Goal: Information Seeking & Learning: Learn about a topic

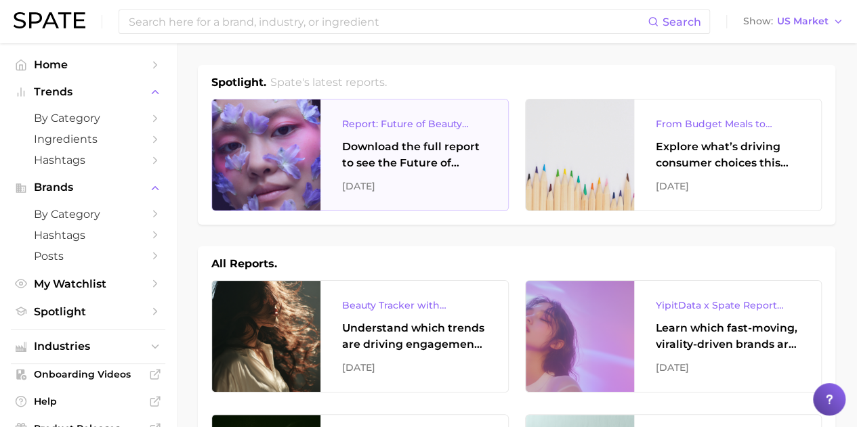
click at [356, 127] on div "Report: Future of Beauty Webinar" at bounding box center [414, 124] width 144 height 16
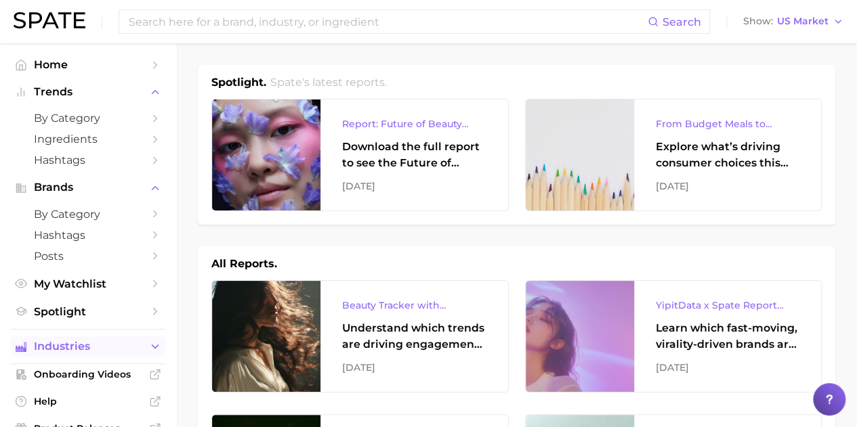
click at [149, 352] on icon "Sidebar" at bounding box center [155, 347] width 12 height 12
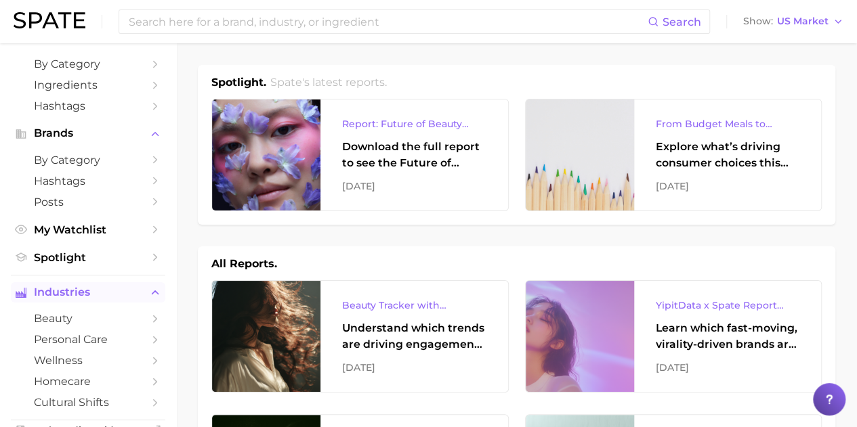
scroll to position [81, 0]
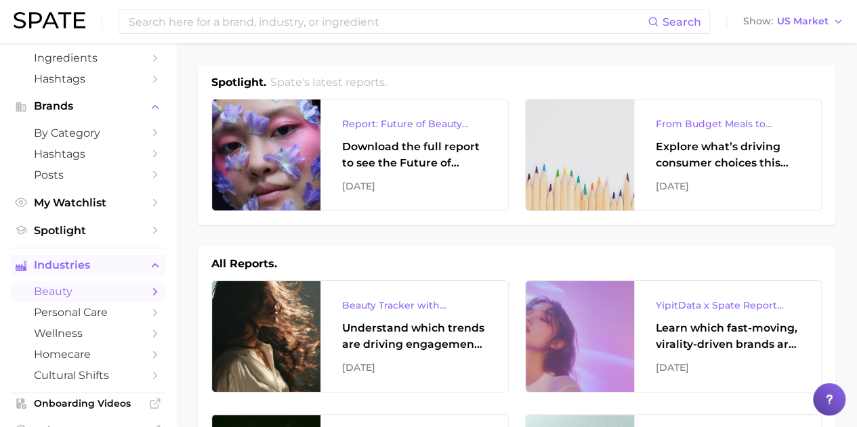
click at [146, 300] on link "beauty" at bounding box center [88, 291] width 154 height 21
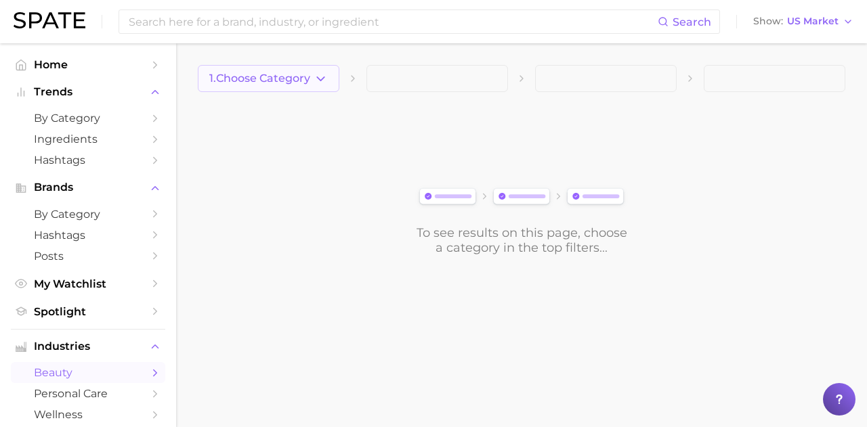
click at [326, 78] on icon "button" at bounding box center [321, 79] width 14 height 14
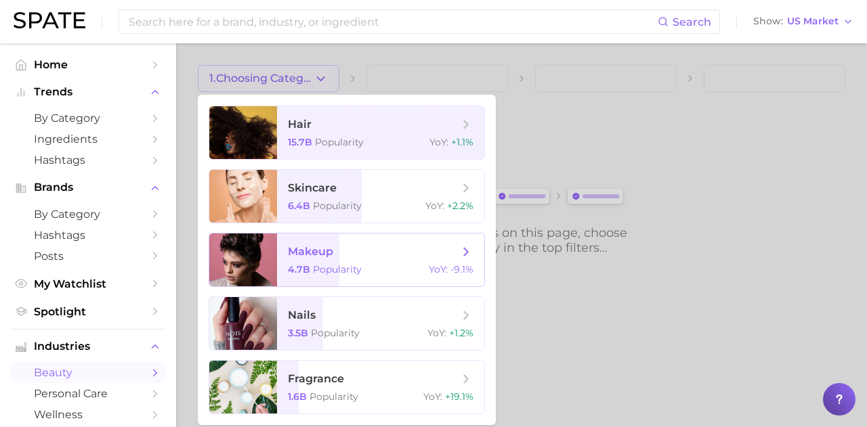
click at [303, 253] on span "makeup" at bounding box center [310, 251] width 45 height 13
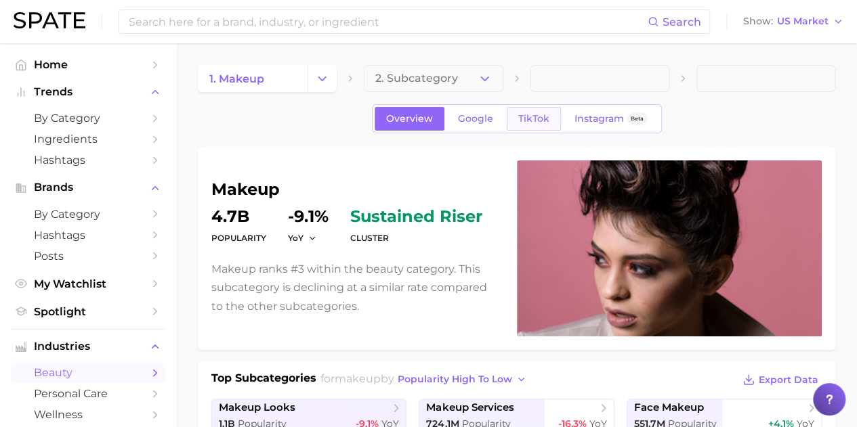
click at [536, 117] on span "TikTok" at bounding box center [533, 119] width 31 height 12
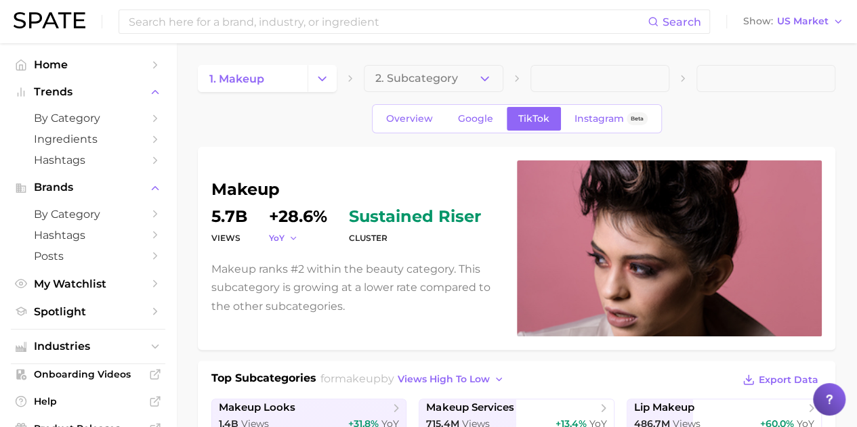
click at [291, 238] on polyline "button" at bounding box center [293, 238] width 5 height 2
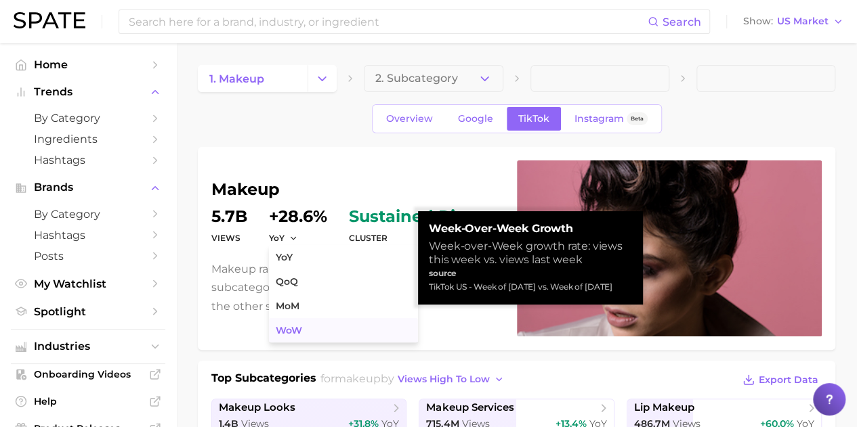
click at [293, 327] on span "WoW" at bounding box center [289, 331] width 26 height 12
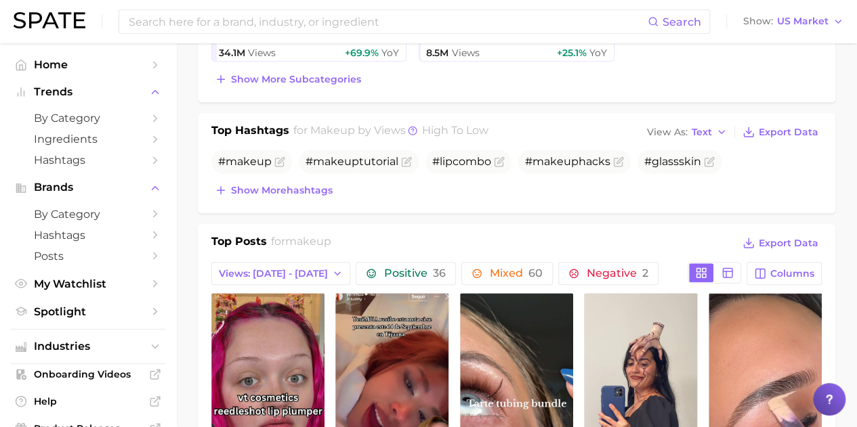
scroll to position [488, 0]
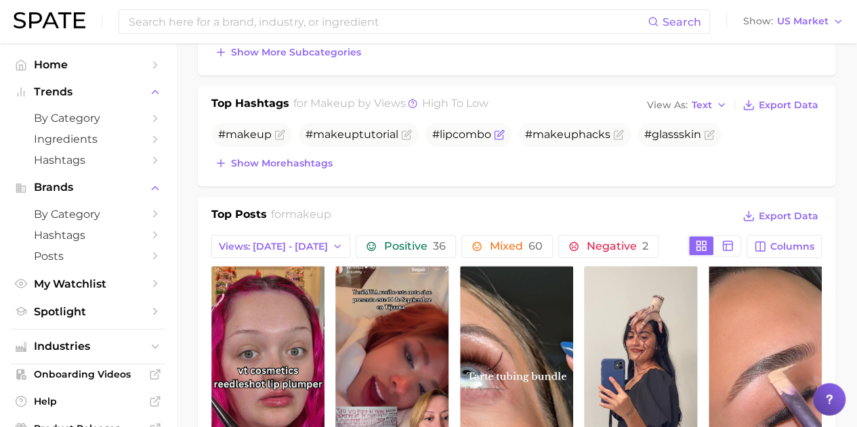
click at [497, 133] on icon "Flag as miscategorized or irrelevant" at bounding box center [500, 133] width 6 height 6
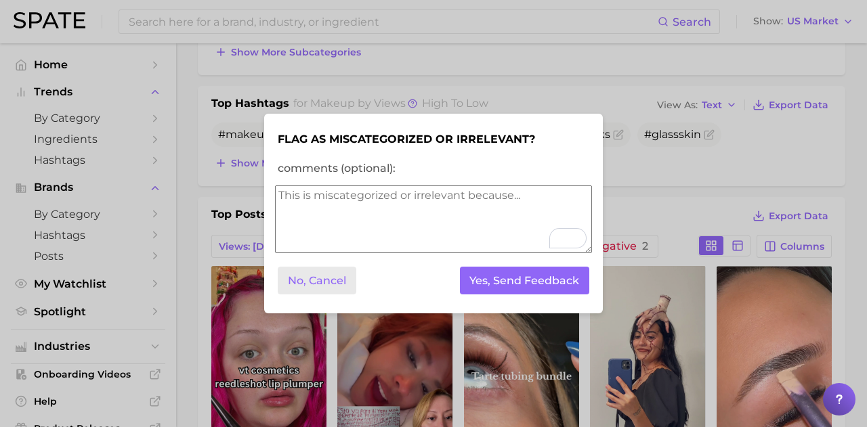
click at [321, 276] on button "No, Cancel" at bounding box center [317, 281] width 79 height 28
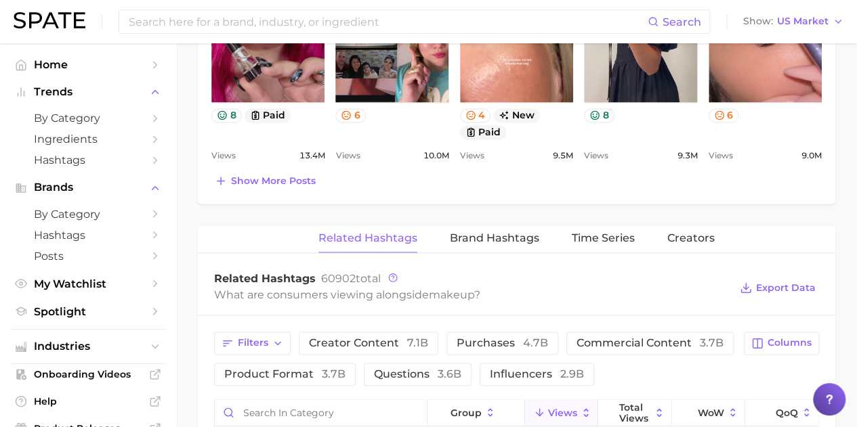
scroll to position [885, 0]
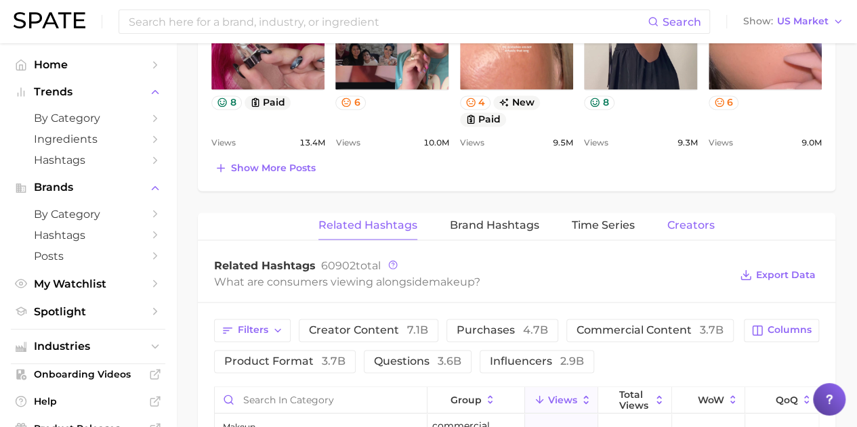
click at [695, 228] on span "Creators" at bounding box center [690, 225] width 47 height 12
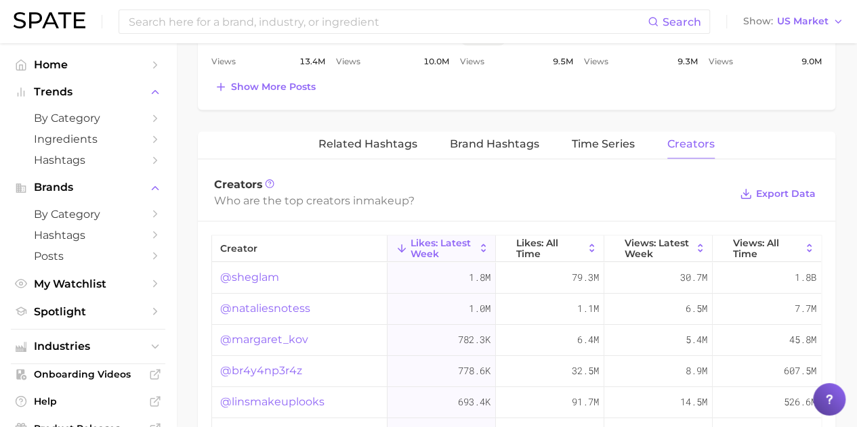
scroll to position [993, 0]
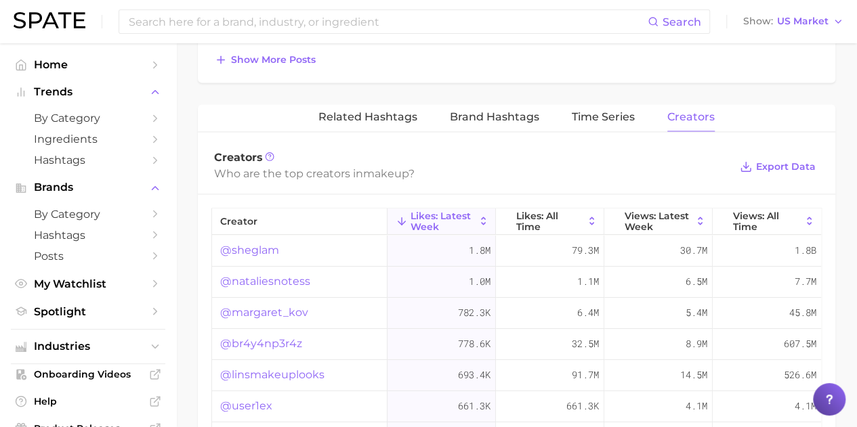
click at [247, 243] on link "@sheglam" at bounding box center [249, 250] width 59 height 16
click at [640, 213] on span "Views: Latest Week" at bounding box center [657, 222] width 67 height 22
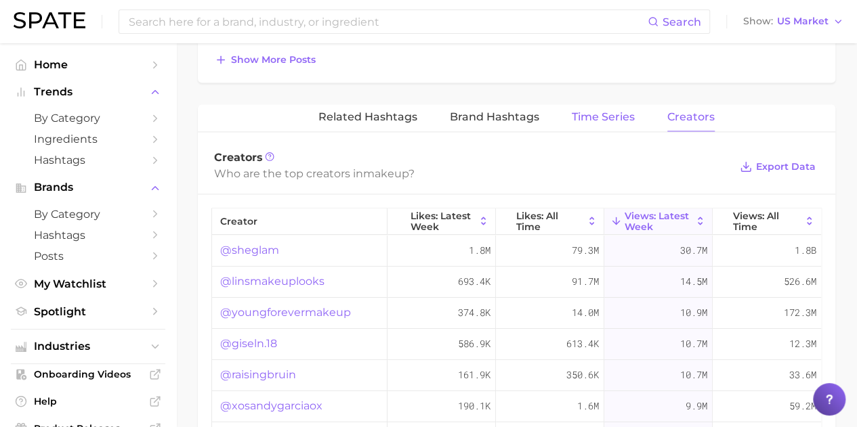
click at [604, 104] on button "Time Series" at bounding box center [603, 117] width 63 height 26
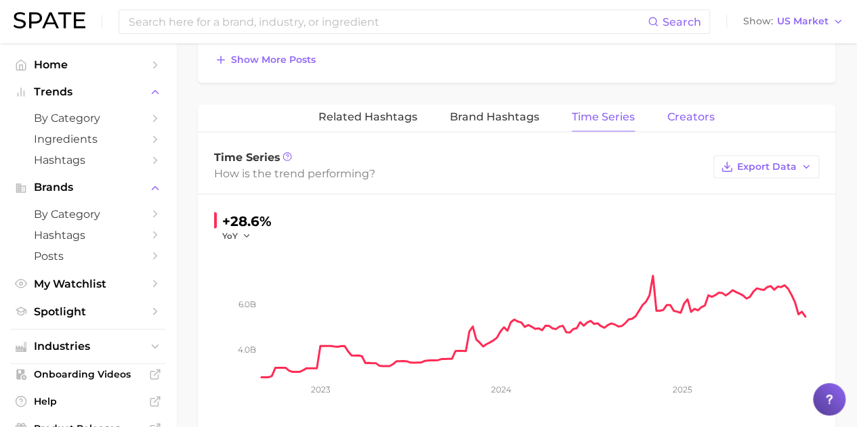
click at [684, 111] on span "Creators" at bounding box center [690, 117] width 47 height 12
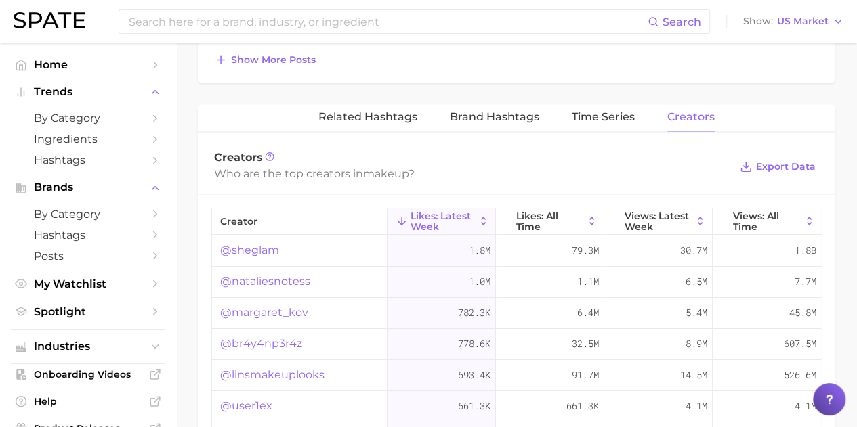
click at [271, 274] on link "@nataliesnotess" at bounding box center [265, 282] width 90 height 16
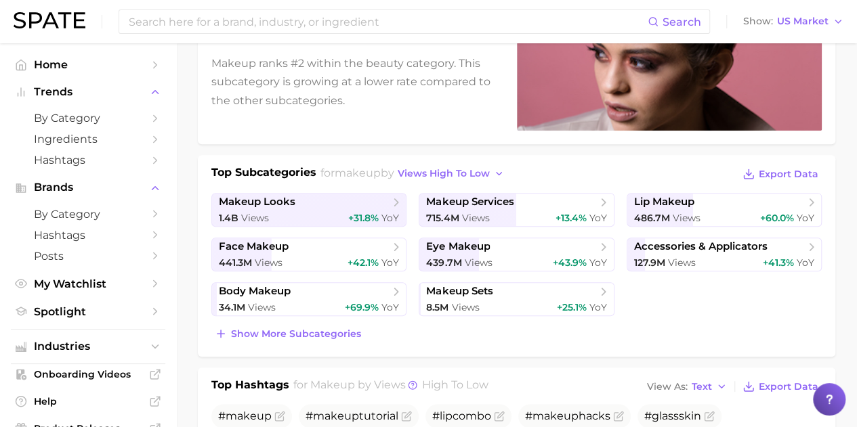
scroll to position [0, 0]
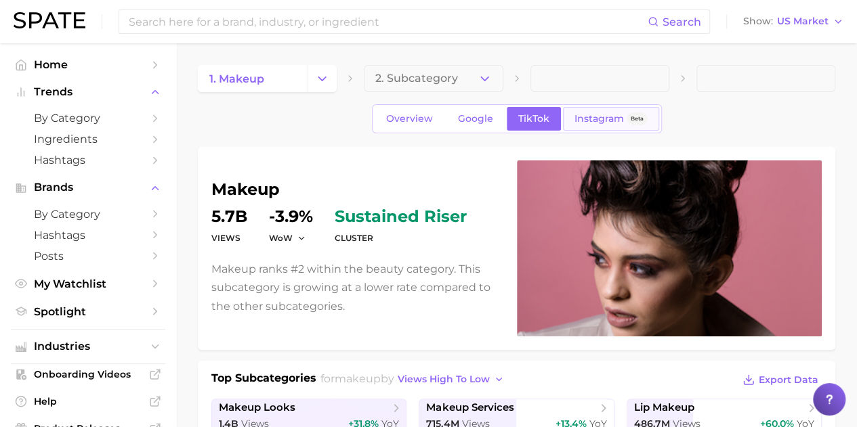
click at [586, 125] on link "Instagram Beta" at bounding box center [611, 119] width 96 height 24
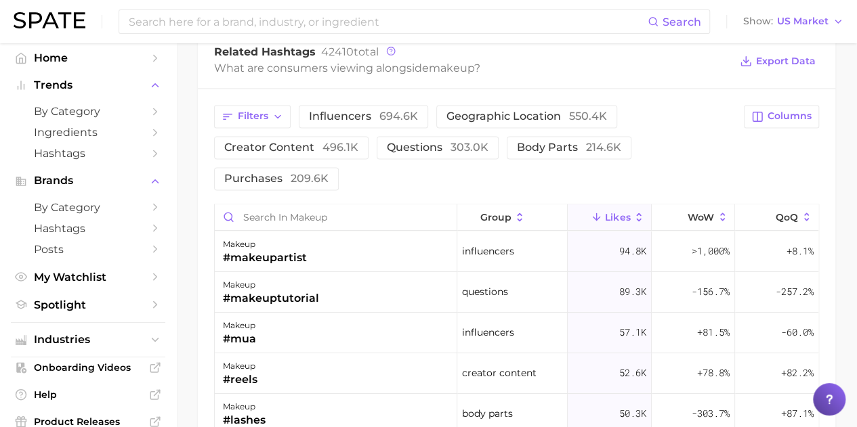
scroll to position [27, 0]
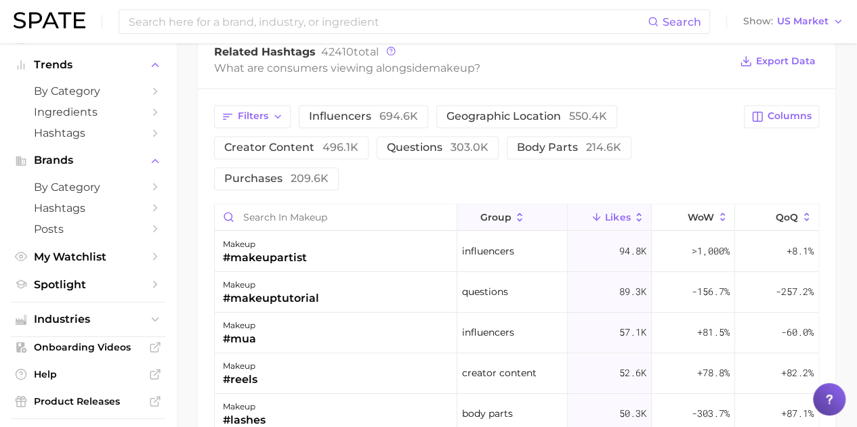
click at [490, 217] on span "group" at bounding box center [495, 217] width 31 height 11
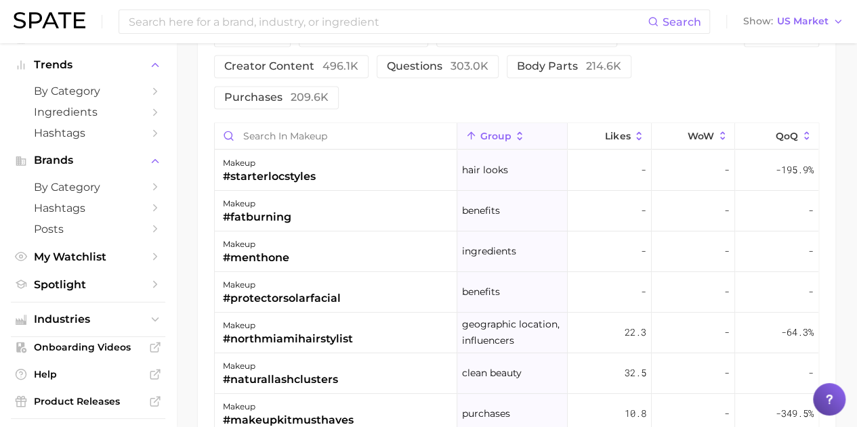
scroll to position [1212, 0]
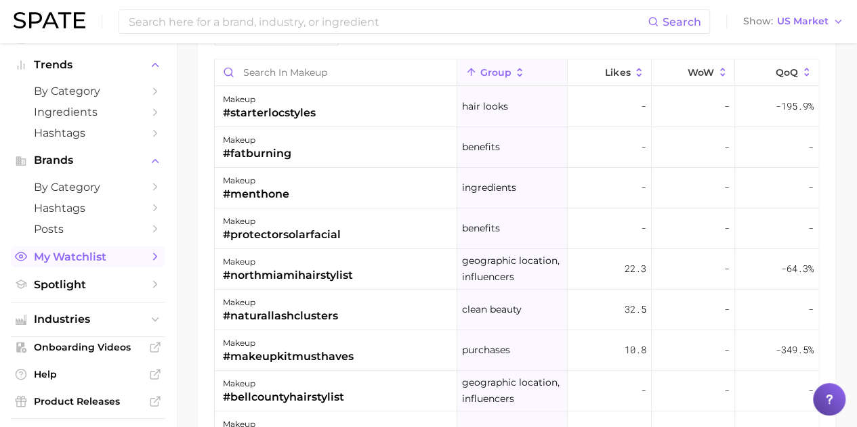
click at [87, 255] on span "My Watchlist" at bounding box center [88, 257] width 108 height 13
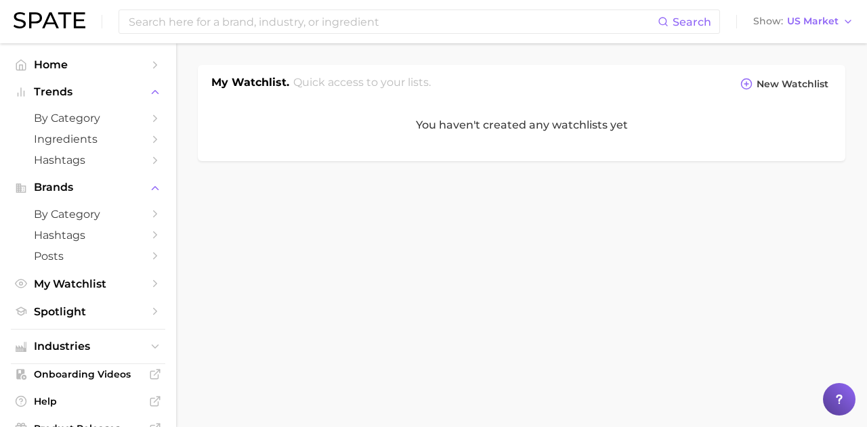
click at [866, 102] on main "My Watchlist. Quick access to your lists. New Watchlist You haven't created any…" at bounding box center [521, 136] width 691 height 186
click at [748, 84] on line at bounding box center [746, 84] width 4 height 0
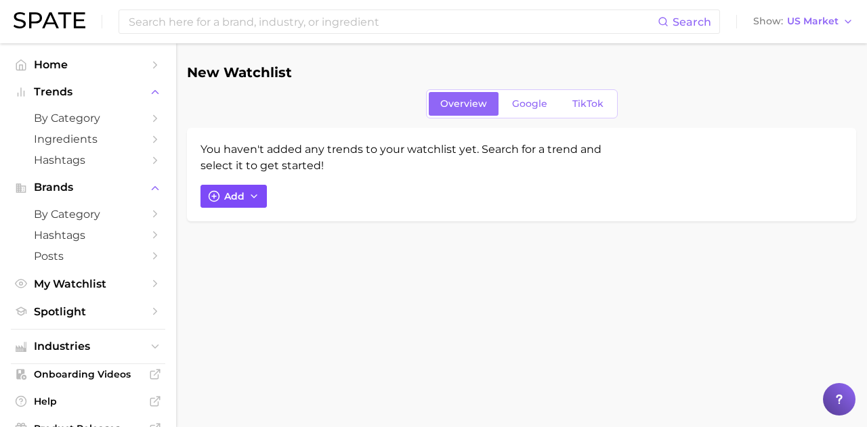
click at [257, 193] on icon "button" at bounding box center [254, 196] width 11 height 11
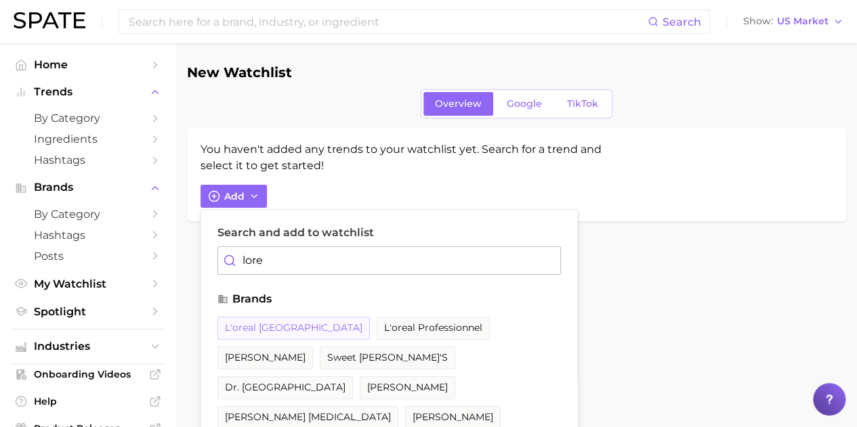
type input "lore"
click at [249, 328] on span "l'oreal [GEOGRAPHIC_DATA]" at bounding box center [293, 328] width 137 height 12
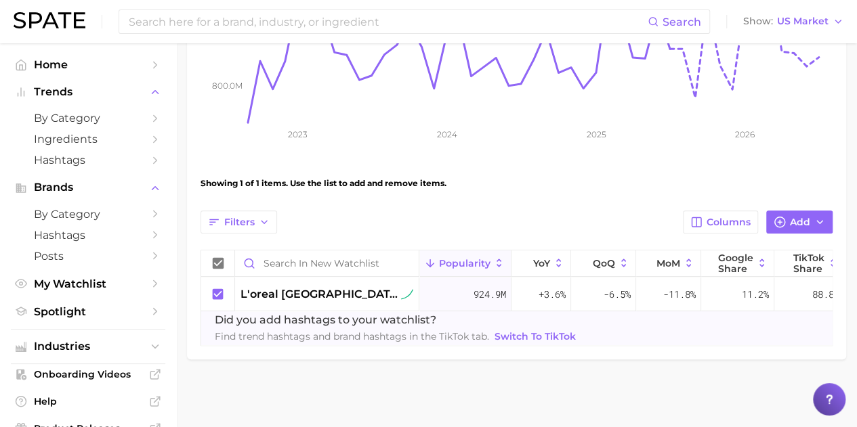
scroll to position [328, 0]
click at [784, 216] on icon "button" at bounding box center [779, 222] width 12 height 12
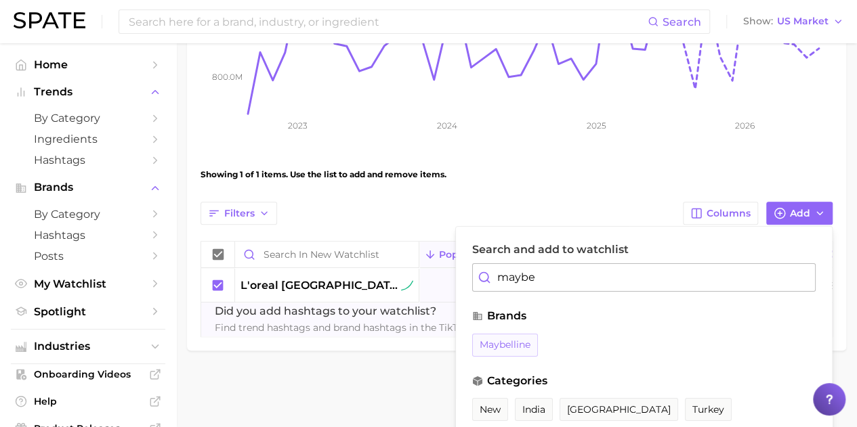
click at [488, 345] on span "maybelline" at bounding box center [505, 345] width 51 height 12
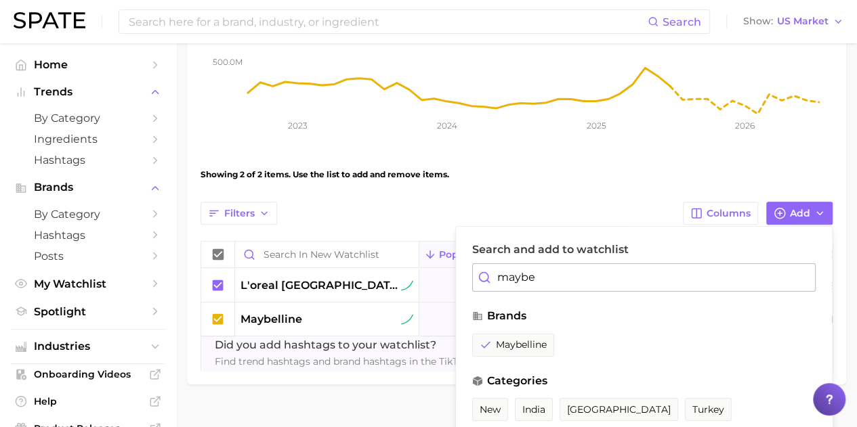
click at [599, 278] on input "maybe" at bounding box center [643, 277] width 343 height 28
type input "m"
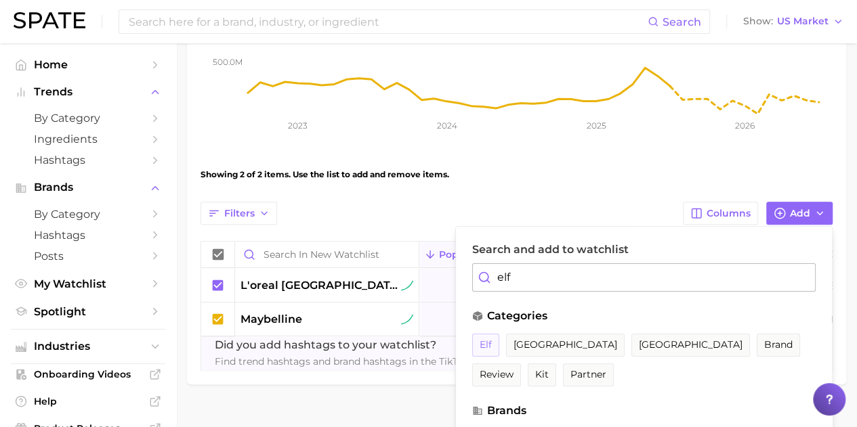
click at [481, 347] on span "elf" at bounding box center [486, 345] width 12 height 12
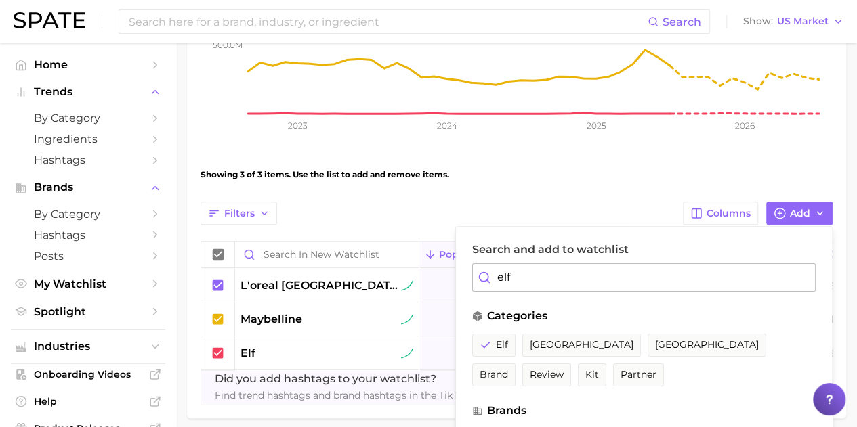
drag, startPoint x: 518, startPoint y: 277, endPoint x: 457, endPoint y: 284, distance: 62.1
click at [457, 284] on div "Search and add to watchlist elf categories elf australia united kingdom brand r…" at bounding box center [643, 429] width 377 height 406
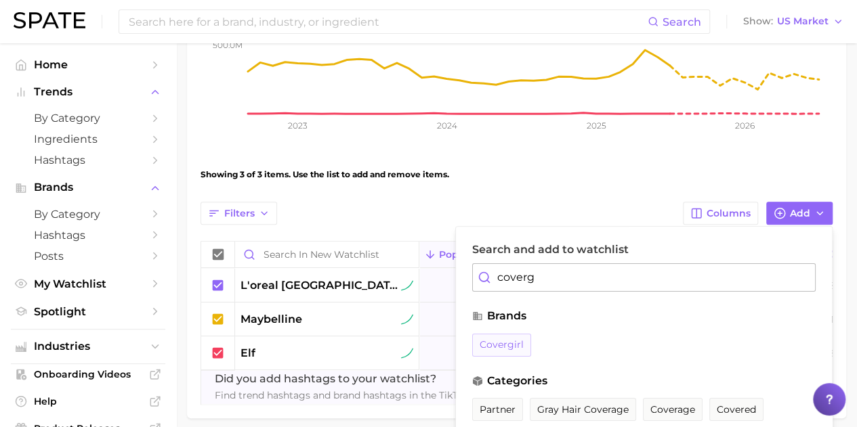
click at [492, 347] on span "covergirl" at bounding box center [502, 345] width 44 height 12
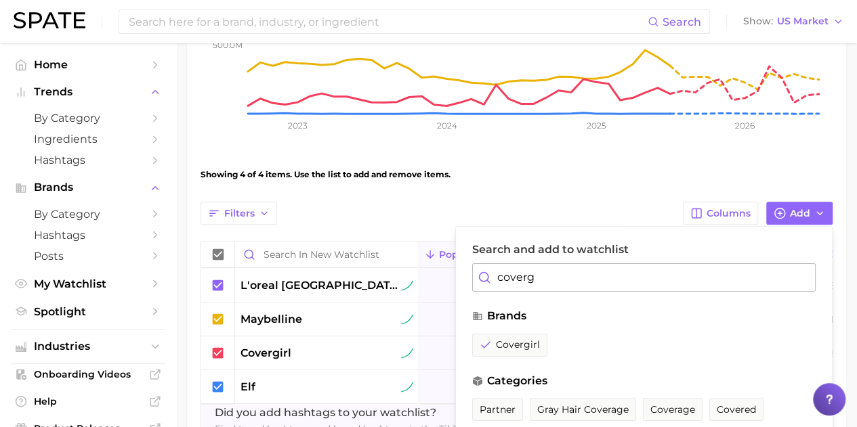
drag, startPoint x: 538, startPoint y: 278, endPoint x: 471, endPoint y: 276, distance: 66.4
click at [472, 276] on input "coverg" at bounding box center [643, 277] width 343 height 28
click at [484, 345] on span "revlon" at bounding box center [496, 345] width 33 height 12
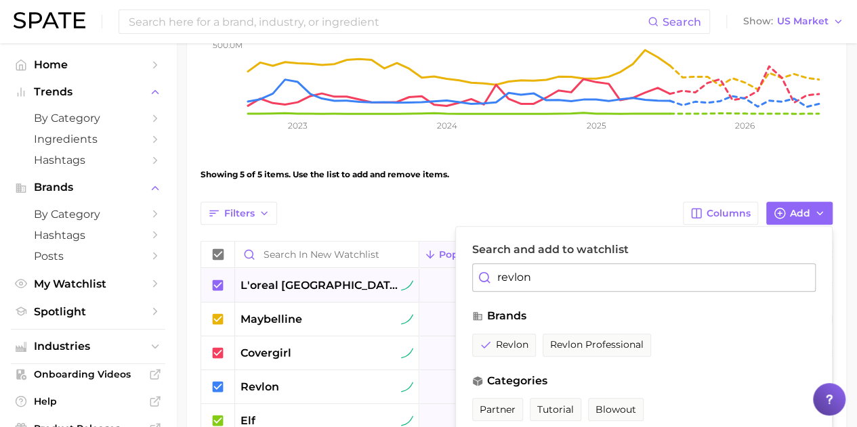
drag, startPoint x: 559, startPoint y: 279, endPoint x: 417, endPoint y: 269, distance: 142.6
click at [417, 269] on div "Filters Columns Add Search and add to watchlist revlon brands revlon revlon pro…" at bounding box center [516, 337] width 632 height 271
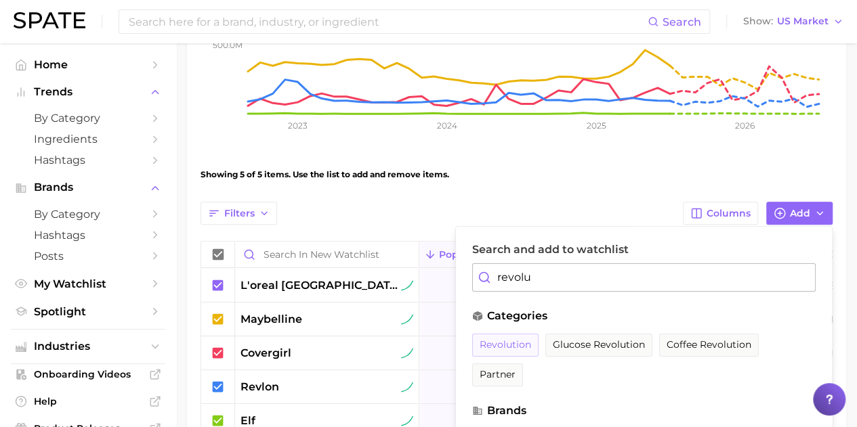
click at [497, 339] on span "revolution" at bounding box center [505, 345] width 51 height 12
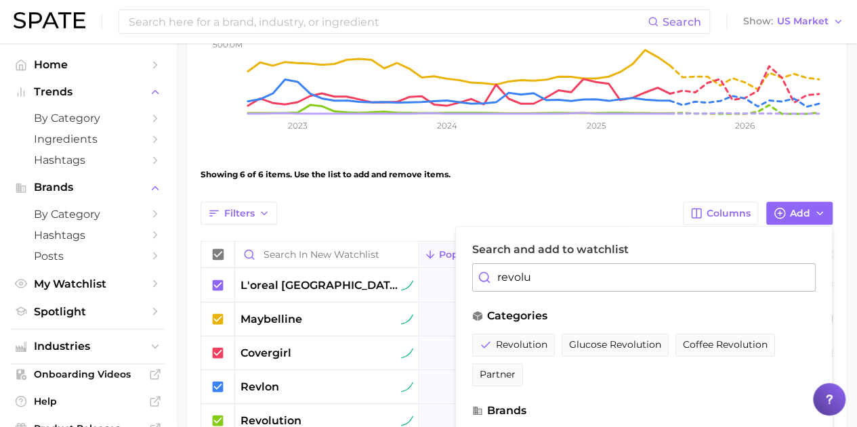
drag, startPoint x: 542, startPoint y: 281, endPoint x: 457, endPoint y: 276, distance: 85.5
click at [457, 276] on div "Search and add to watchlist revolu categories revolution glucose revolution cof…" at bounding box center [643, 429] width 377 height 406
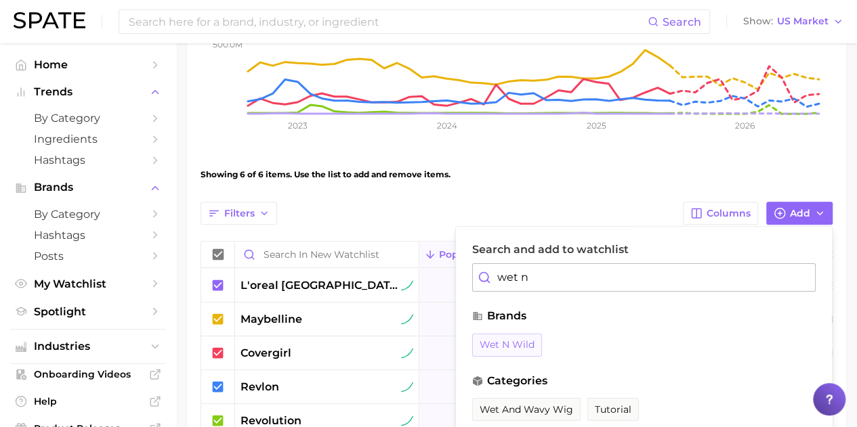
click at [494, 345] on span "wet n wild" at bounding box center [507, 345] width 55 height 12
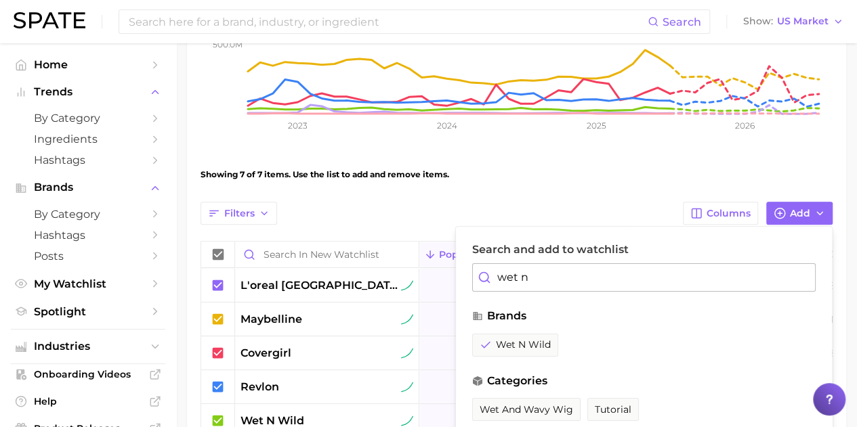
drag, startPoint x: 536, startPoint y: 276, endPoint x: 476, endPoint y: 271, distance: 60.5
click at [476, 271] on input "wet n" at bounding box center [643, 277] width 343 height 28
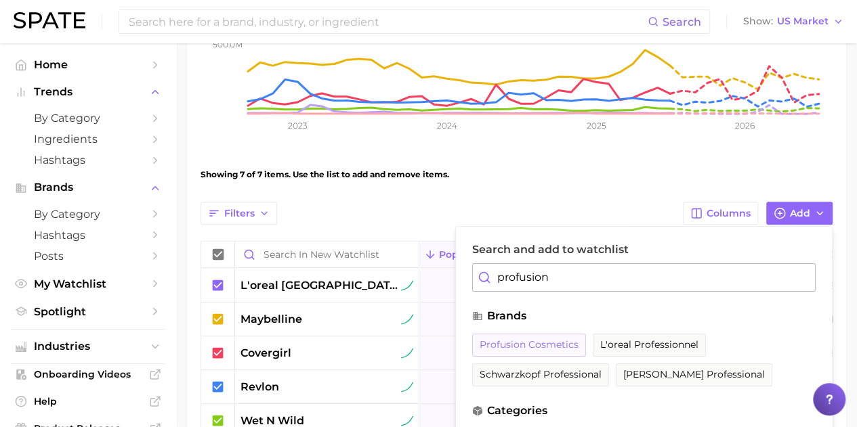
click at [559, 343] on span "profusion cosmetics" at bounding box center [529, 345] width 99 height 12
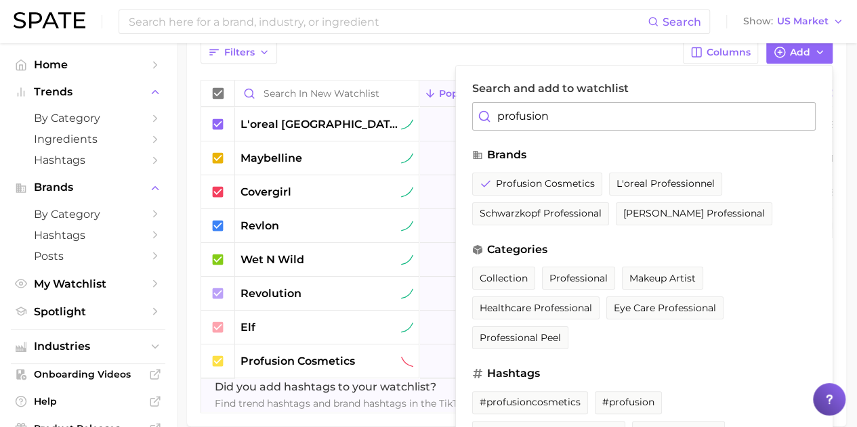
scroll to position [501, 0]
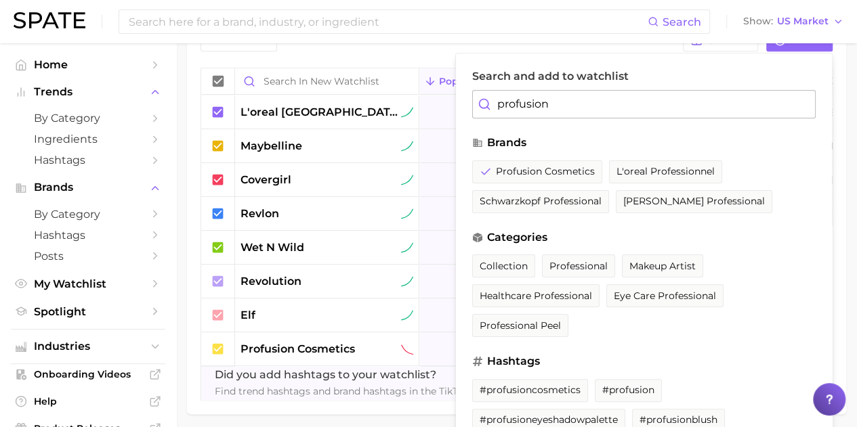
drag, startPoint x: 559, startPoint y: 105, endPoint x: 454, endPoint y: 92, distance: 106.4
click at [454, 92] on div "Filters Columns Add Search and add to watchlist profusion brands profusion cosm…" at bounding box center [516, 214] width 632 height 373
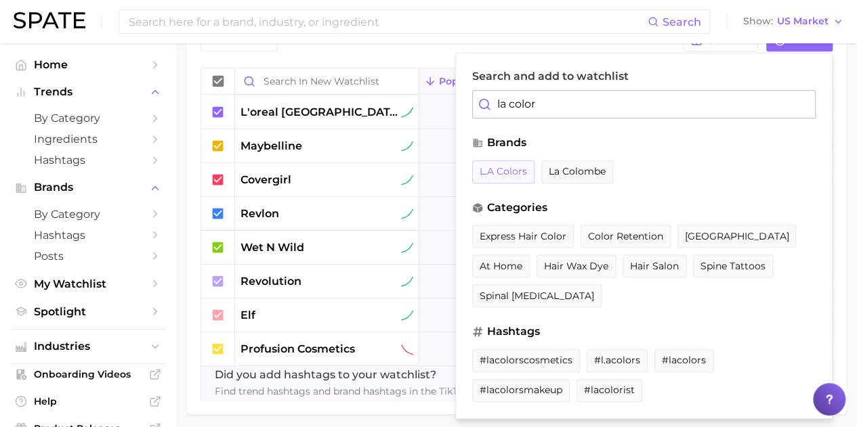
click at [489, 173] on span "l.a colors" at bounding box center [503, 172] width 47 height 12
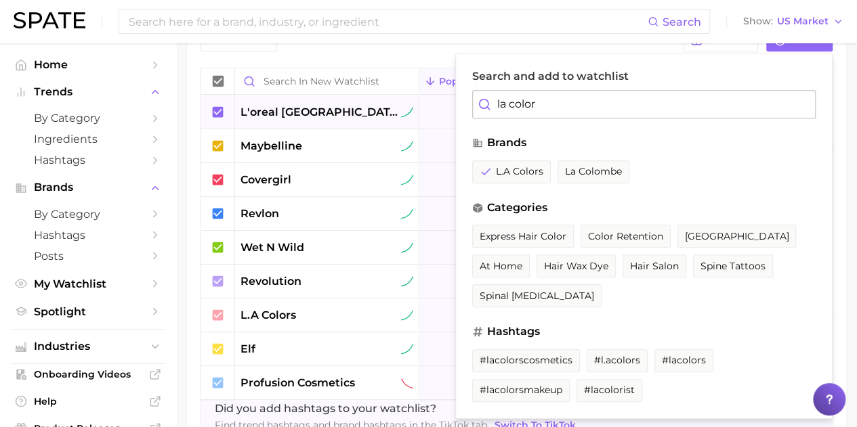
drag, startPoint x: 551, startPoint y: 106, endPoint x: 440, endPoint y: 108, distance: 111.1
click at [440, 108] on div "Filters Columns Add Search and add to watchlist la color brands l.a colors la c…" at bounding box center [516, 231] width 632 height 406
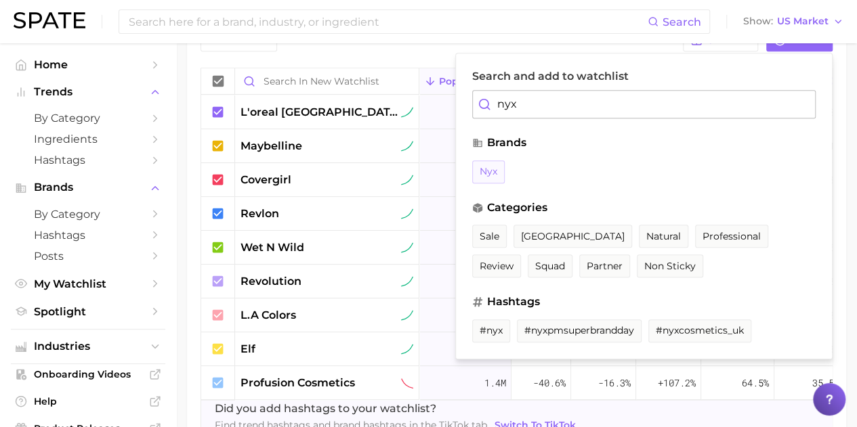
click at [489, 170] on span "nyx" at bounding box center [489, 172] width 18 height 12
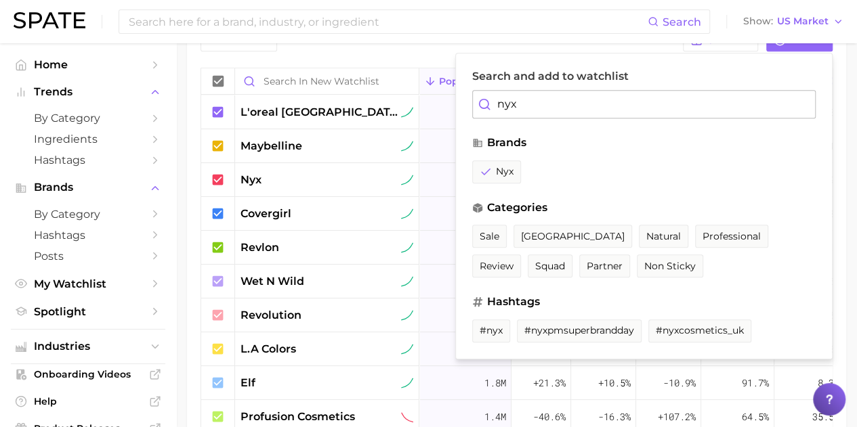
drag, startPoint x: 528, startPoint y: 106, endPoint x: 462, endPoint y: 108, distance: 66.4
click at [462, 108] on div "Search and add to watchlist nyx brands nyx categories sale united kingdom natur…" at bounding box center [643, 206] width 377 height 307
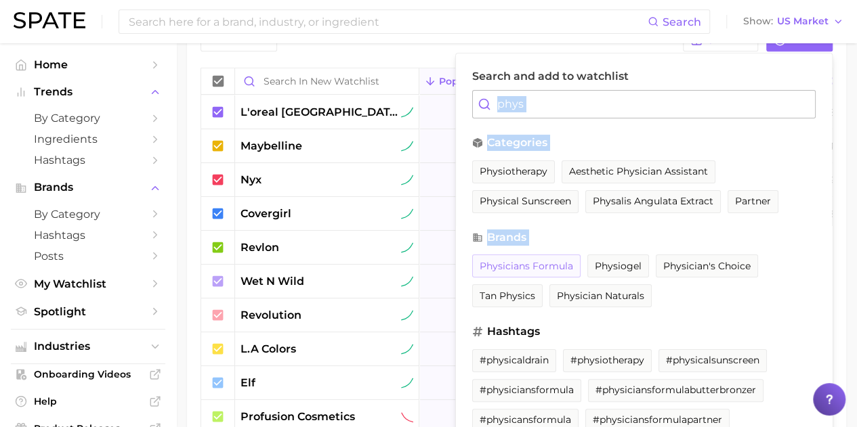
drag, startPoint x: 462, startPoint y: 108, endPoint x: 499, endPoint y: 263, distance: 159.5
click at [499, 263] on div "Search and add to watchlist phys categories physiotherapy aesthetic physician a…" at bounding box center [643, 256] width 377 height 406
click at [526, 261] on span "physicians formula" at bounding box center [526, 267] width 93 height 12
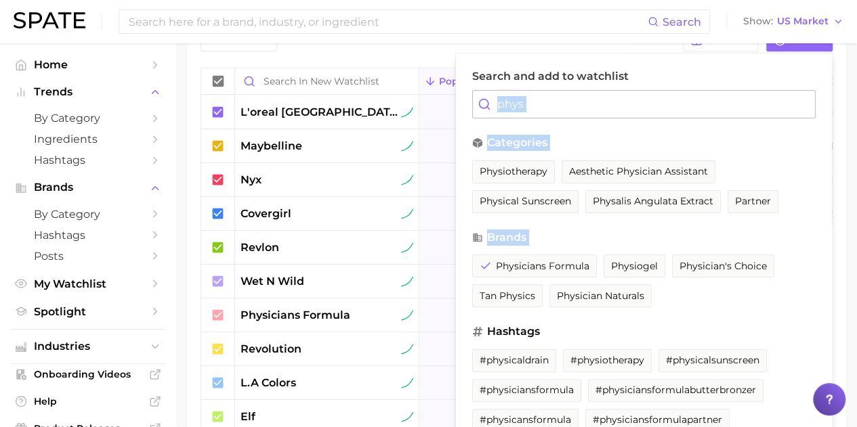
click at [553, 98] on input "phys" at bounding box center [643, 104] width 343 height 28
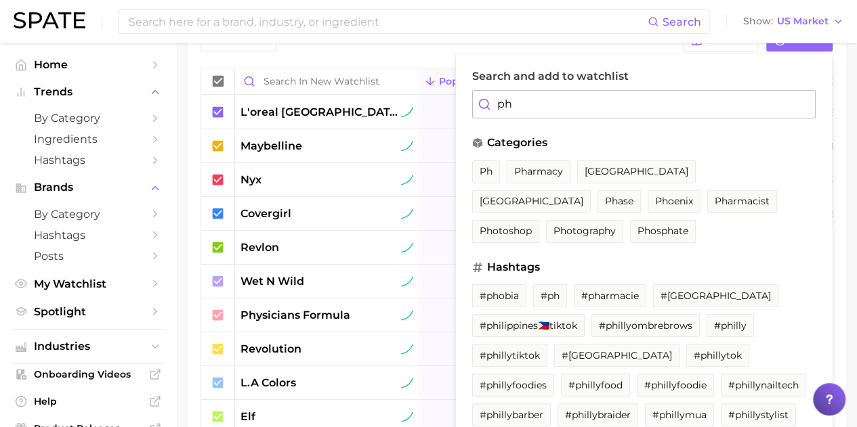
type input "p"
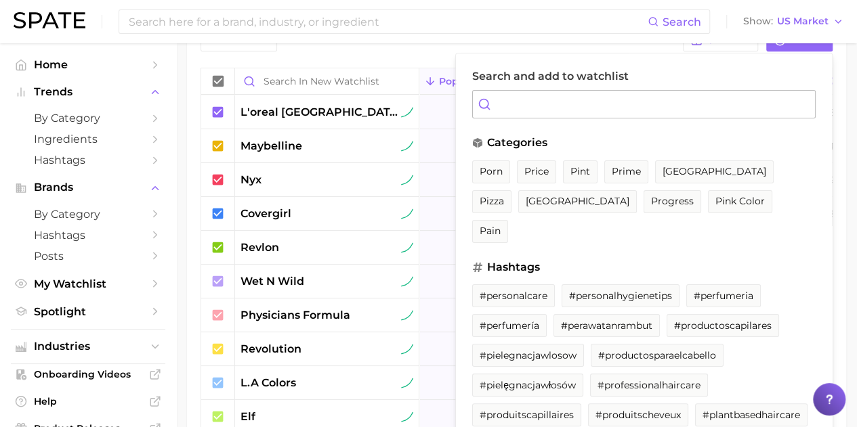
type input "z"
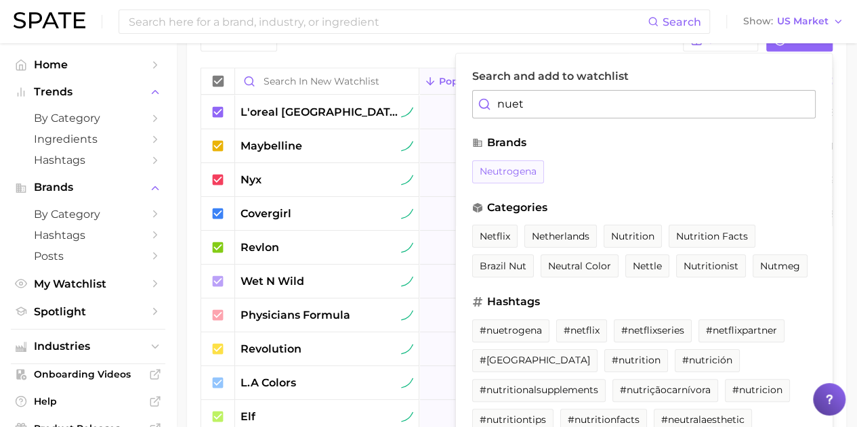
type input "nuet"
click at [507, 174] on span "neutrogena" at bounding box center [508, 172] width 57 height 12
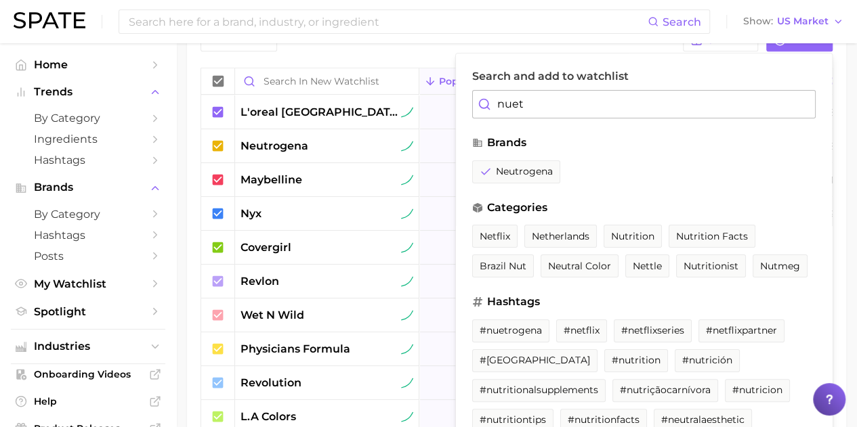
click at [423, 53] on div "Filters Columns Add Search and add to watchlist nuet brands neutrogena categori…" at bounding box center [516, 261] width 632 height 467
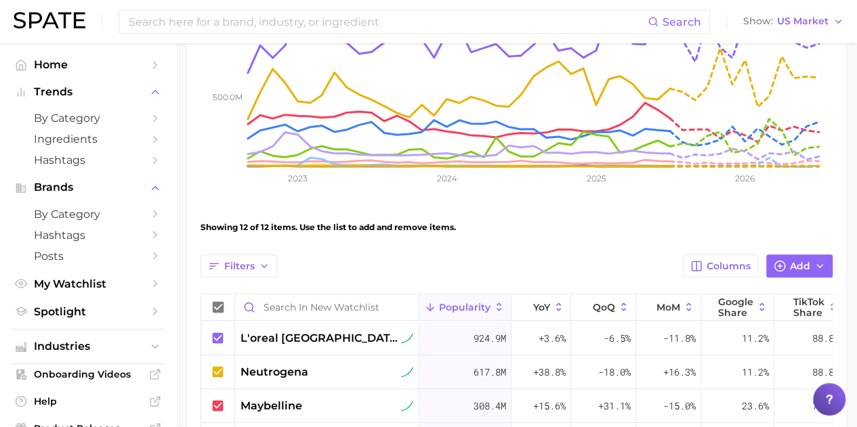
scroll to position [0, 0]
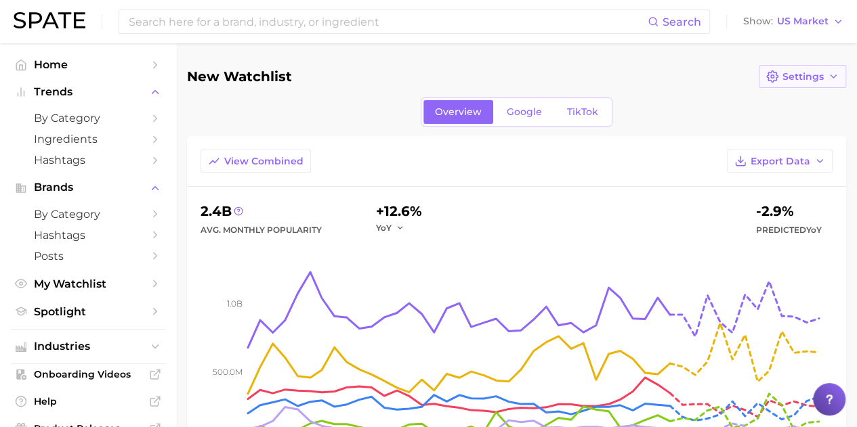
click at [828, 78] on icon "button" at bounding box center [833, 76] width 11 height 11
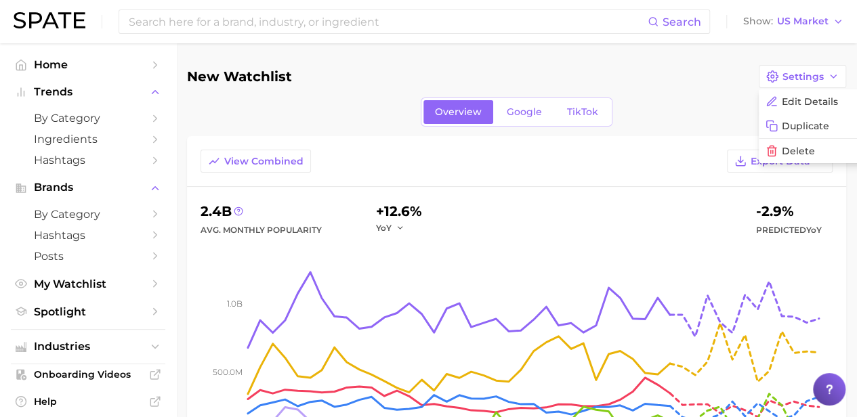
click at [643, 74] on div "New Watchlist Settings Edit Details Duplicate Delete" at bounding box center [516, 76] width 659 height 23
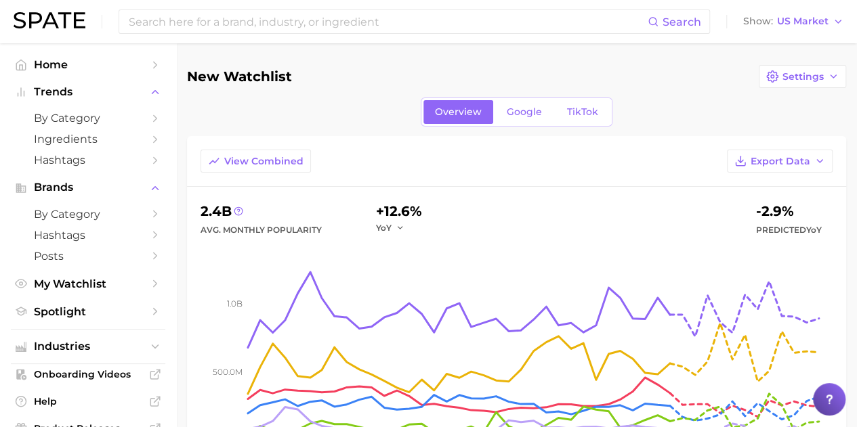
click at [268, 75] on h1 "New Watchlist" at bounding box center [239, 76] width 105 height 15
drag, startPoint x: 297, startPoint y: 79, endPoint x: 279, endPoint y: 77, distance: 17.7
click at [279, 77] on div "New Watchlist Settings" at bounding box center [516, 76] width 659 height 23
click at [213, 79] on h1 "New Watchlist" at bounding box center [239, 76] width 105 height 15
click at [96, 295] on link "My Watchlist" at bounding box center [88, 284] width 154 height 21
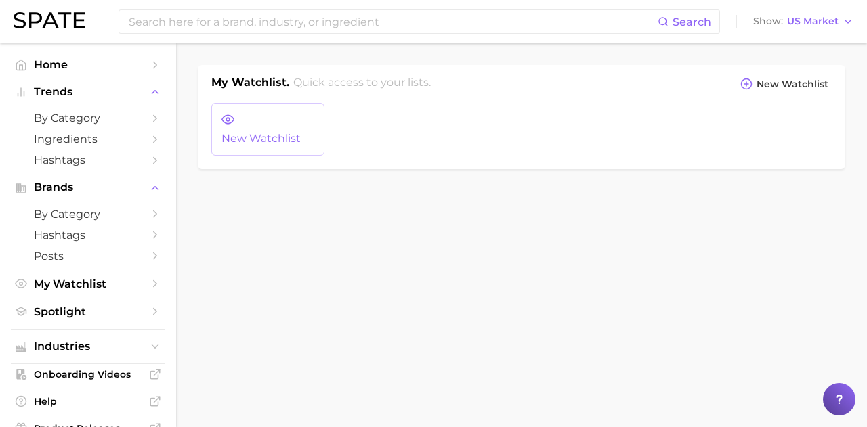
click at [228, 119] on icon at bounding box center [227, 119] width 13 height 13
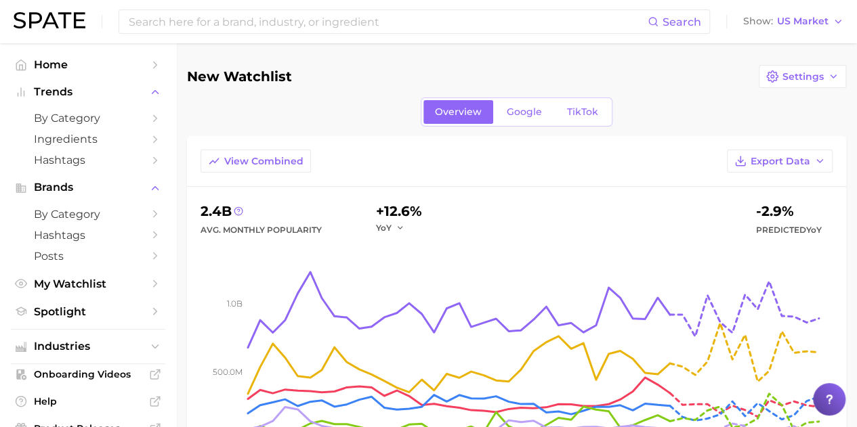
drag, startPoint x: 280, startPoint y: 77, endPoint x: 266, endPoint y: 95, distance: 23.1
click at [834, 400] on icon at bounding box center [829, 400] width 14 height 14
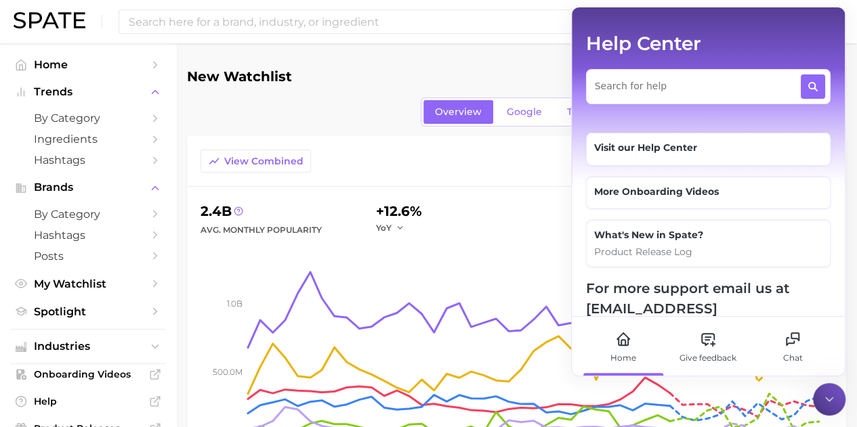
click at [661, 96] on div at bounding box center [708, 86] width 245 height 35
click at [661, 79] on textarea at bounding box center [697, 84] width 204 height 18
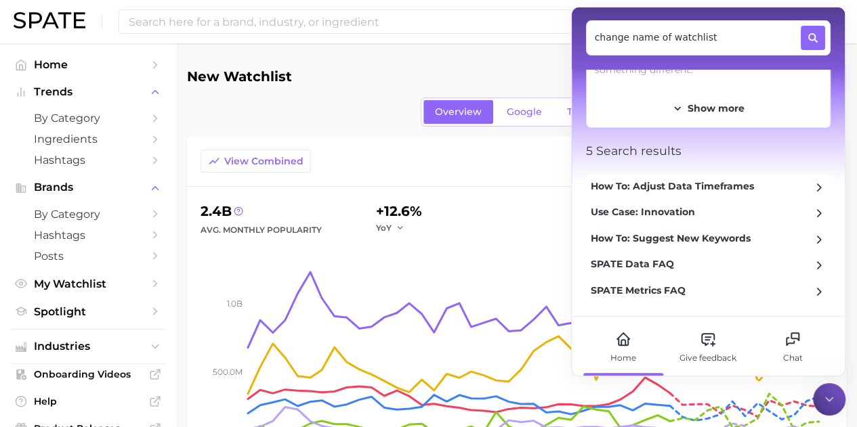
scroll to position [130, 0]
type textarea "change name of watchlist"
click at [797, 345] on icon at bounding box center [792, 339] width 16 height 16
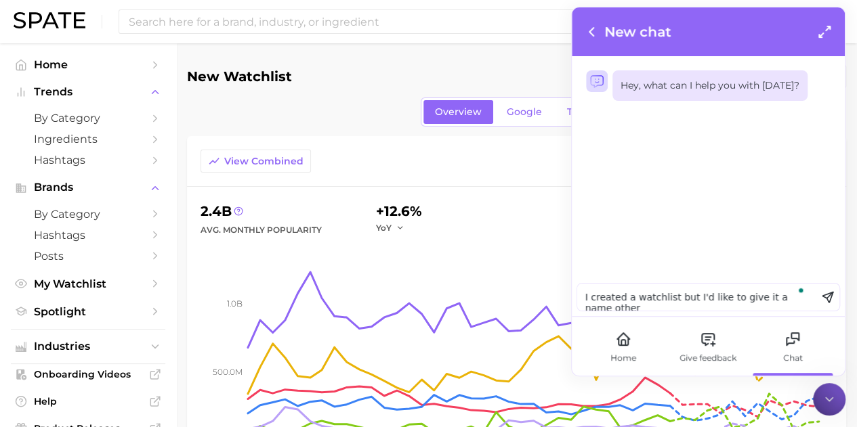
scroll to position [0, 0]
type textarea "I created a watchlist but I'd like to give it a name other than new watchlist h…"
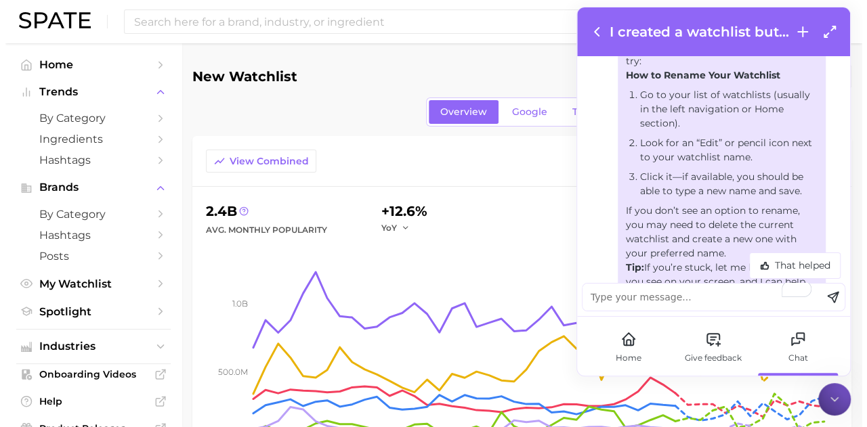
scroll to position [175, 0]
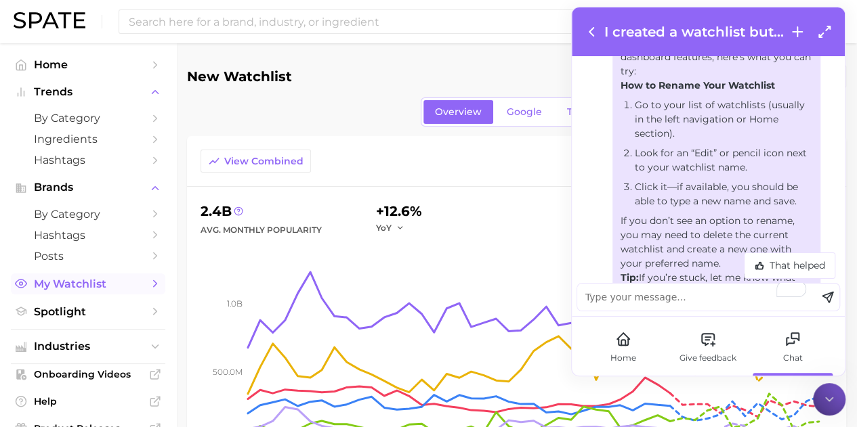
click at [71, 280] on span "My Watchlist" at bounding box center [88, 284] width 108 height 13
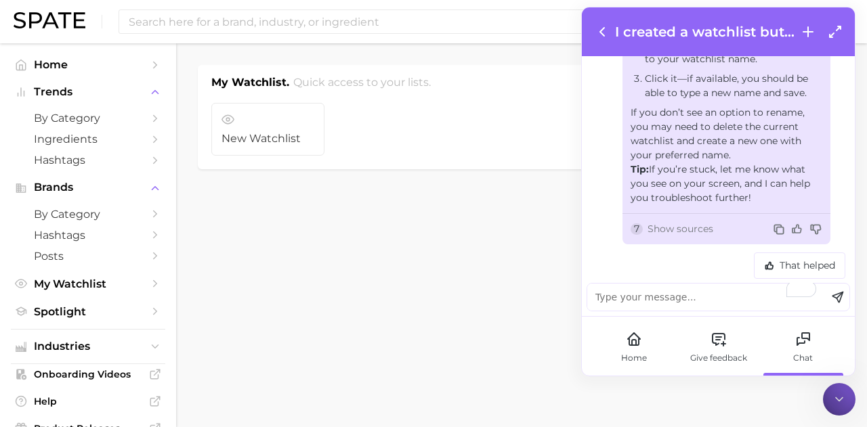
scroll to position [284, 0]
click at [830, 26] on icon at bounding box center [835, 32] width 16 height 16
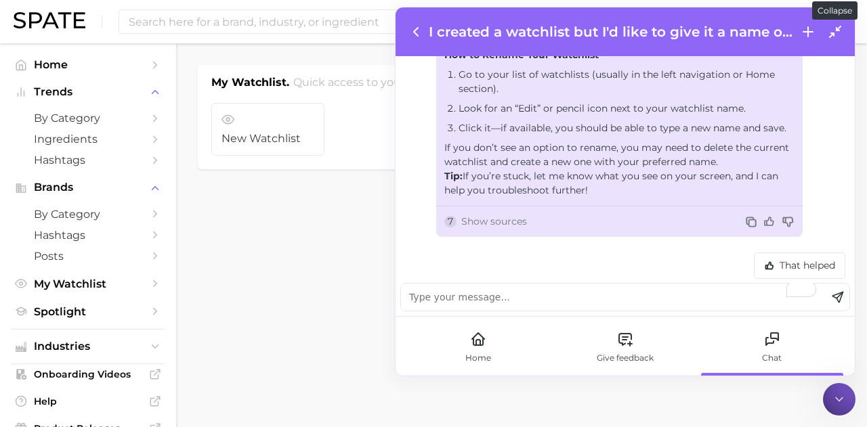
click at [830, 26] on icon at bounding box center [835, 32] width 16 height 16
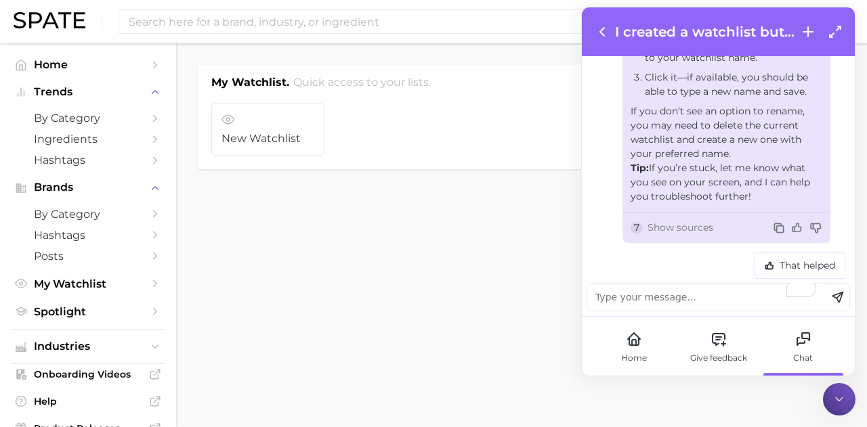
click at [607, 30] on icon at bounding box center [602, 32] width 16 height 16
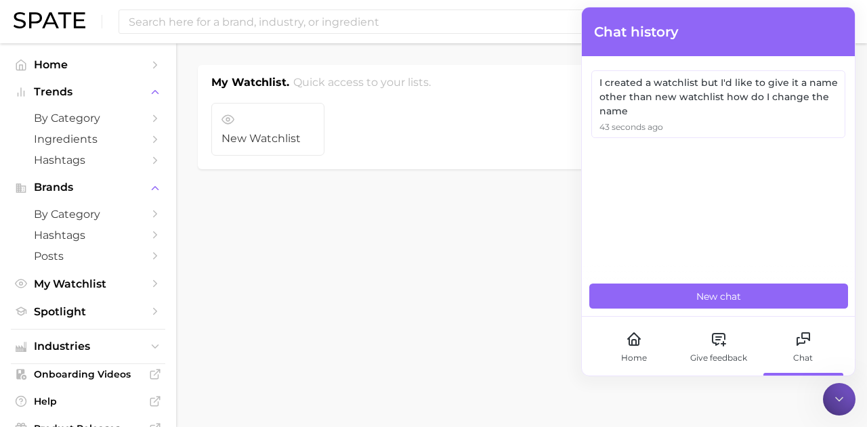
click at [549, 197] on main "My Watchlist. Quick access to your lists. New Watchlist New Watchlist" at bounding box center [521, 140] width 691 height 194
click at [839, 392] on div at bounding box center [839, 399] width 33 height 33
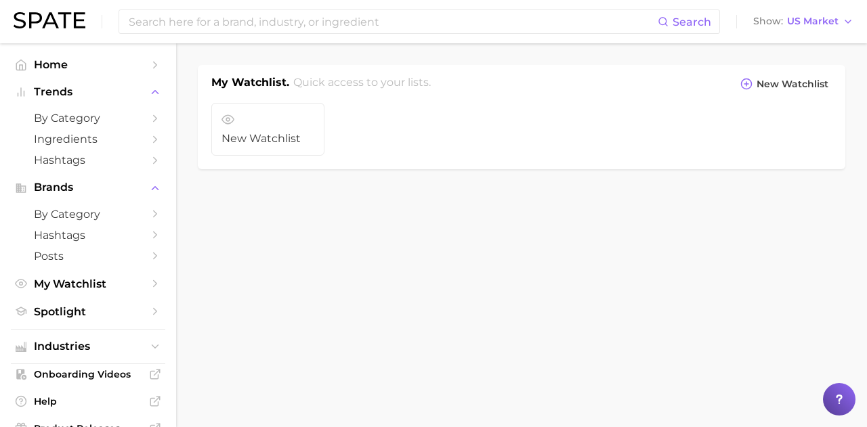
click at [842, 400] on icon at bounding box center [839, 400] width 14 height 14
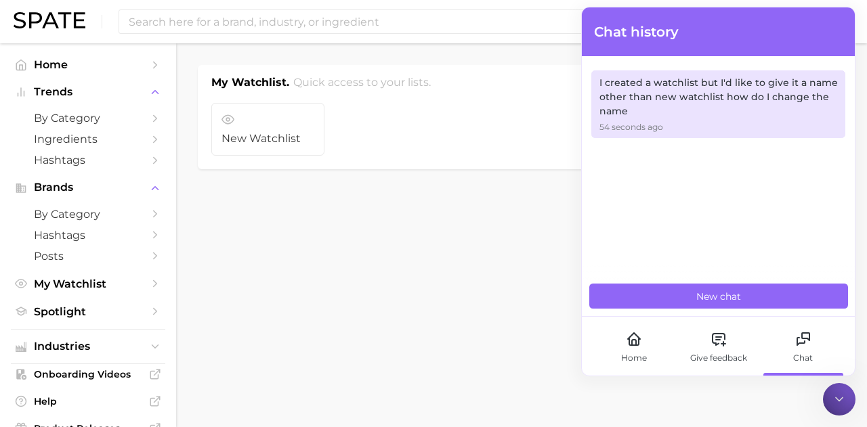
click at [666, 81] on div "I created a watchlist but I'd like to give it a name other than new watchlist h…" at bounding box center [718, 97] width 238 height 43
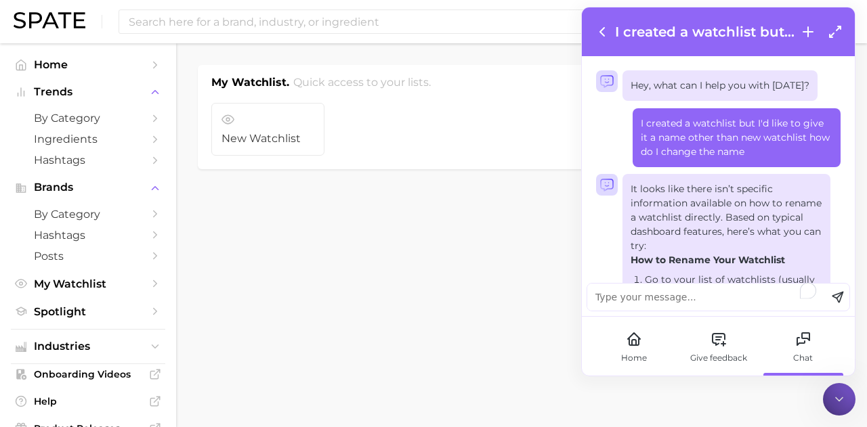
scroll to position [291, 0]
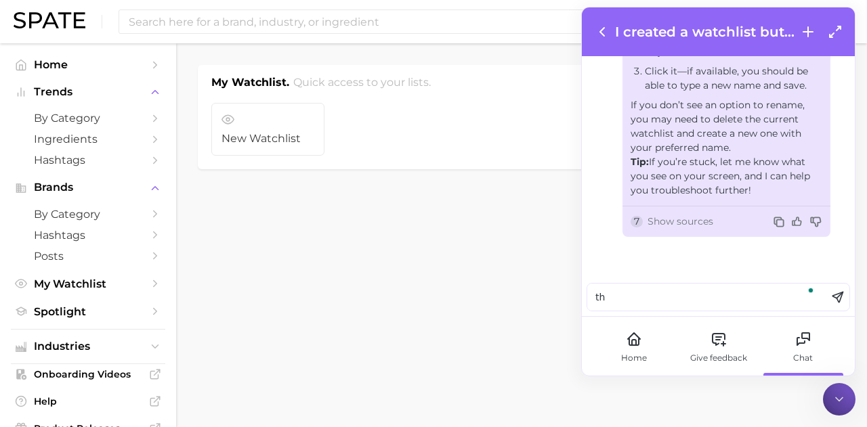
click at [672, 293] on textarea "th" at bounding box center [706, 297] width 239 height 27
type textarea "there is not an option to edit"
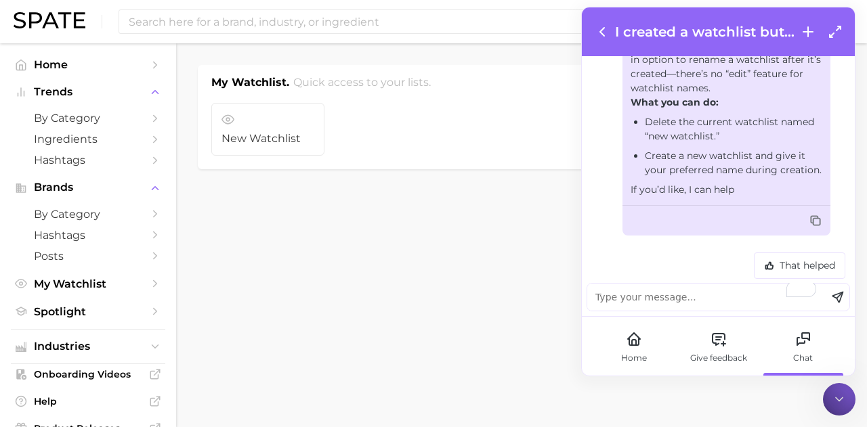
scroll to position [597, 0]
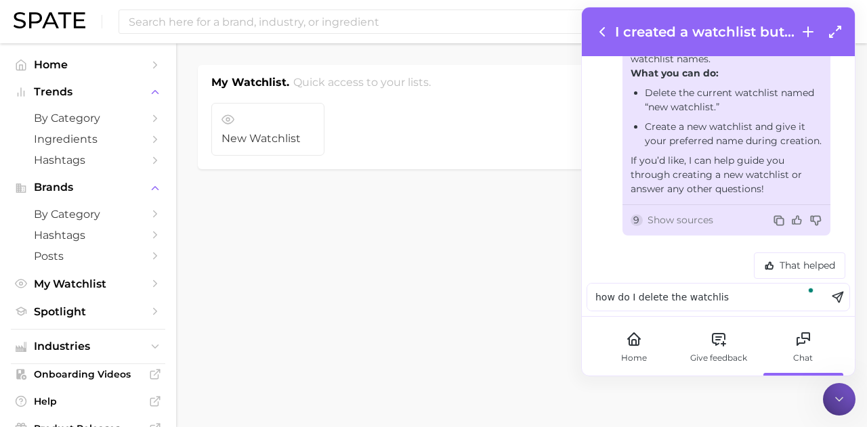
type textarea "how do I delete the watchlist"
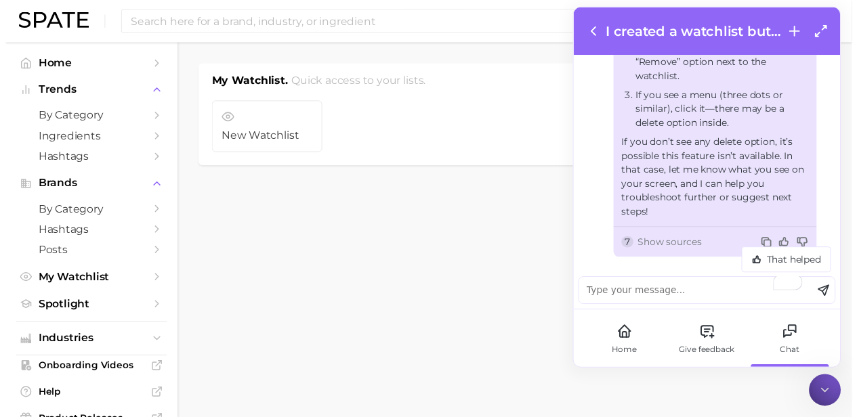
scroll to position [958, 0]
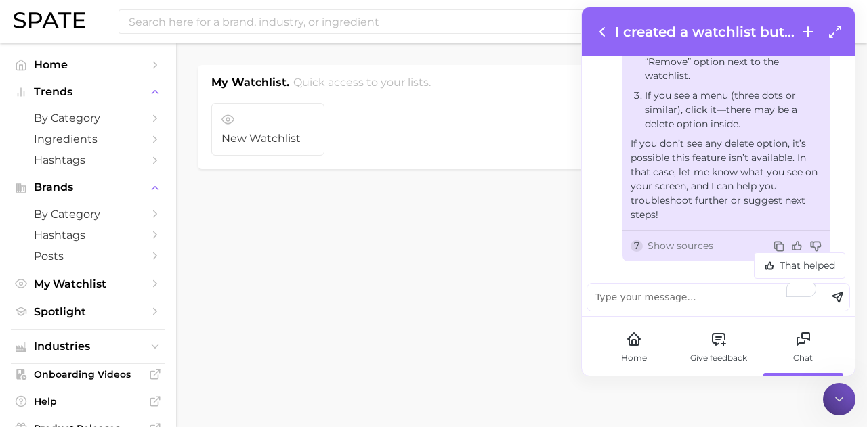
click at [599, 32] on icon at bounding box center [602, 32] width 16 height 16
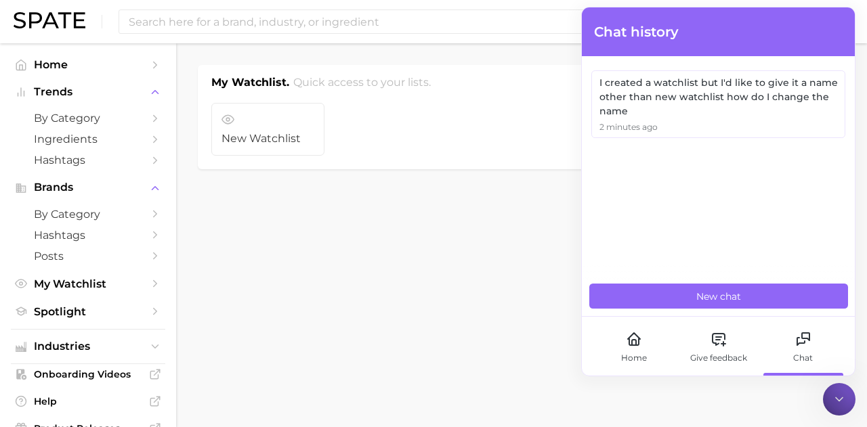
click at [834, 394] on icon at bounding box center [839, 400] width 14 height 14
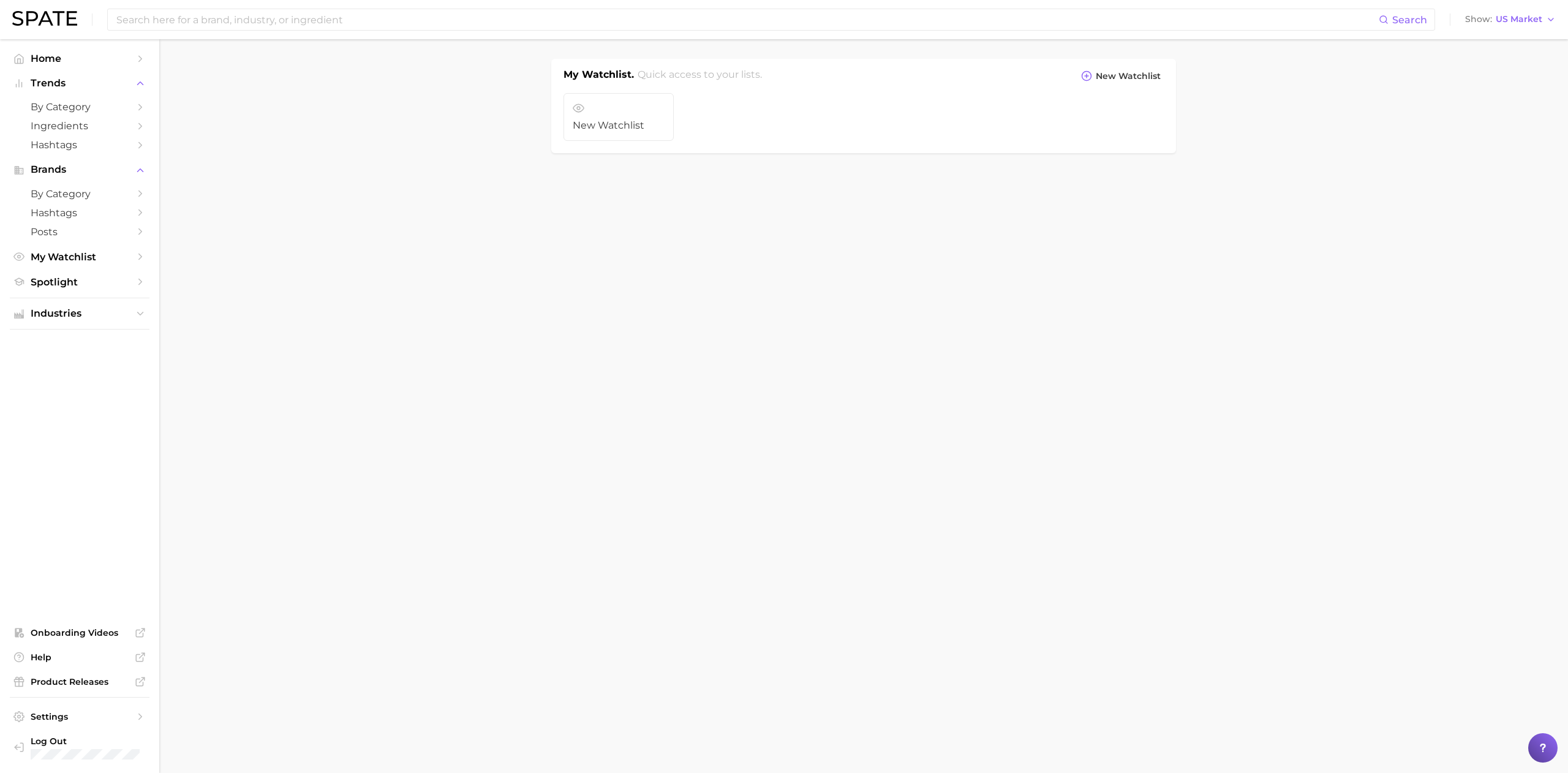
drag, startPoint x: 783, startPoint y: 1, endPoint x: 747, endPoint y: 355, distance: 355.8
click at [747, 355] on body "Search Show US Market Home Trends by Category Ingredients Hashtags Brands by Ca…" at bounding box center [784, 386] width 1568 height 773
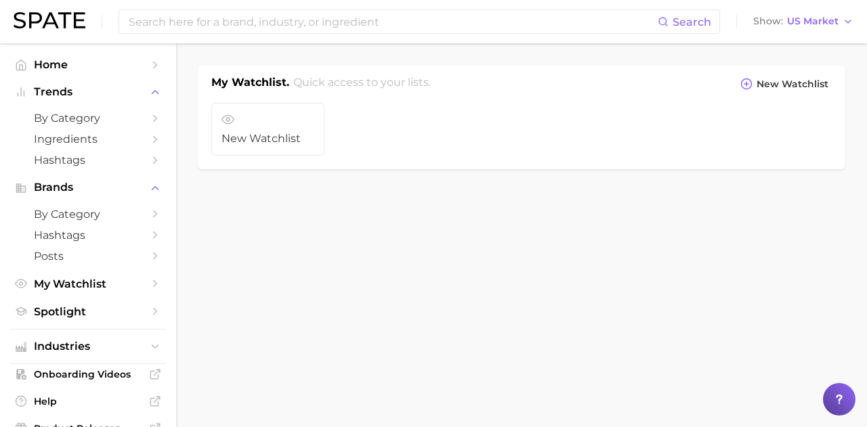
drag, startPoint x: 1459, startPoint y: 1, endPoint x: 388, endPoint y: 221, distance: 1093.2
click at [388, 221] on main "My Watchlist. Quick access to your lists. New Watchlist New Watchlist" at bounding box center [521, 140] width 691 height 194
click at [227, 118] on circle at bounding box center [227, 119] width 3 height 3
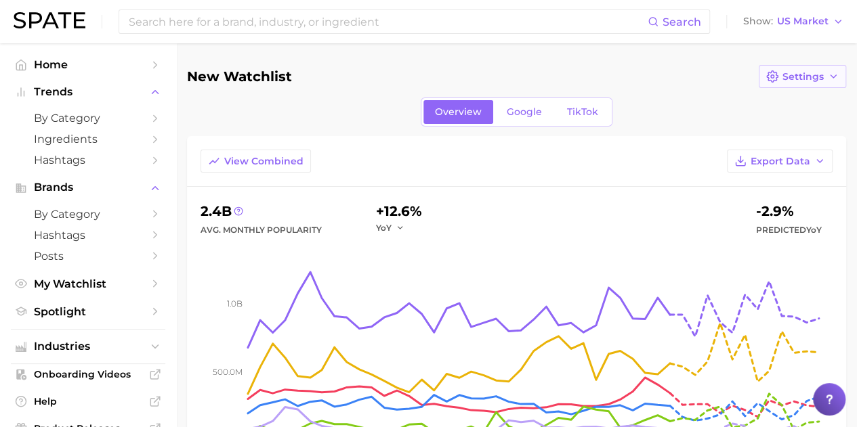
click at [836, 75] on polyline "button" at bounding box center [832, 76] width 5 height 3
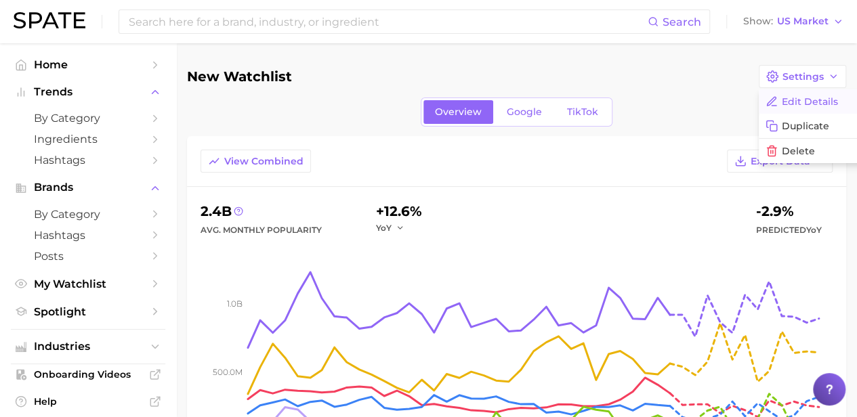
scroll to position [0, 51]
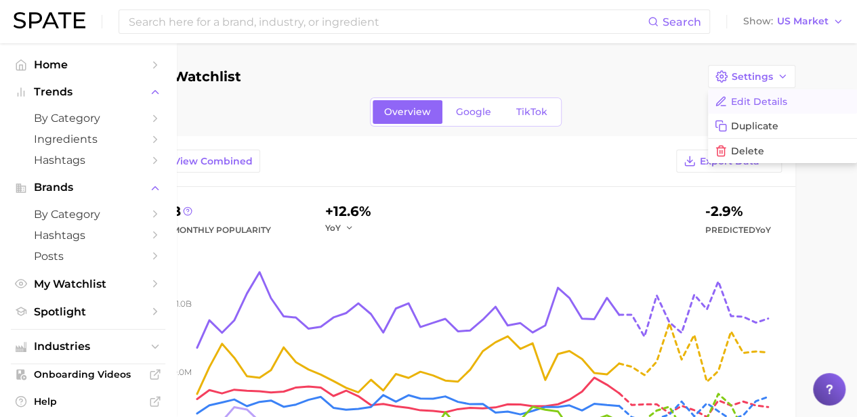
click at [799, 101] on button "Edit Details" at bounding box center [782, 101] width 149 height 24
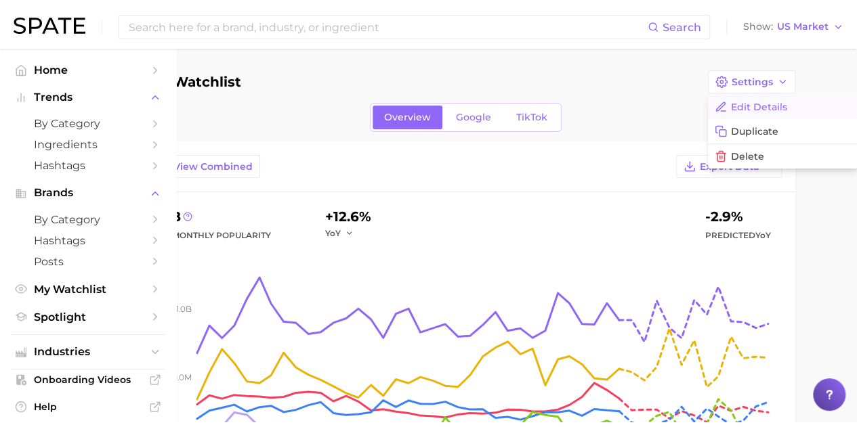
scroll to position [0, 0]
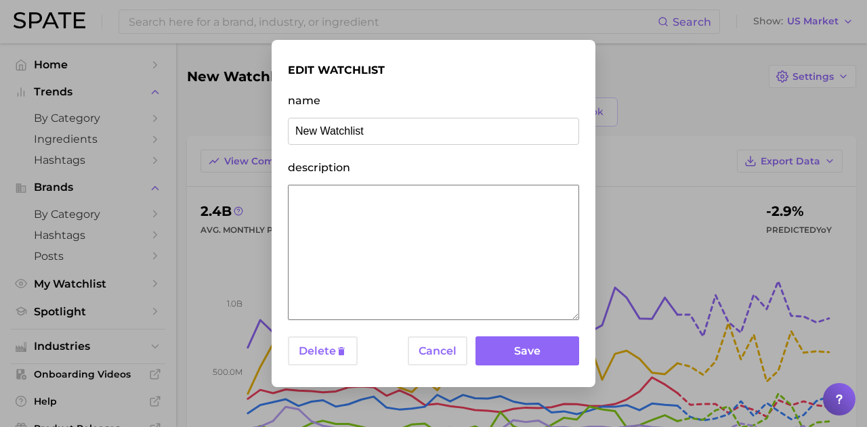
drag, startPoint x: 444, startPoint y: 137, endPoint x: 274, endPoint y: 179, distance: 175.6
click at [274, 179] on div "edit watchlist name New Watchlist description Delete Cancel Save" at bounding box center [434, 213] width 324 height 347
type input "Walmart Cosmetic Brands"
click at [530, 352] on button "Save" at bounding box center [527, 351] width 104 height 29
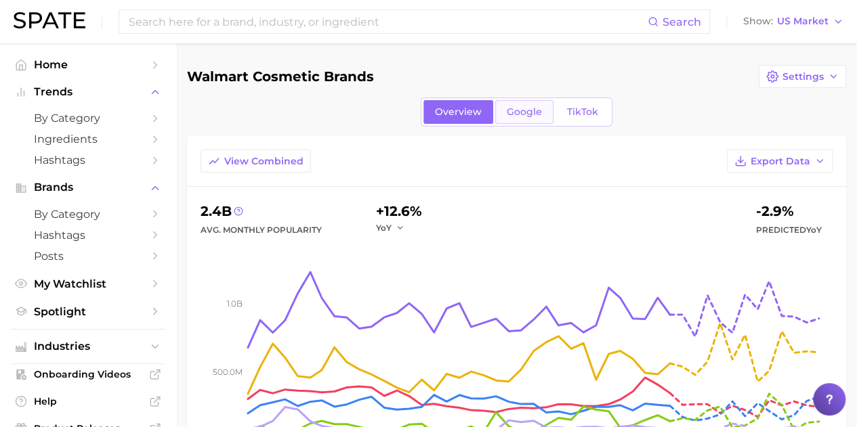
click at [544, 111] on link "Google" at bounding box center [524, 112] width 58 height 24
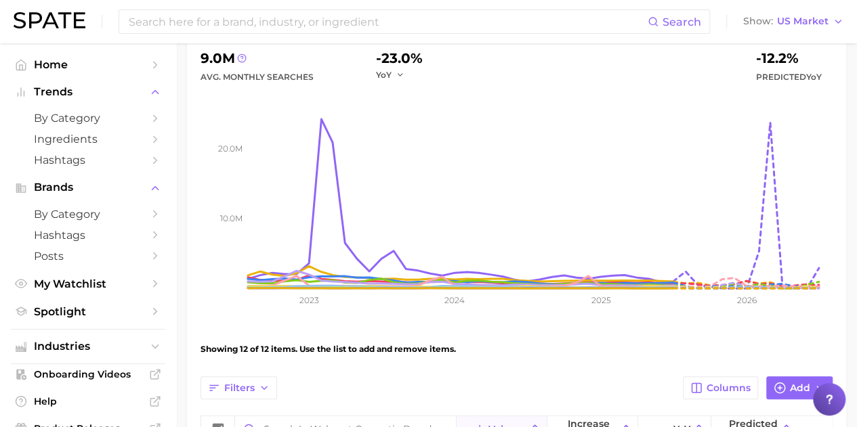
scroll to position [152, 0]
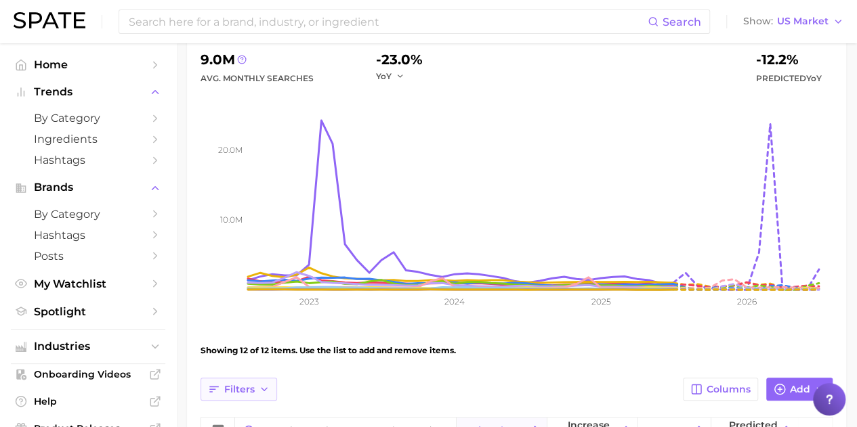
click at [267, 388] on icon "button" at bounding box center [264, 389] width 11 height 11
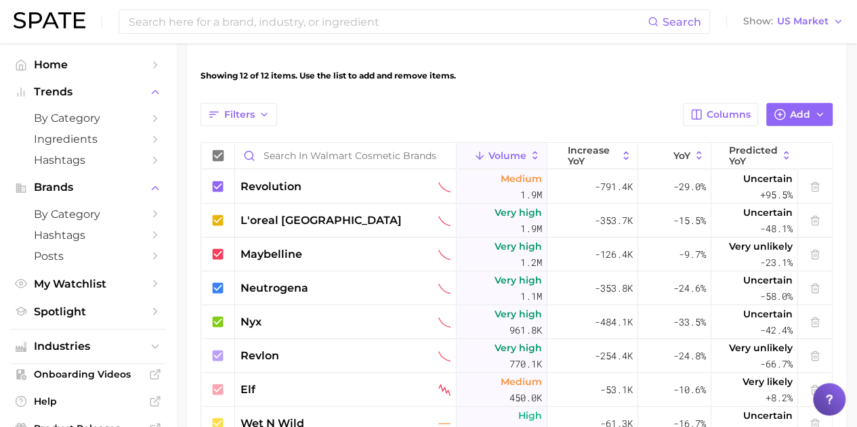
scroll to position [431, 0]
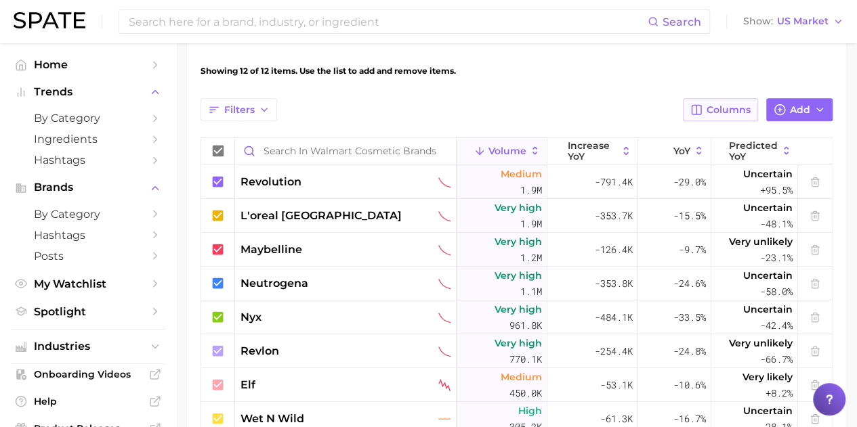
click at [730, 107] on span "Columns" at bounding box center [728, 110] width 44 height 12
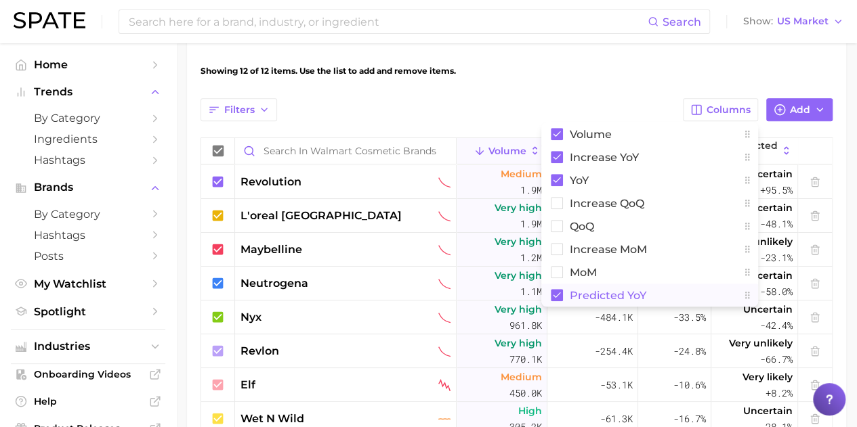
click at [561, 291] on rect at bounding box center [557, 295] width 12 height 12
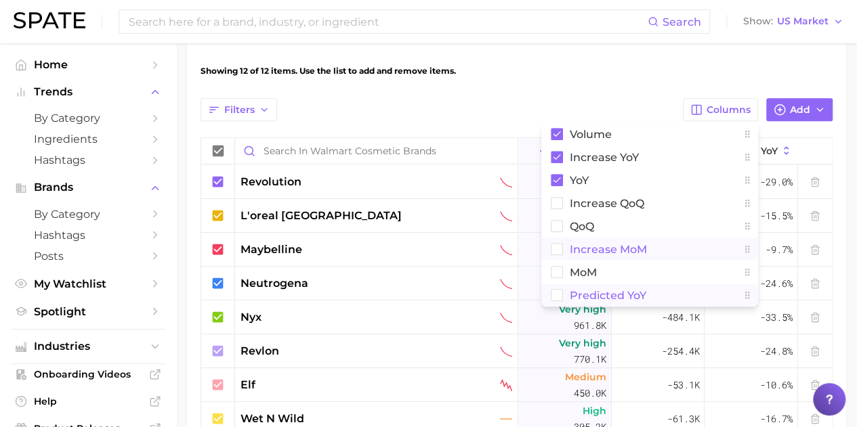
click at [553, 257] on button "increase MoM" at bounding box center [649, 249] width 217 height 23
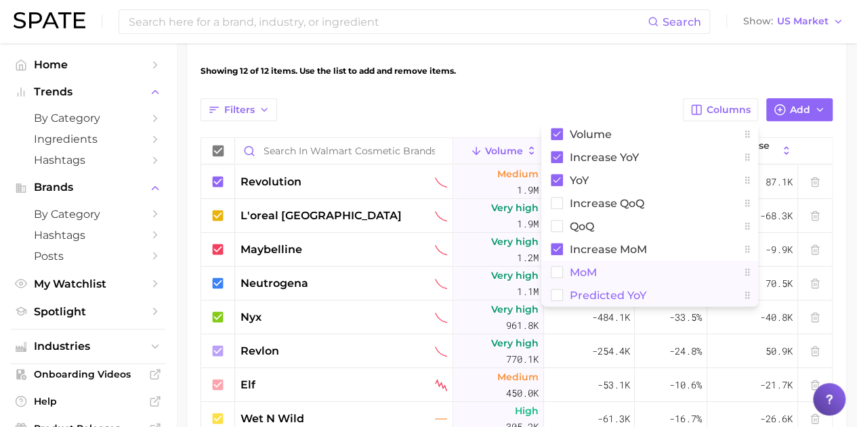
click at [557, 270] on rect at bounding box center [557, 273] width 12 height 12
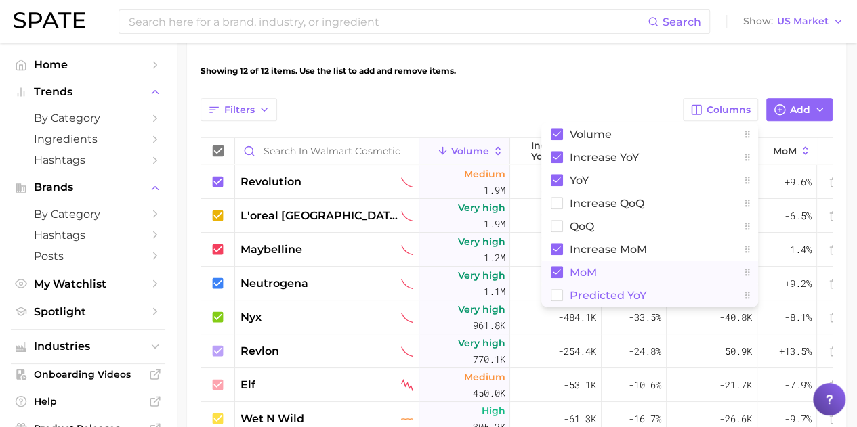
click at [495, 100] on div "Filters Columns Volume increase YoY YoY increase QoQ QoQ increase MoM MoM Predi…" at bounding box center [516, 109] width 632 height 23
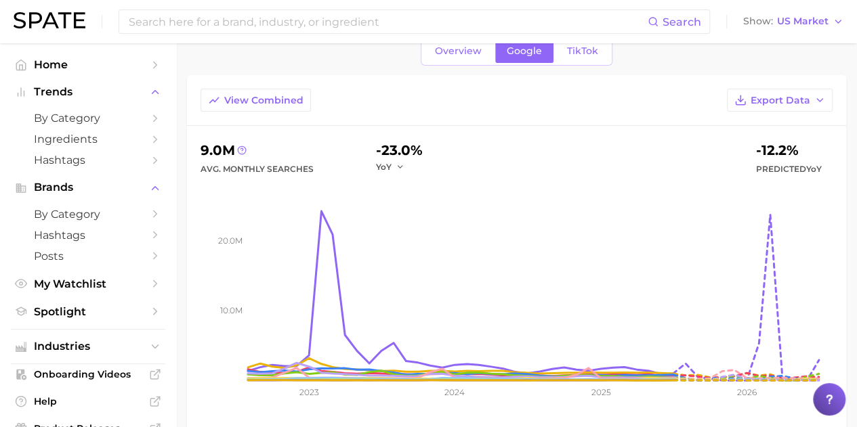
scroll to position [64, 0]
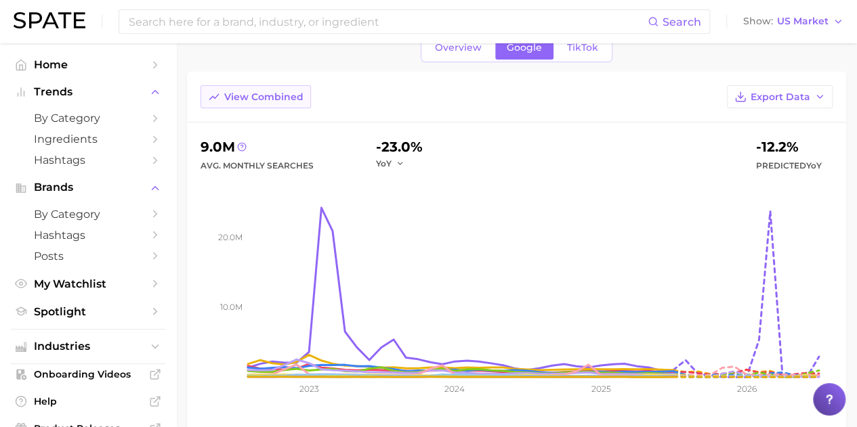
click at [264, 91] on span "View Combined" at bounding box center [263, 97] width 79 height 12
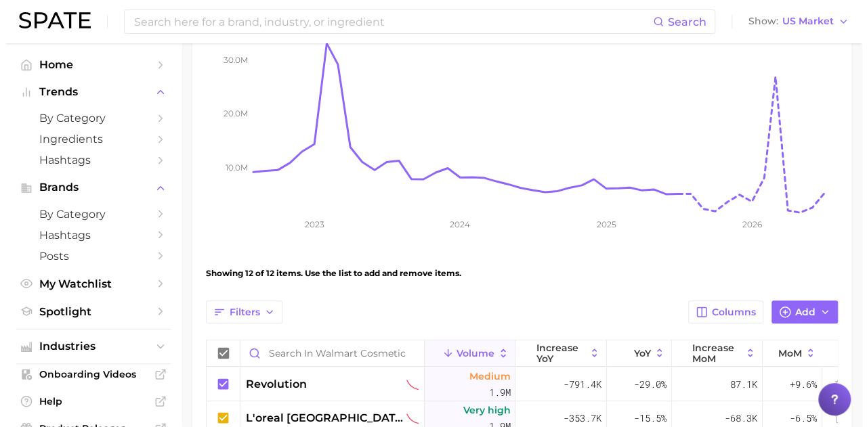
scroll to position [232, 0]
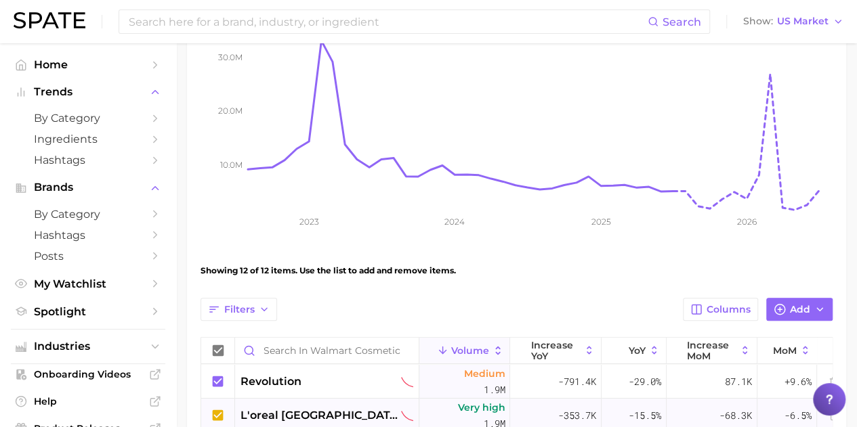
click at [303, 421] on span "l'oreal [GEOGRAPHIC_DATA]" at bounding box center [319, 416] width 158 height 16
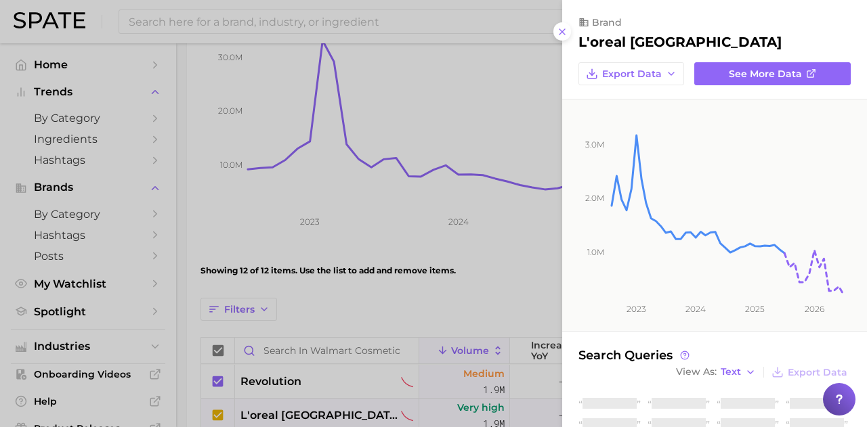
click at [303, 421] on div at bounding box center [433, 213] width 867 height 427
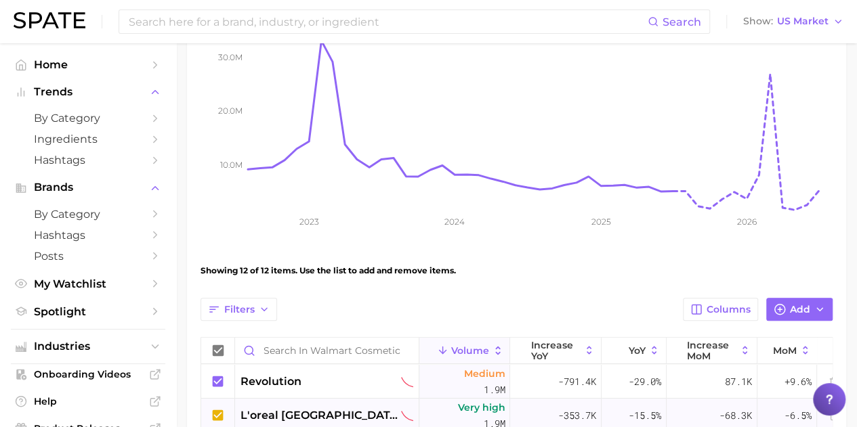
click at [303, 421] on span "l'oreal [GEOGRAPHIC_DATA]" at bounding box center [319, 416] width 158 height 16
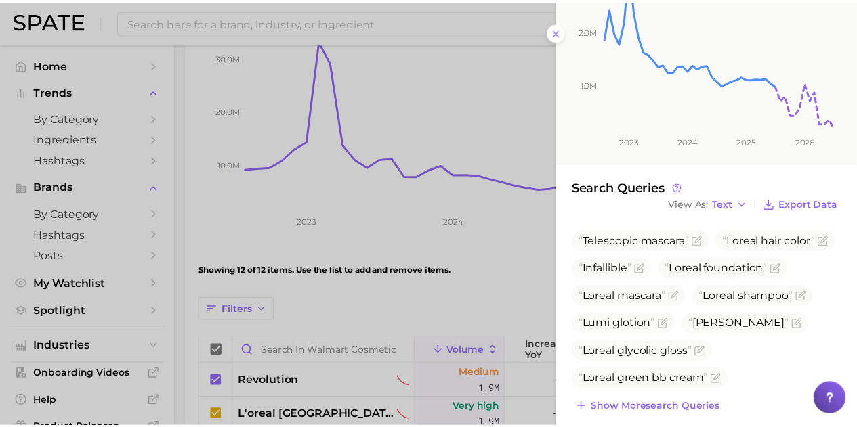
scroll to position [180, 0]
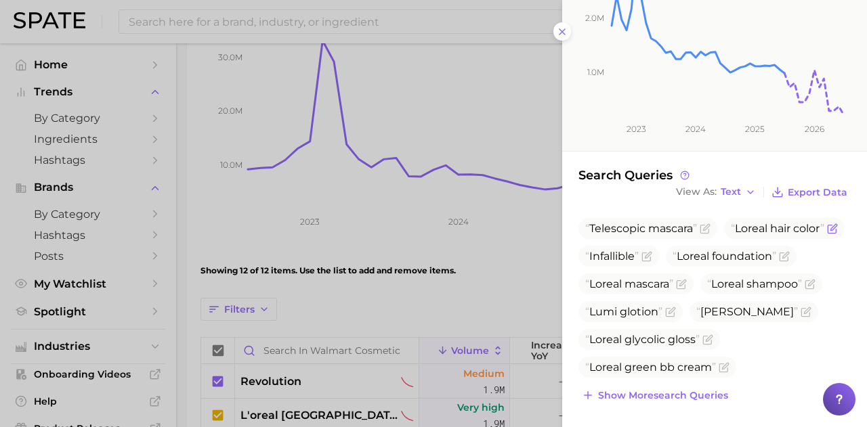
click at [830, 230] on icon "Flag as miscategorized or irrelevant" at bounding box center [833, 227] width 6 height 6
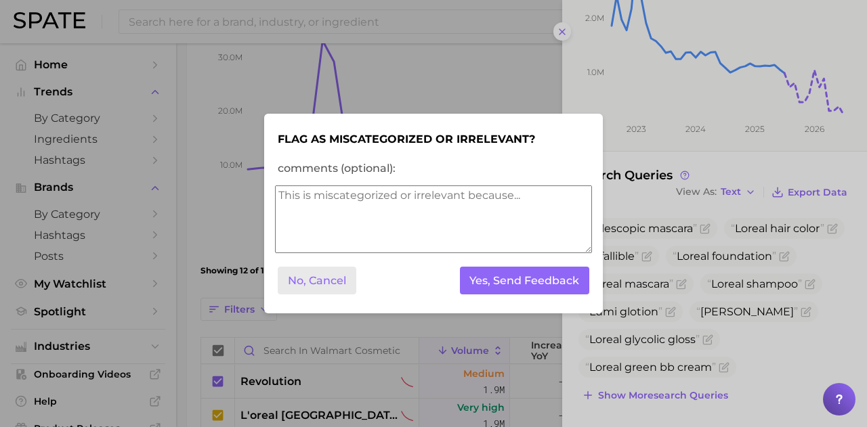
click at [339, 275] on button "No, Cancel" at bounding box center [317, 281] width 79 height 28
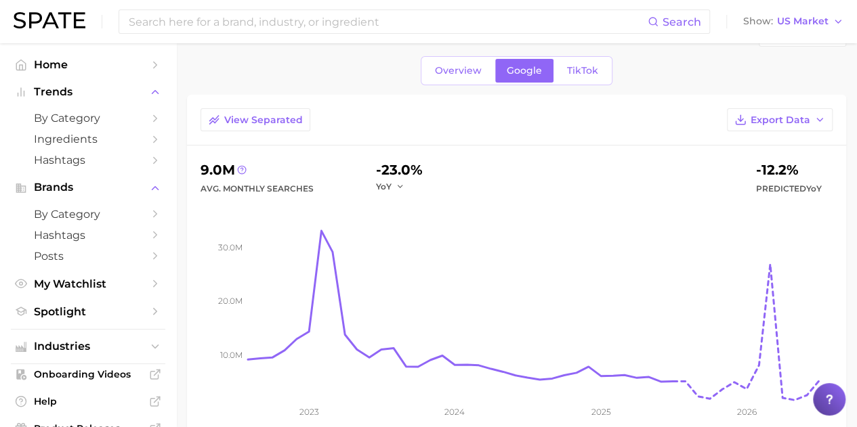
scroll to position [0, 0]
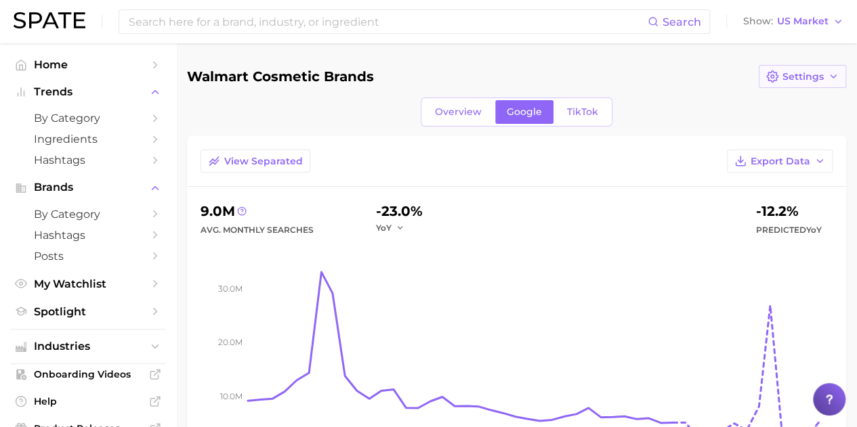
click at [818, 72] on span "Settings" at bounding box center [802, 77] width 41 height 12
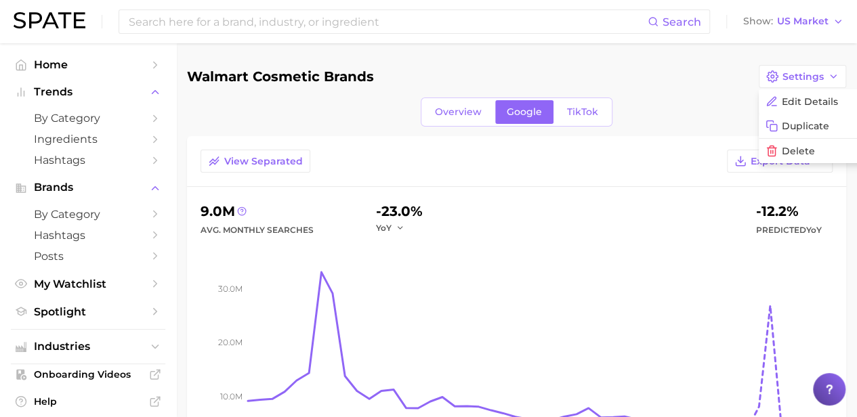
click at [662, 81] on div "Walmart Cosmetic Brands Settings Edit Details Duplicate Delete" at bounding box center [516, 76] width 659 height 23
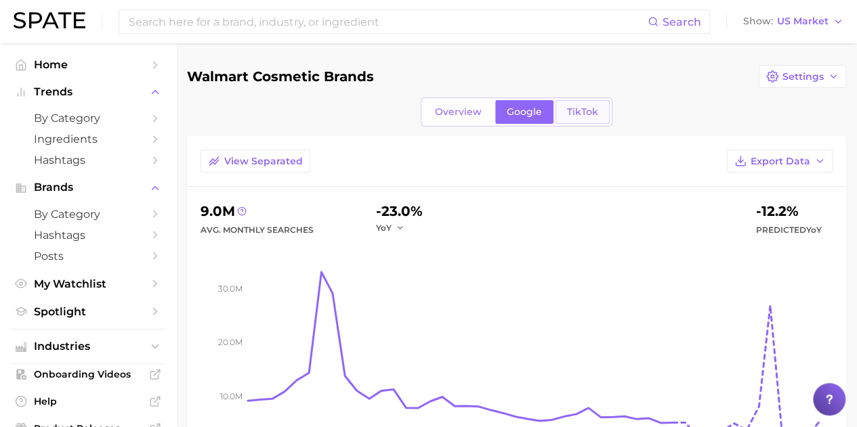
click at [582, 112] on span "TikTok" at bounding box center [582, 112] width 31 height 12
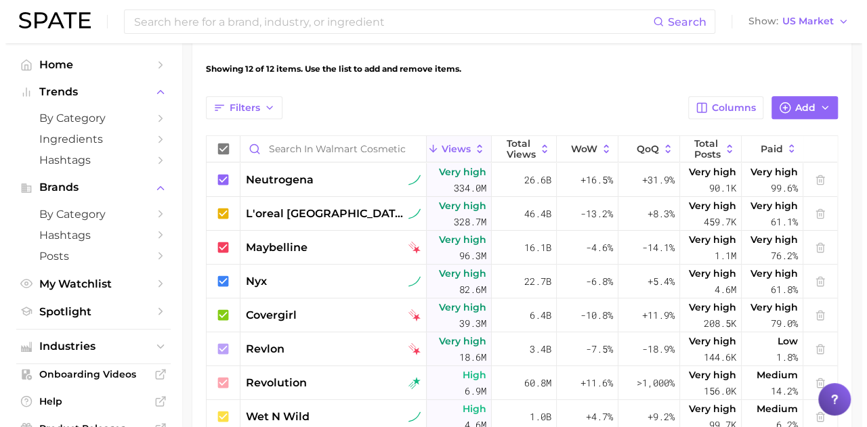
scroll to position [461, 0]
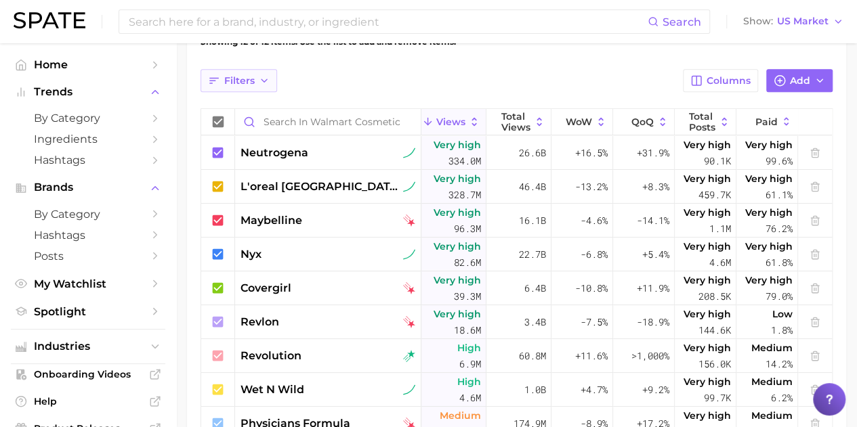
click at [266, 83] on icon "button" at bounding box center [264, 80] width 11 height 11
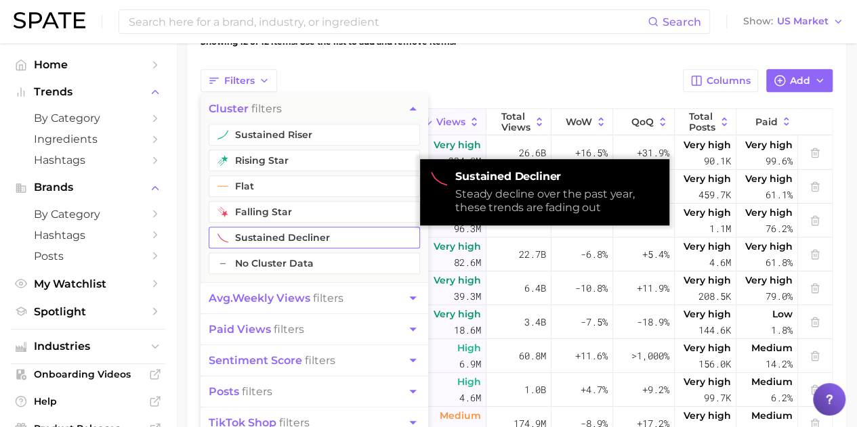
click at [258, 231] on button "sustained decliner" at bounding box center [314, 238] width 211 height 22
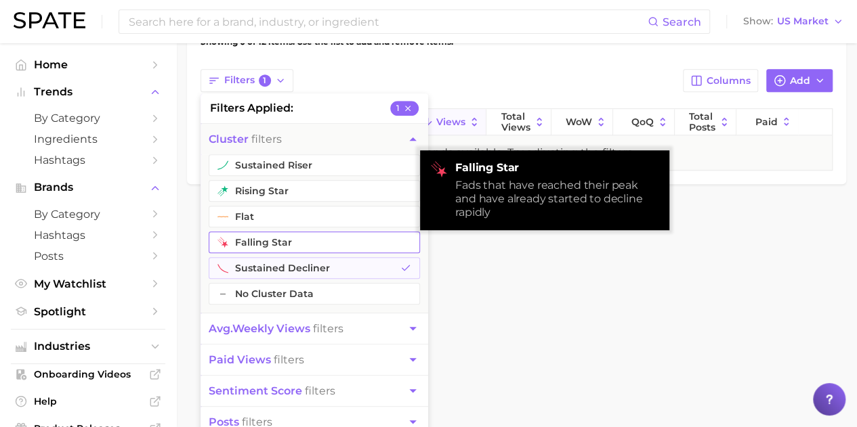
click at [259, 240] on button "falling star" at bounding box center [314, 243] width 211 height 22
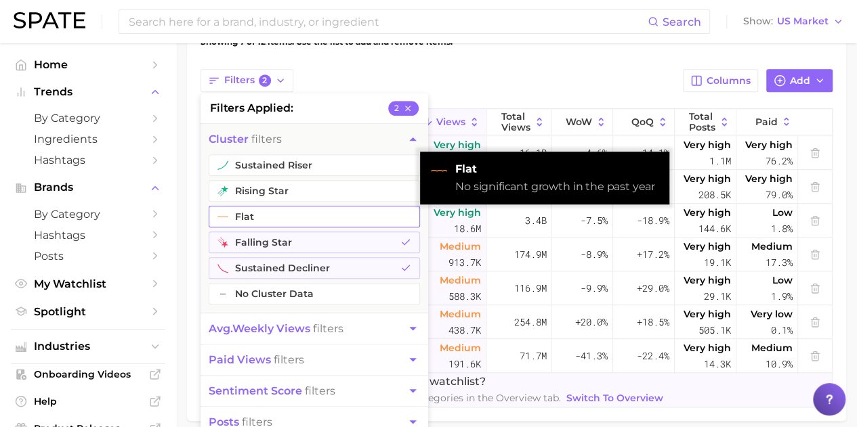
click at [281, 216] on button "flat" at bounding box center [314, 217] width 211 height 22
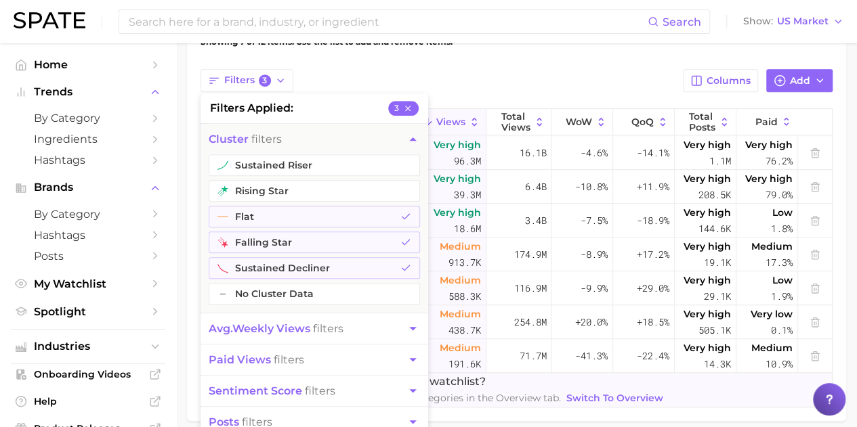
click at [453, 79] on div "Filters 3 filters applied 3 cluster filters sustained riser rising star flat fa…" at bounding box center [516, 80] width 632 height 23
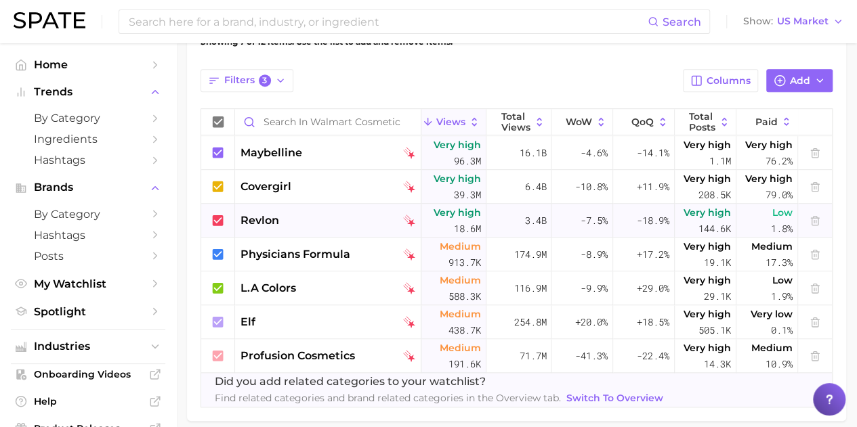
click at [300, 223] on div "revlon" at bounding box center [327, 221] width 175 height 16
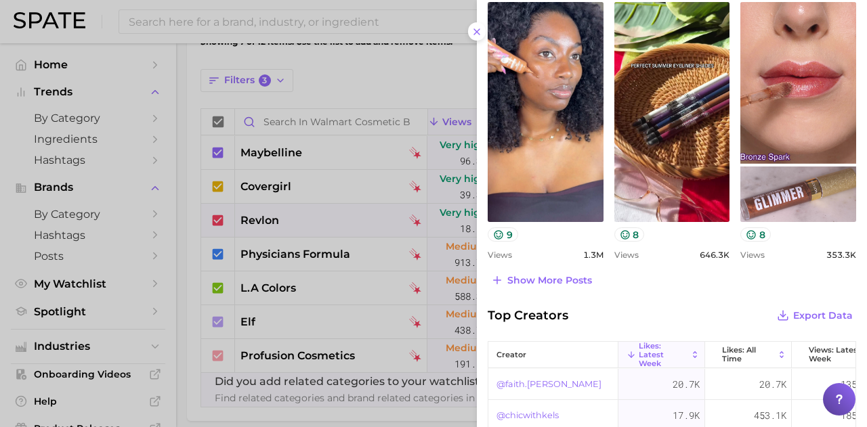
scroll to position [553, 0]
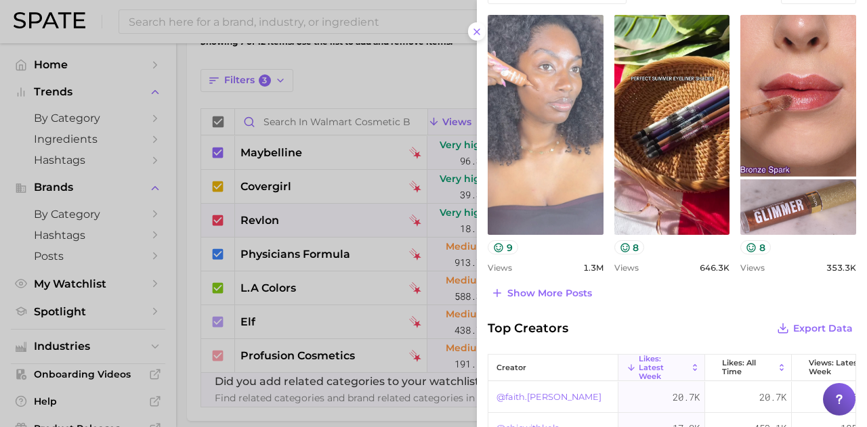
click at [560, 123] on link "view post on TikTok" at bounding box center [546, 125] width 116 height 220
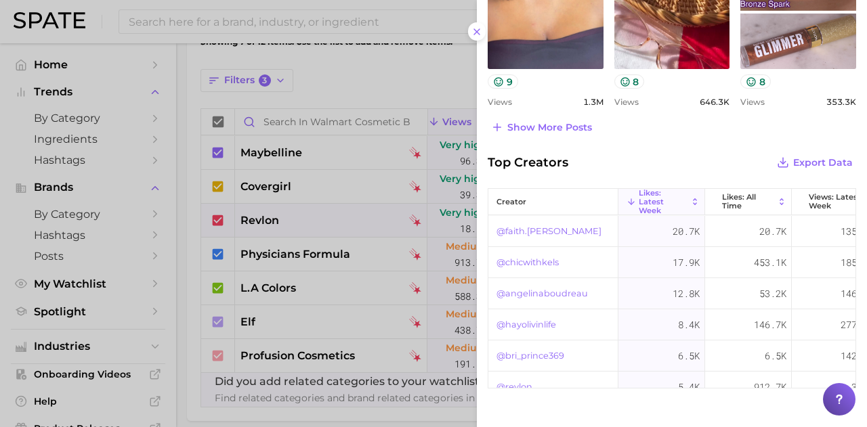
scroll to position [752, 0]
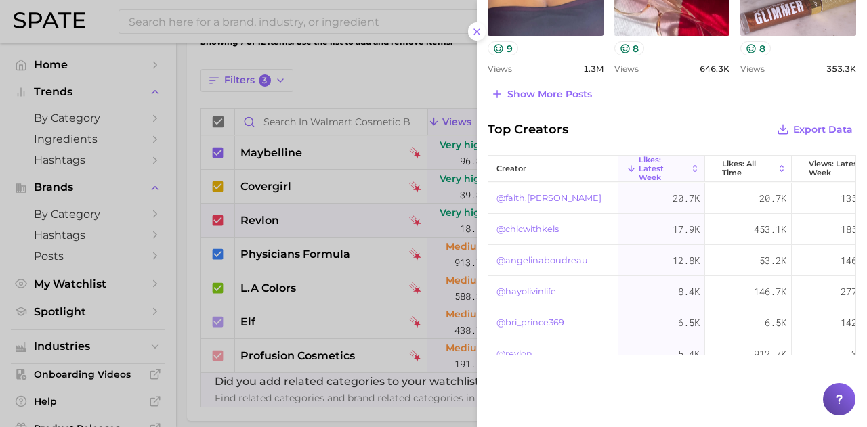
click at [545, 194] on link "@faith.[PERSON_NAME]" at bounding box center [548, 198] width 105 height 16
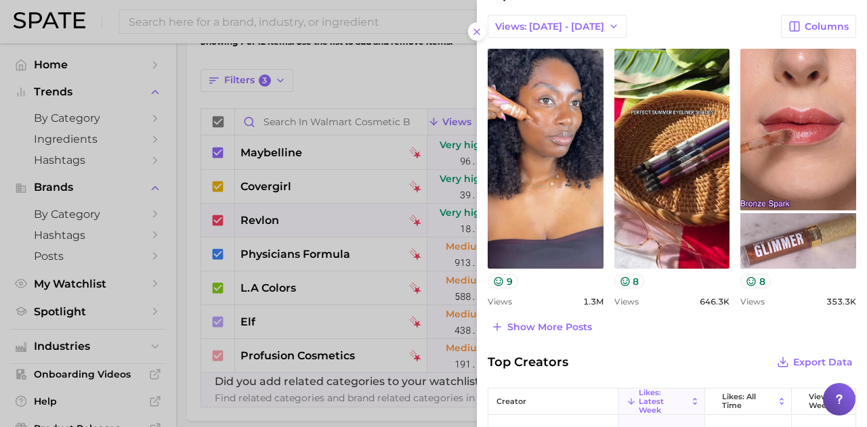
scroll to position [512, 0]
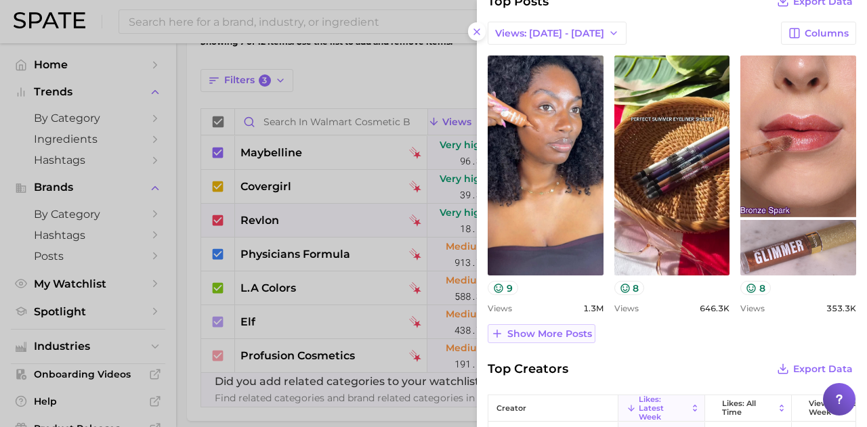
click at [536, 337] on span "Show more posts" at bounding box center [549, 334] width 85 height 12
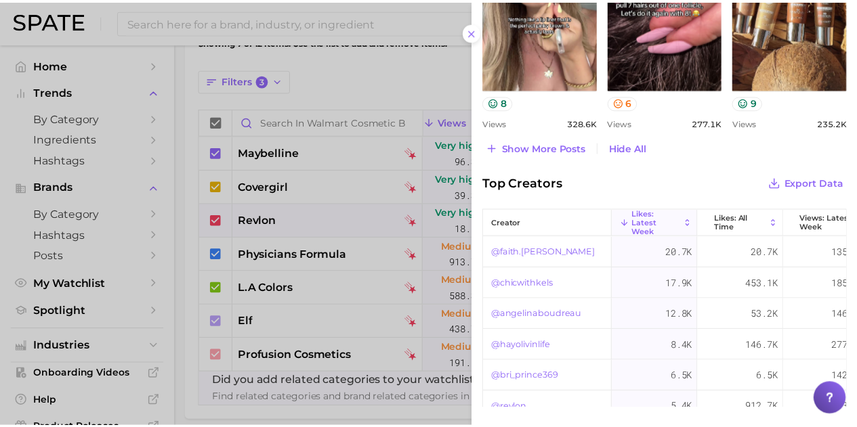
scroll to position [1029, 0]
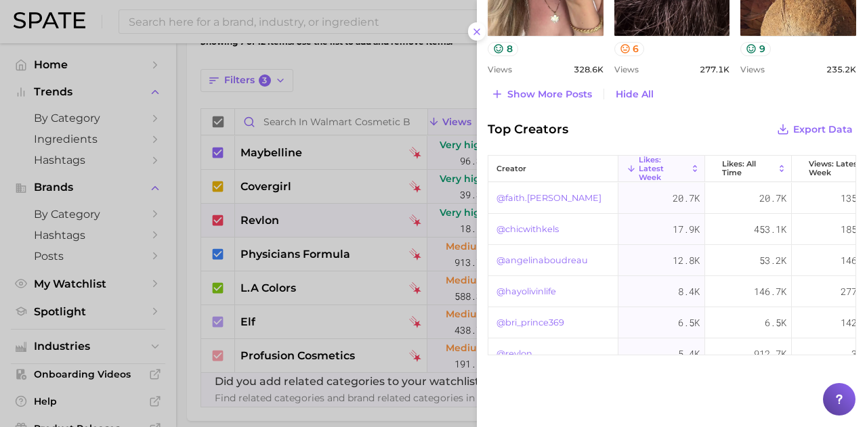
click at [474, 22] on button at bounding box center [477, 31] width 18 height 18
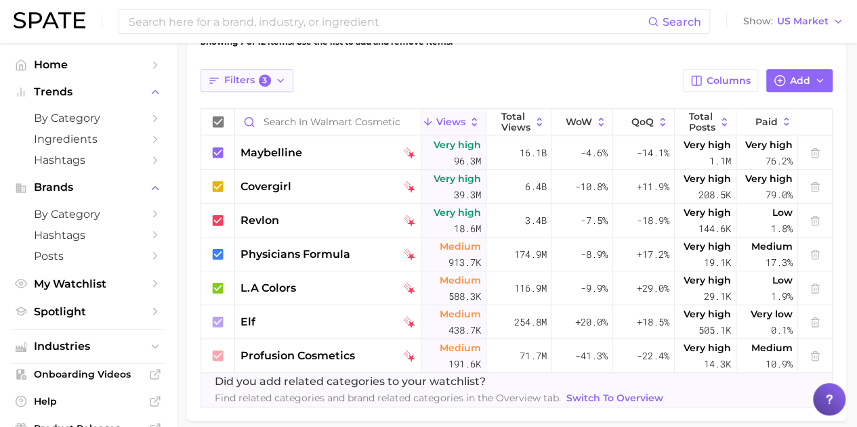
click at [219, 75] on icon "button" at bounding box center [214, 81] width 12 height 12
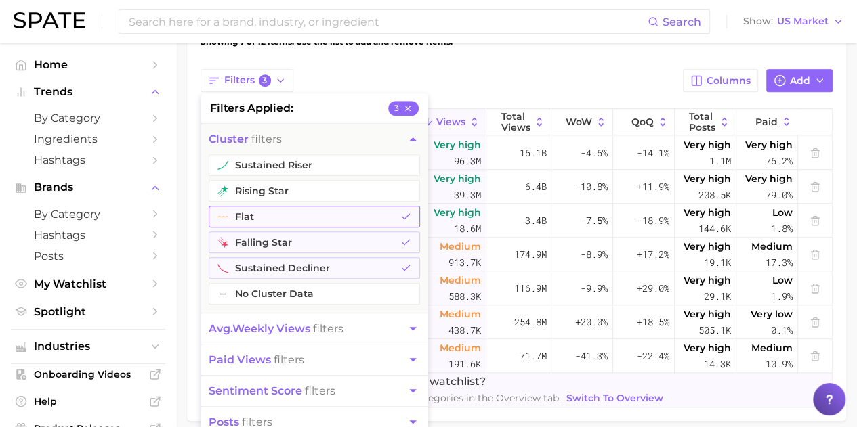
click at [259, 220] on button "flat" at bounding box center [314, 217] width 211 height 22
click at [257, 250] on button "falling star" at bounding box center [314, 243] width 211 height 22
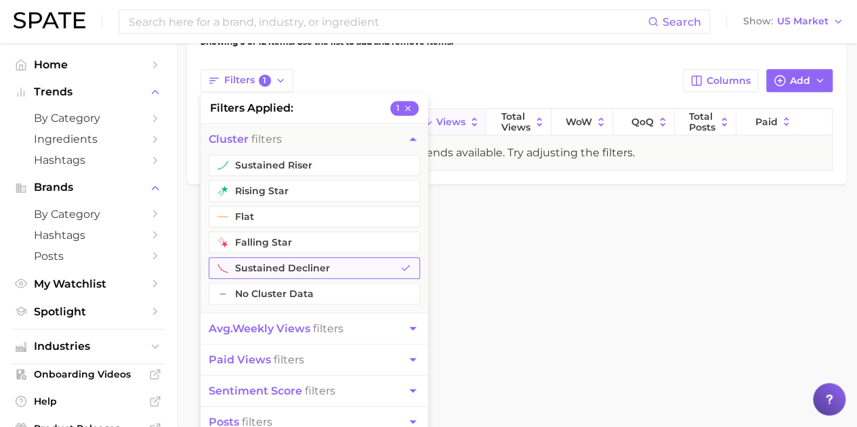
click at [258, 268] on button "sustained decliner" at bounding box center [314, 268] width 211 height 22
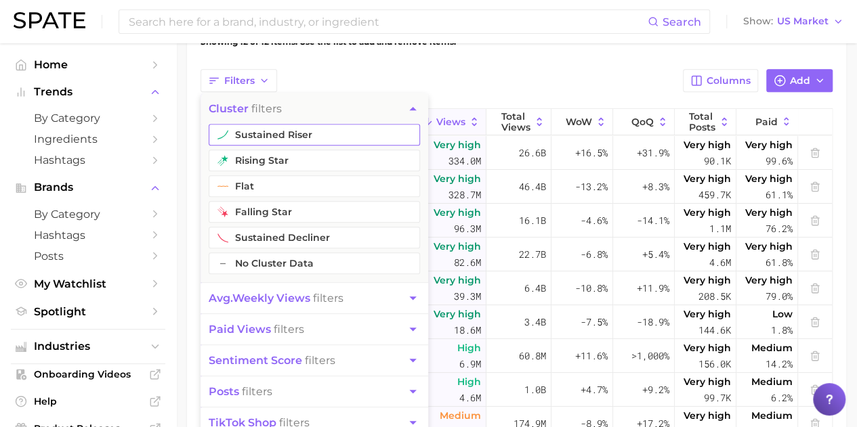
click at [257, 140] on button "sustained riser" at bounding box center [314, 135] width 211 height 22
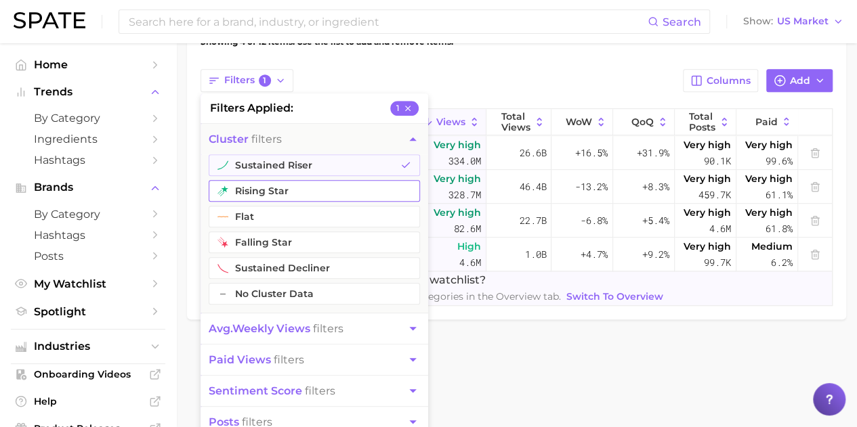
click at [257, 183] on button "rising star" at bounding box center [314, 191] width 211 height 22
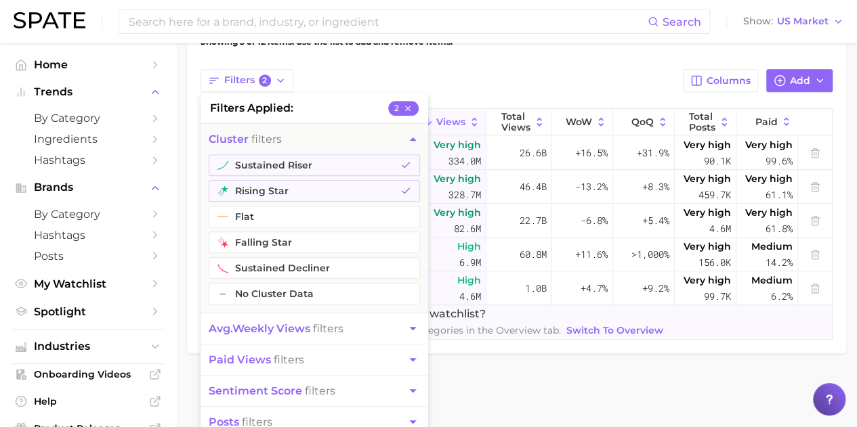
click at [381, 69] on div "Filters 2 filters applied 2 cluster filters sustained riser rising star flat fa…" at bounding box center [516, 80] width 632 height 23
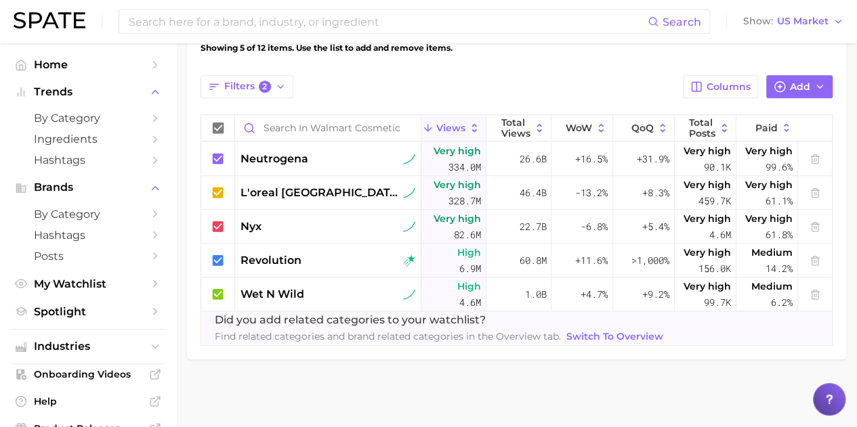
scroll to position [452, 0]
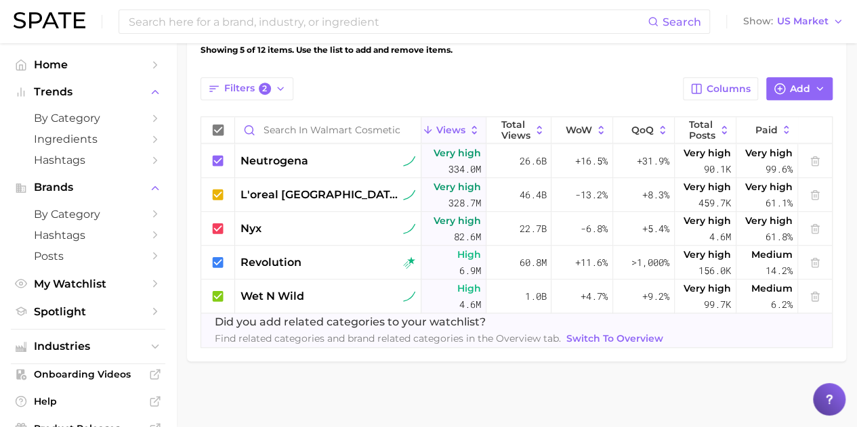
click at [495, 96] on div "Filters 2 Columns Add" at bounding box center [516, 88] width 632 height 23
click at [705, 86] on button "Columns" at bounding box center [720, 88] width 75 height 23
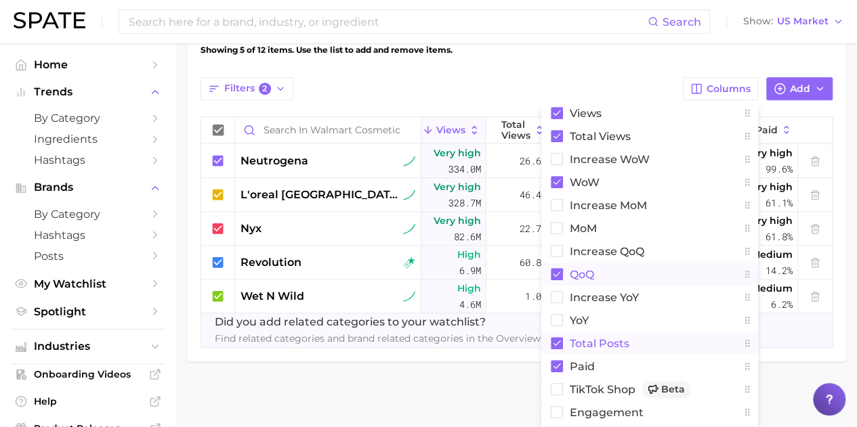
click at [679, 280] on button "QoQ" at bounding box center [649, 274] width 217 height 23
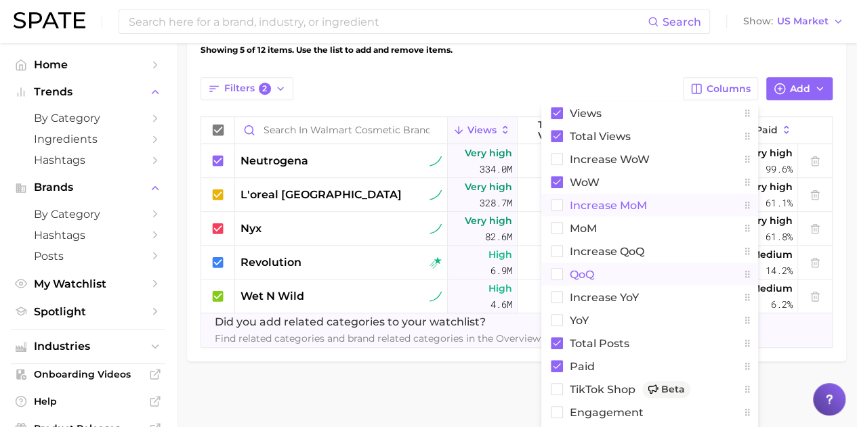
scroll to position [471, 0]
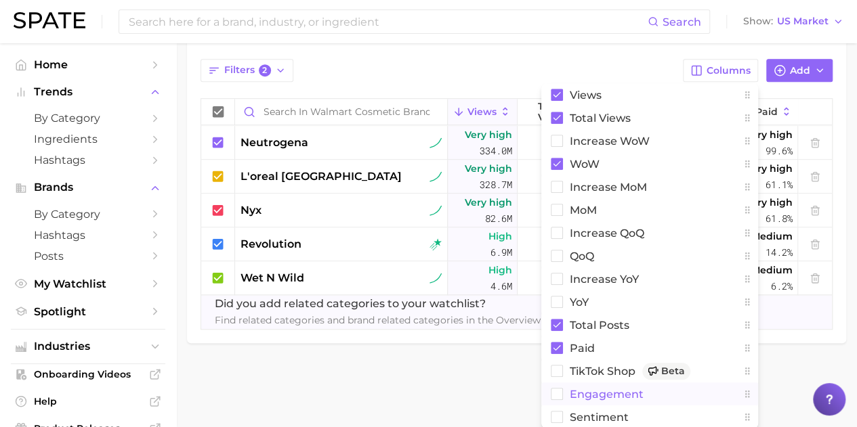
click at [559, 389] on rect at bounding box center [557, 395] width 12 height 12
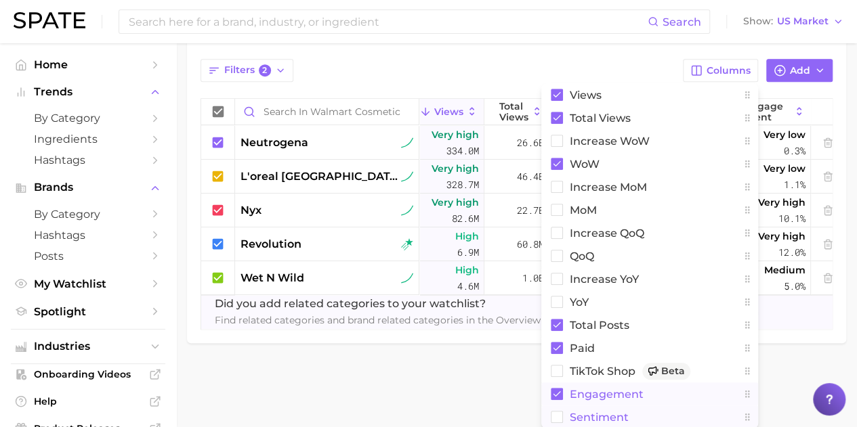
click at [554, 417] on rect at bounding box center [557, 418] width 12 height 12
click at [554, 417] on rect at bounding box center [557, 417] width 12 height 12
click at [554, 417] on rect at bounding box center [557, 418] width 12 height 12
click at [561, 140] on rect at bounding box center [557, 141] width 12 height 12
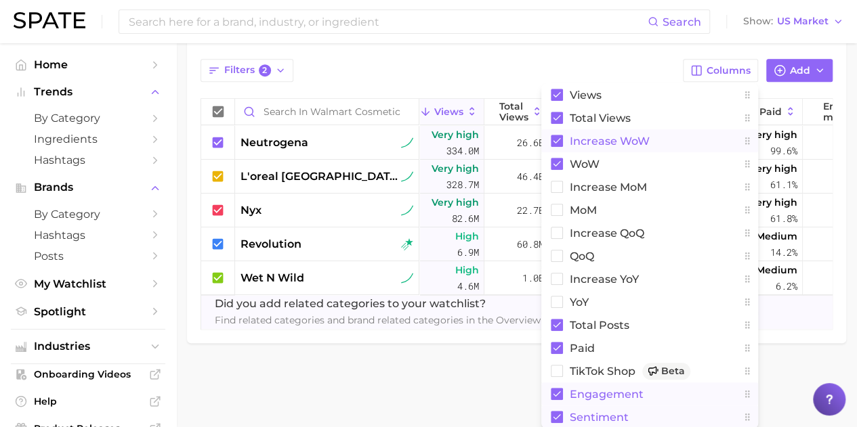
click at [555, 64] on div "Filters 2 Columns Views Total Views Increase WoW WoW increase MoM MoM increase …" at bounding box center [516, 70] width 632 height 23
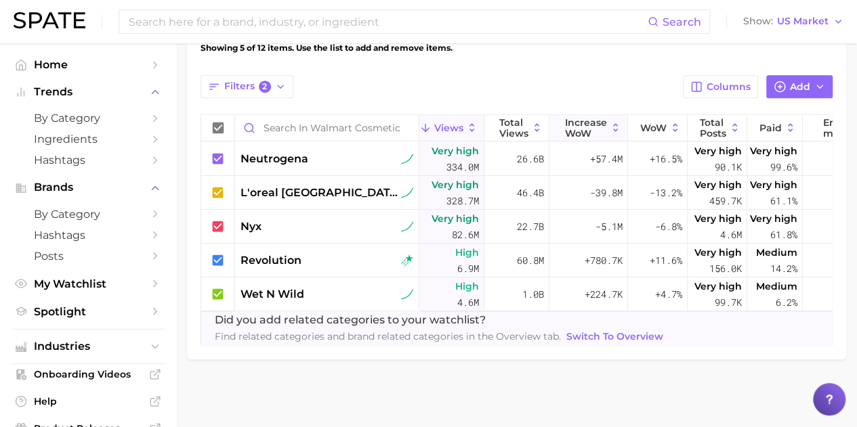
click at [597, 121] on span "Increase WoW" at bounding box center [586, 128] width 42 height 22
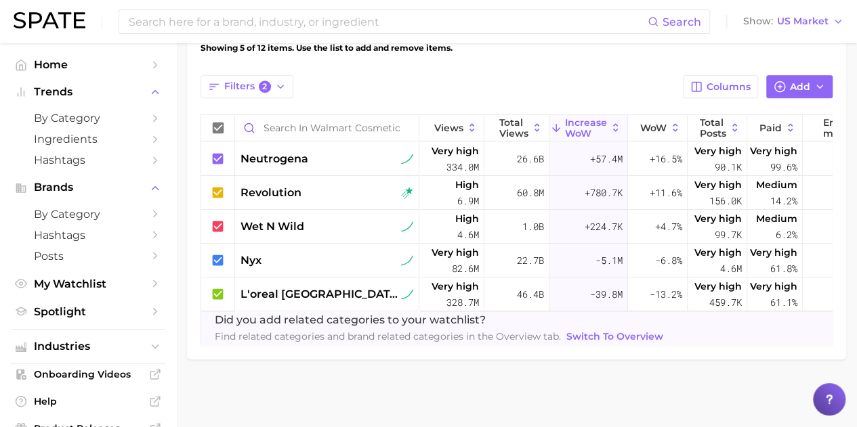
click at [593, 331] on span "Switch to Overview" at bounding box center [614, 337] width 97 height 12
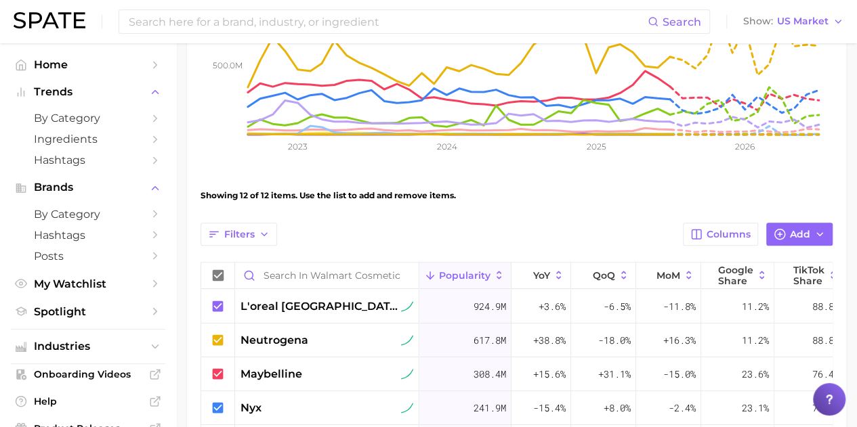
scroll to position [310, 0]
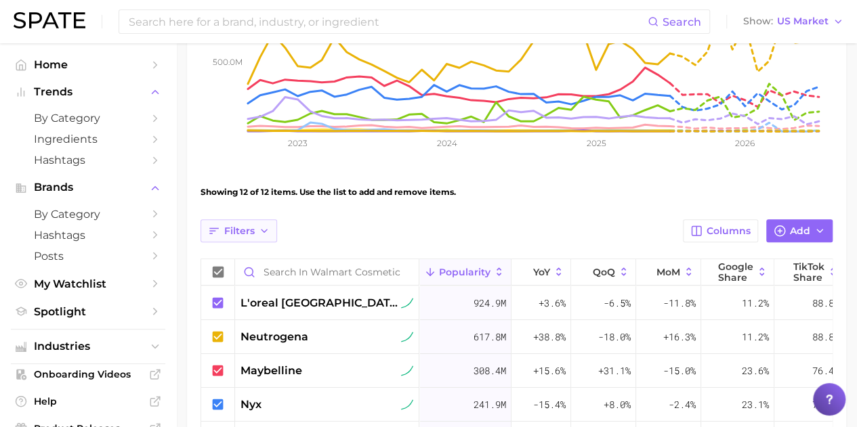
click at [242, 234] on span "Filters" at bounding box center [239, 232] width 30 height 12
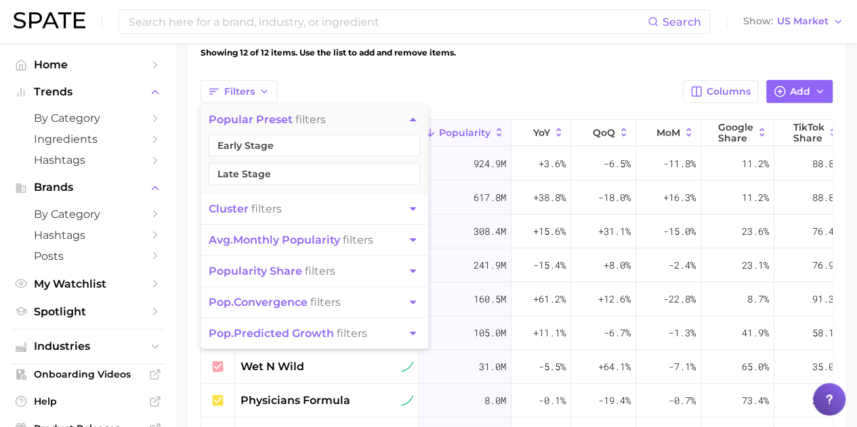
scroll to position [448, 0]
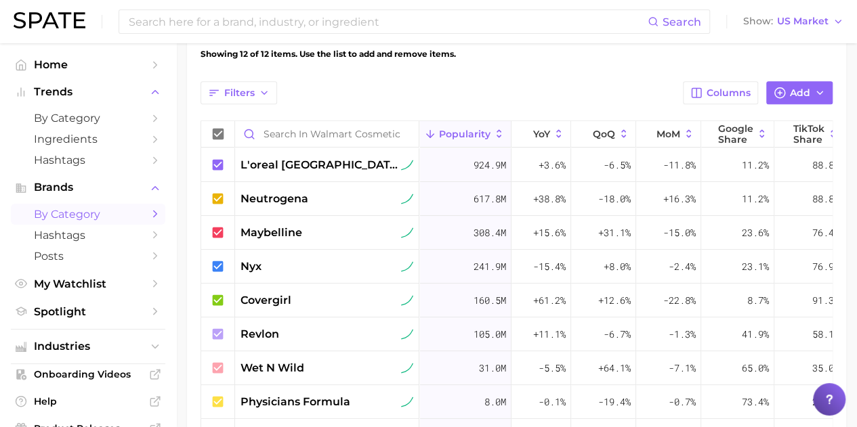
click at [85, 206] on link "by Category" at bounding box center [88, 214] width 154 height 21
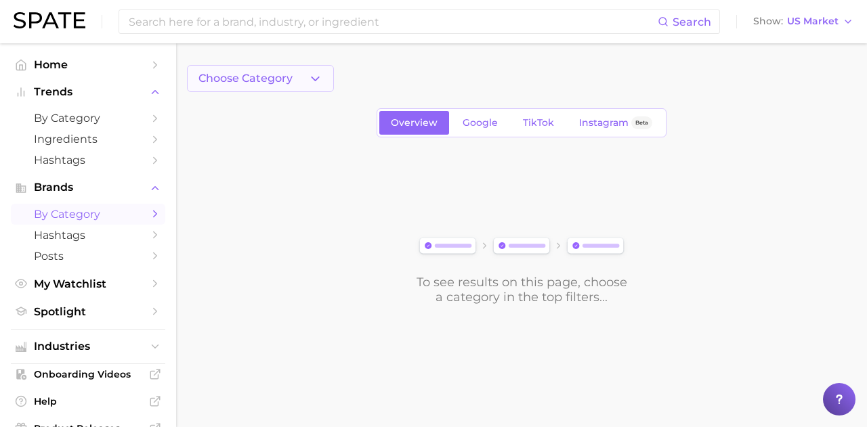
click at [313, 79] on icon "button" at bounding box center [315, 79] width 14 height 14
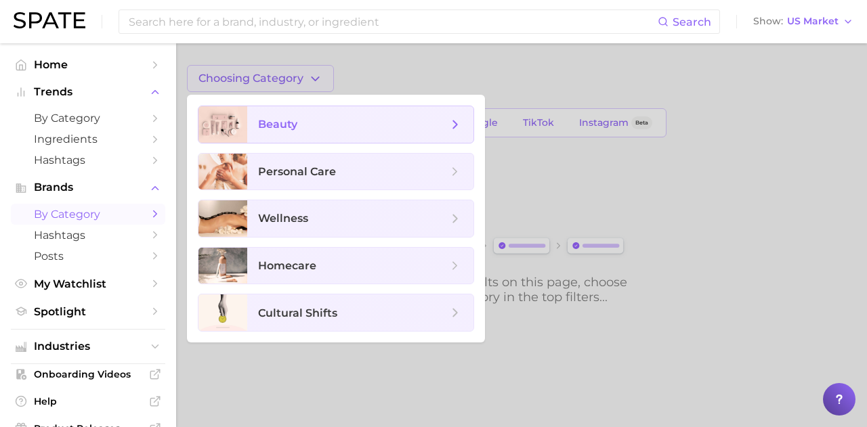
click at [310, 123] on span "beauty" at bounding box center [353, 124] width 190 height 15
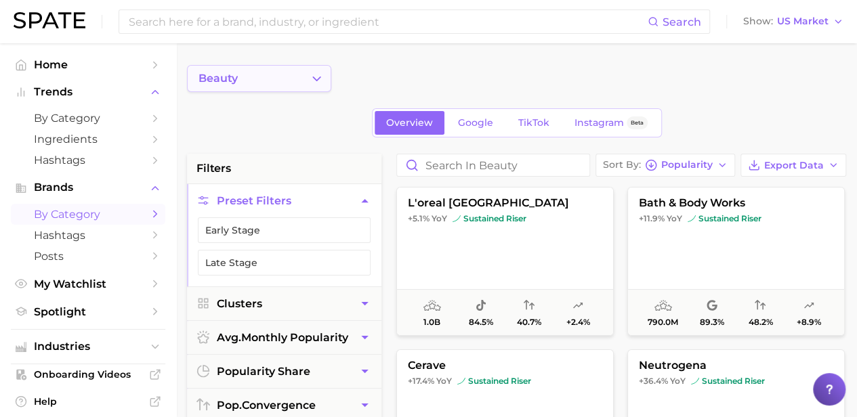
click at [317, 81] on icon "Change Category" at bounding box center [317, 79] width 14 height 14
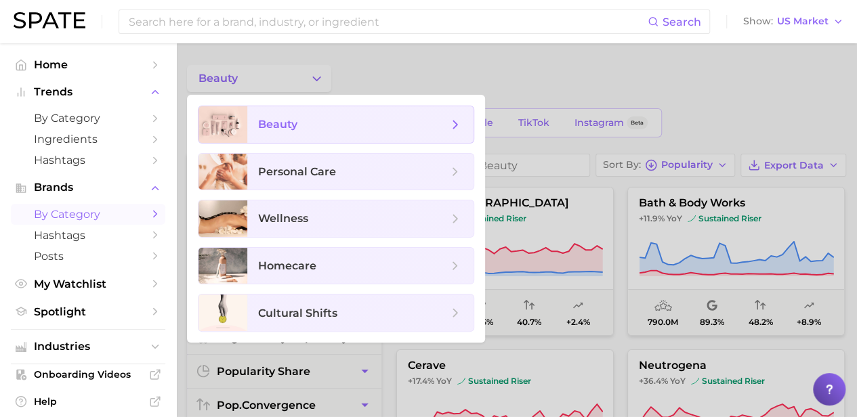
click at [467, 124] on span "beauty" at bounding box center [360, 124] width 226 height 37
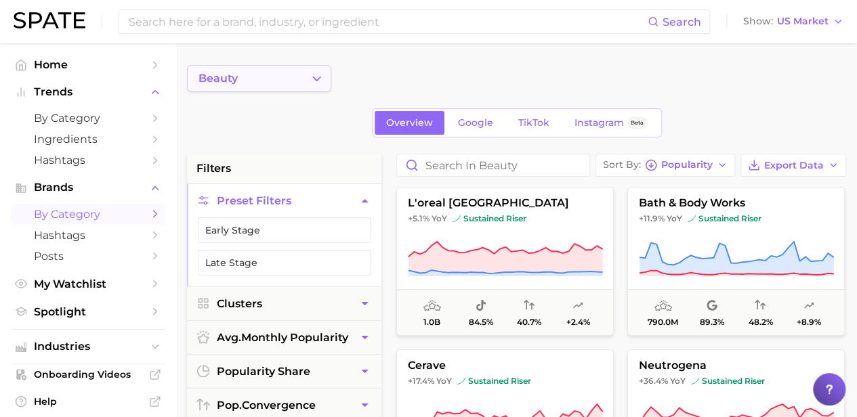
click at [316, 81] on icon "Change Category" at bounding box center [317, 79] width 14 height 14
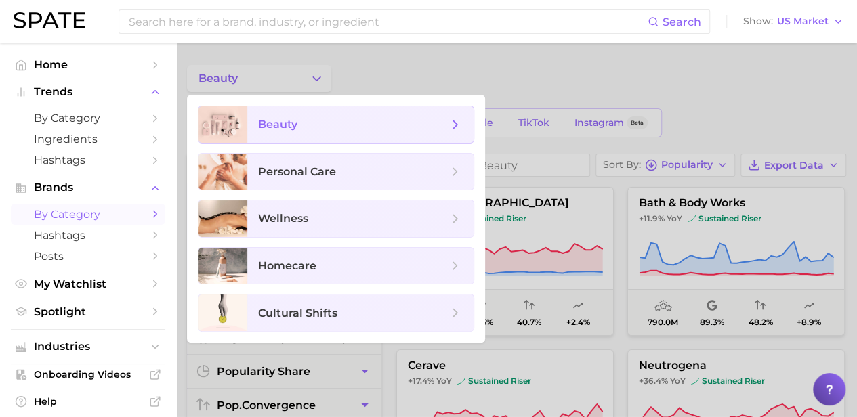
click at [457, 124] on polyline at bounding box center [455, 124] width 3 height 7
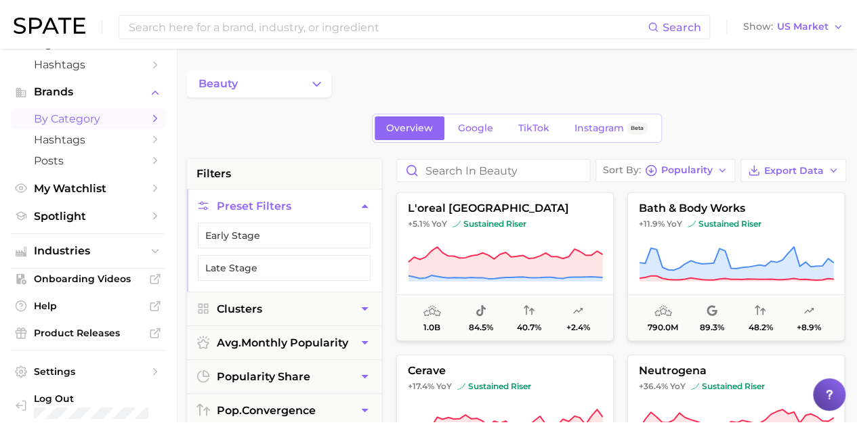
scroll to position [102, 0]
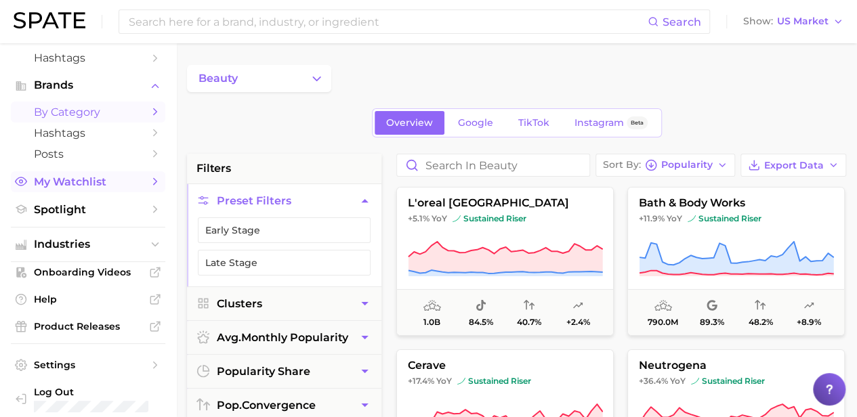
click at [85, 186] on span "My Watchlist" at bounding box center [88, 181] width 108 height 13
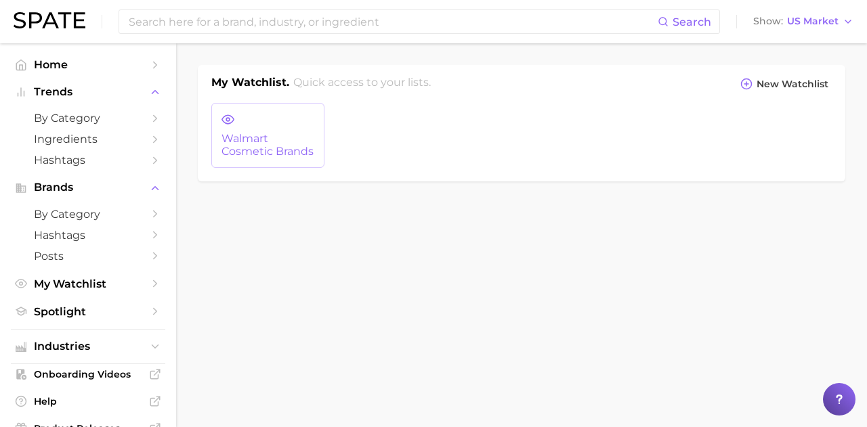
click at [263, 138] on span "Walmart Cosmetic Brands" at bounding box center [267, 145] width 93 height 25
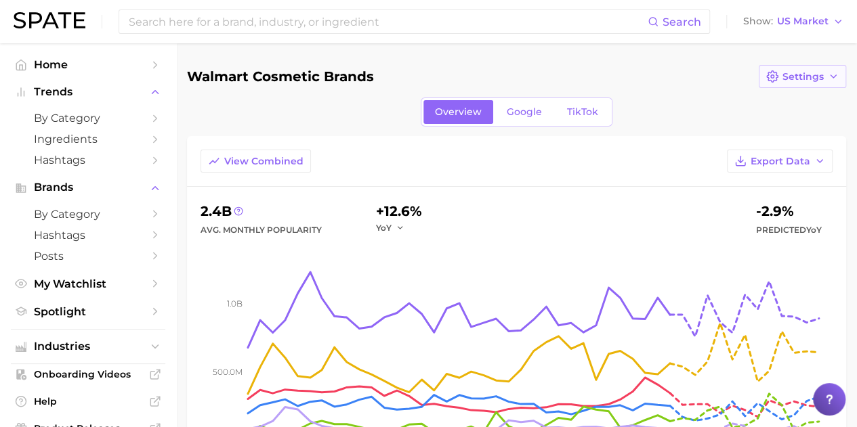
click at [831, 74] on icon "button" at bounding box center [833, 76] width 11 height 11
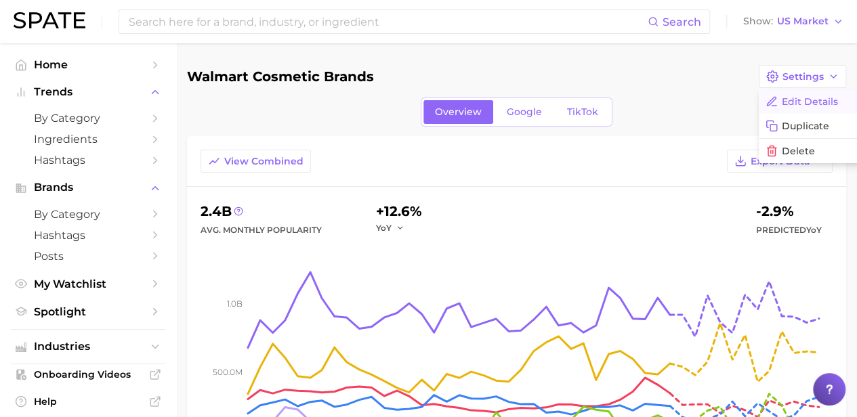
click at [815, 97] on button "Edit Details" at bounding box center [833, 101] width 149 height 24
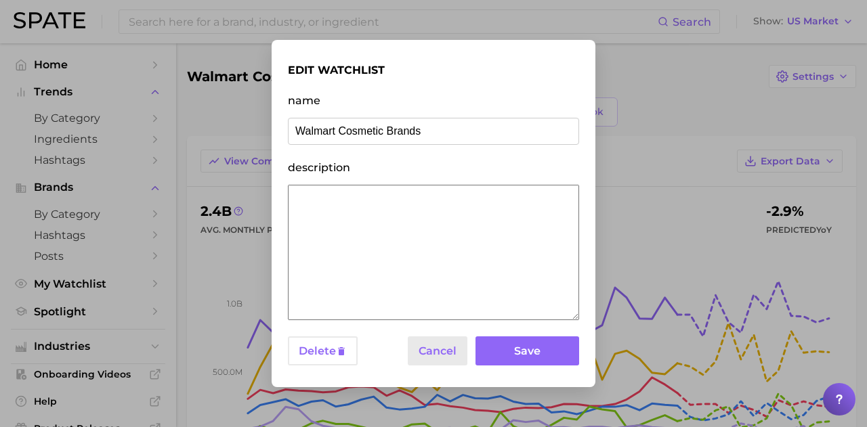
click at [442, 350] on button "Cancel" at bounding box center [438, 351] width 60 height 29
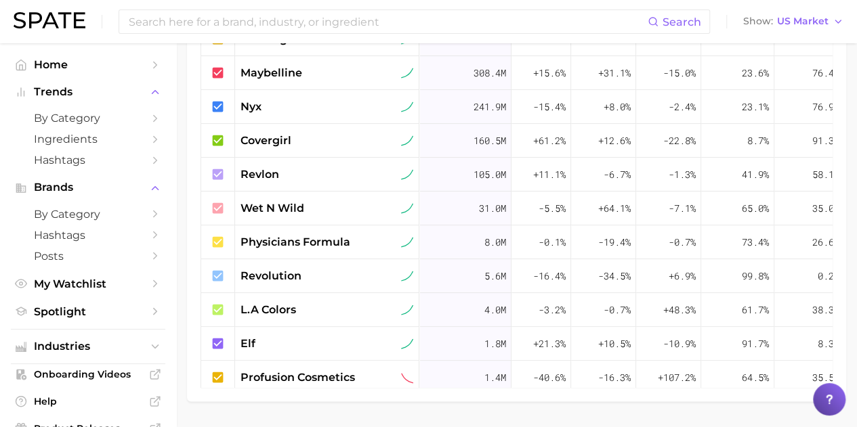
scroll to position [649, 0]
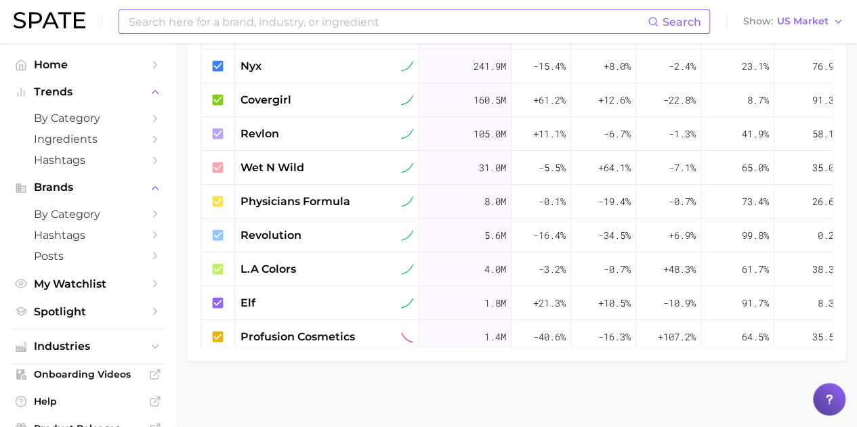
click at [295, 21] on input at bounding box center [387, 21] width 520 height 23
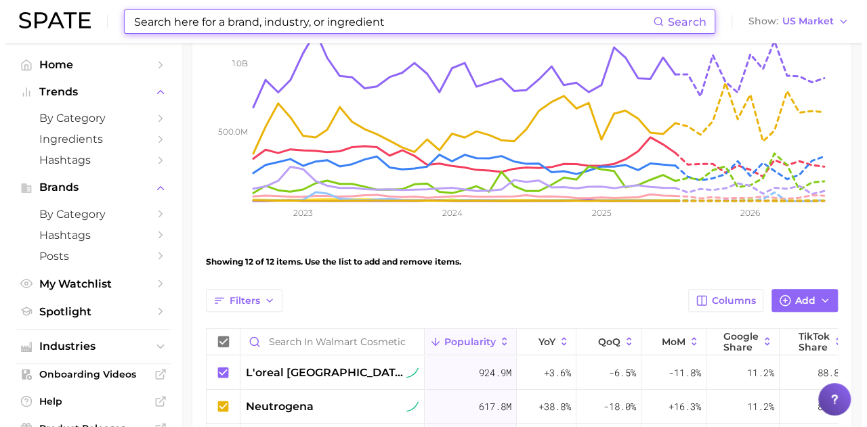
scroll to position [245, 0]
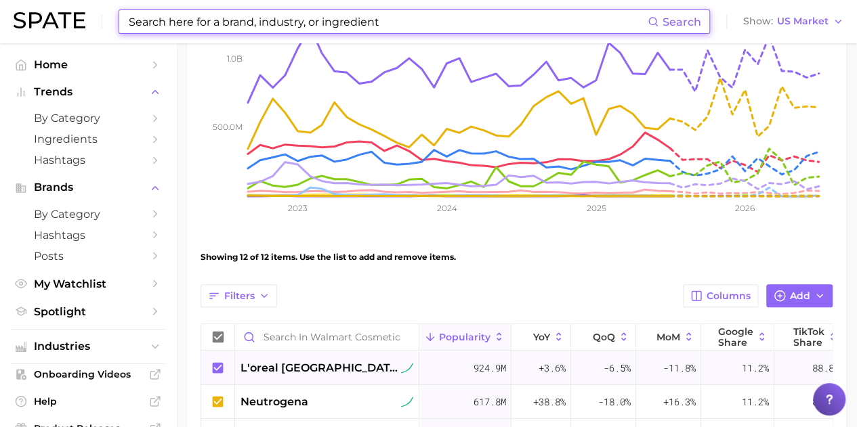
click at [320, 360] on div "l'oreal [GEOGRAPHIC_DATA]" at bounding box center [326, 368] width 173 height 16
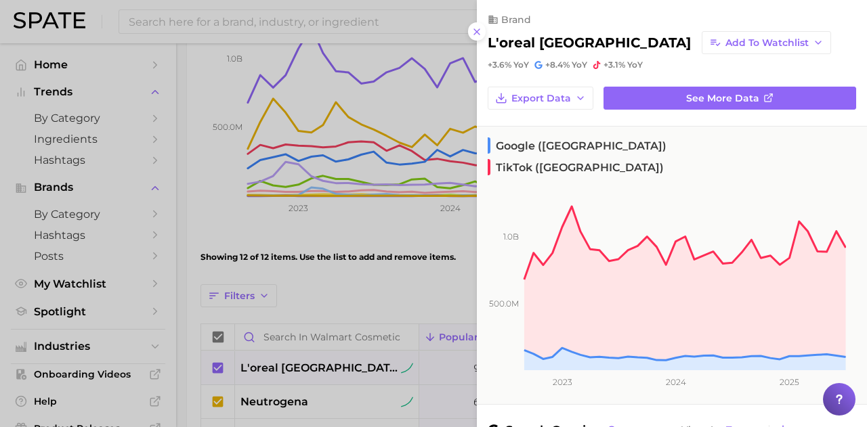
click at [508, 28] on div "brand l'oreal paris Add to Watchlist +3.6% YoY +8.4% YoY +3.1% YoY" at bounding box center [672, 35] width 390 height 70
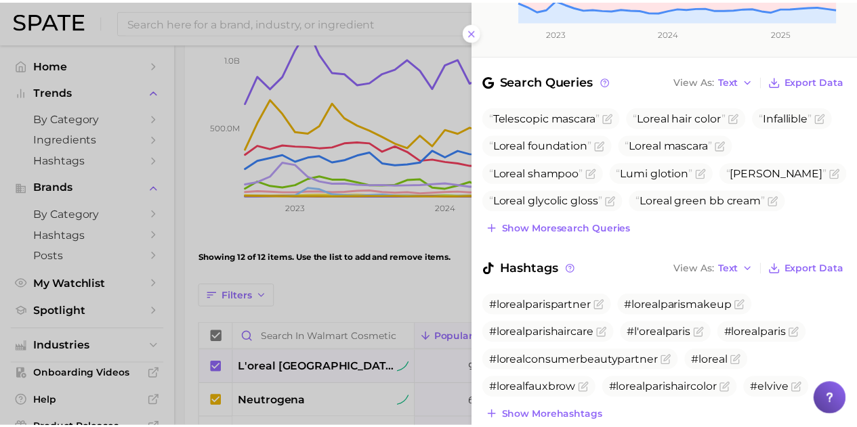
scroll to position [368, 0]
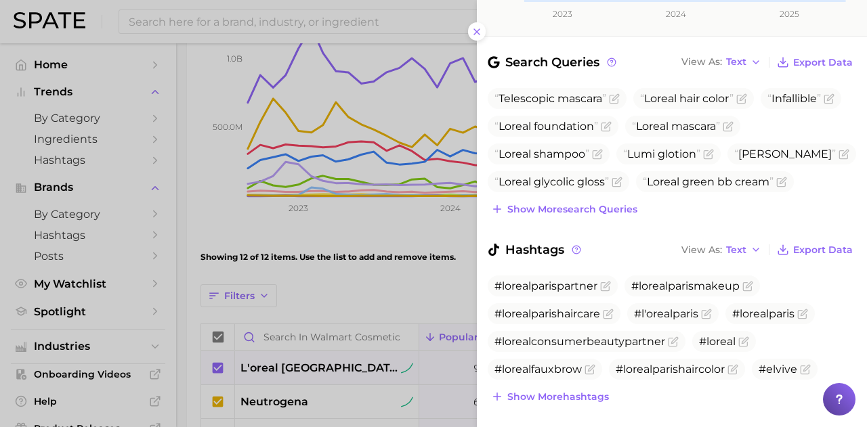
click at [186, 100] on div at bounding box center [433, 213] width 867 height 427
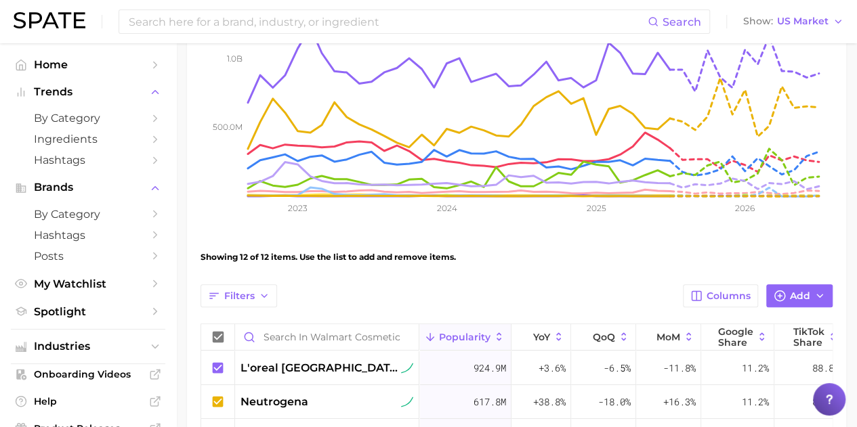
scroll to position [0, 0]
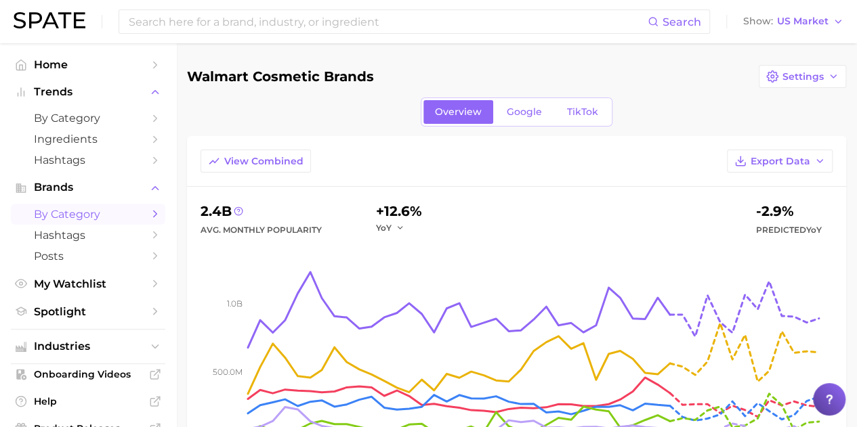
click at [59, 213] on span "by Category" at bounding box center [88, 214] width 108 height 13
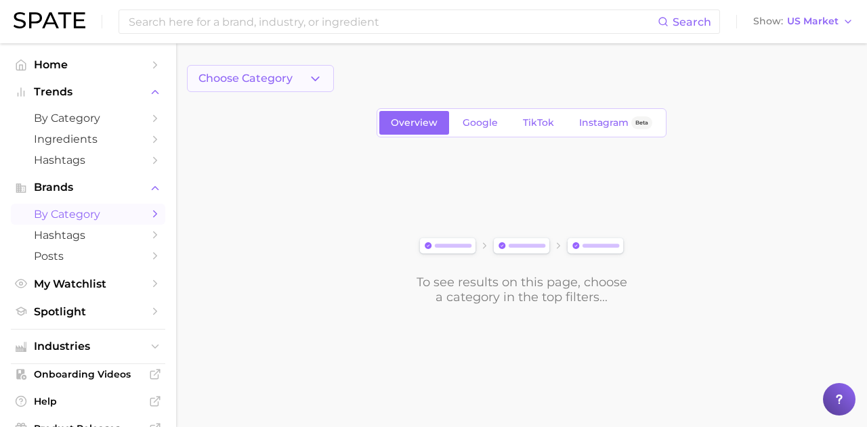
click at [317, 79] on polyline "button" at bounding box center [315, 78] width 7 height 3
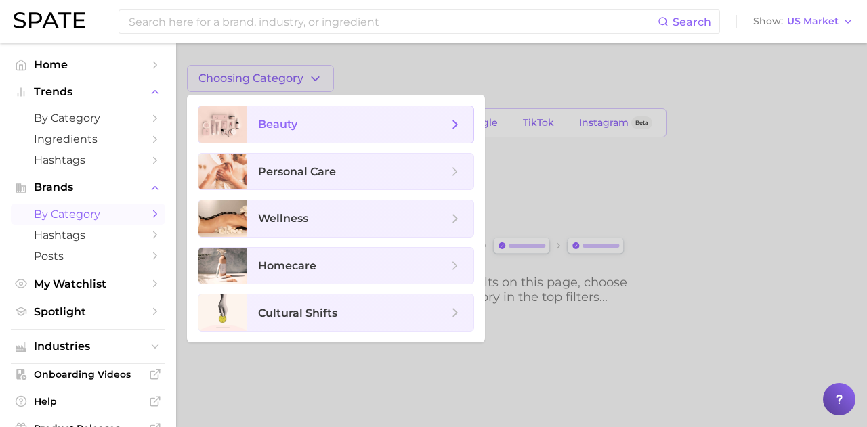
click at [458, 121] on icon at bounding box center [455, 124] width 15 height 15
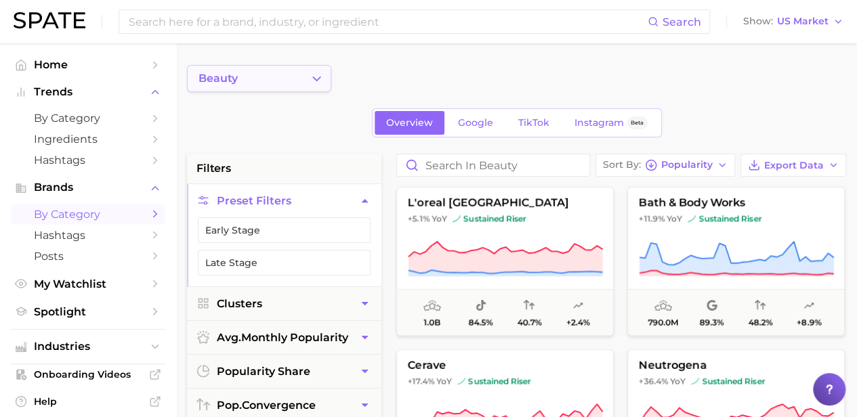
click at [316, 79] on polyline "Change Category" at bounding box center [317, 78] width 7 height 3
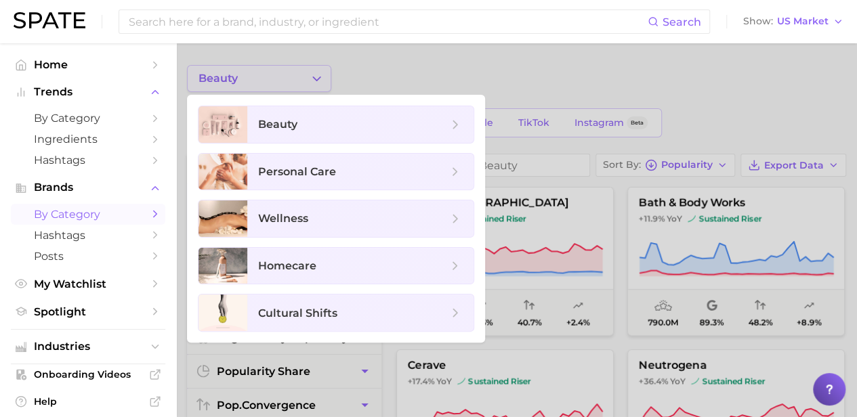
click at [316, 79] on div at bounding box center [428, 208] width 857 height 417
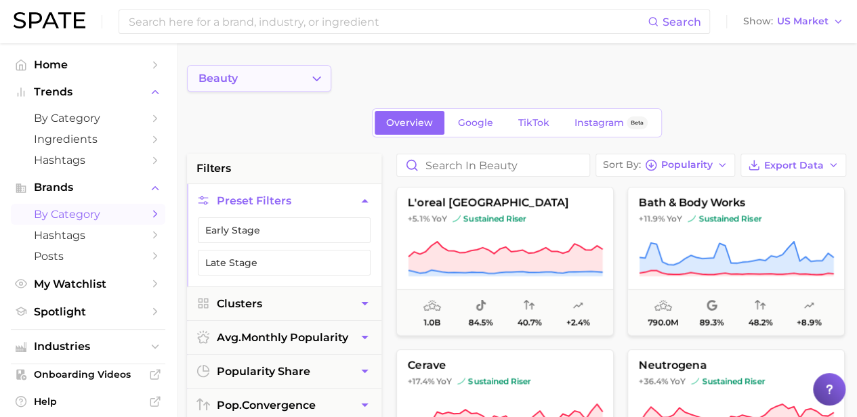
click at [316, 79] on polyline "Change Category" at bounding box center [317, 78] width 7 height 3
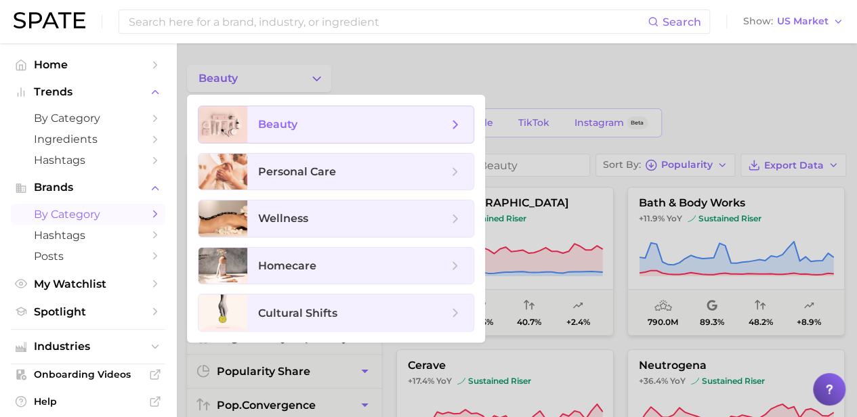
click at [459, 125] on icon at bounding box center [455, 124] width 15 height 15
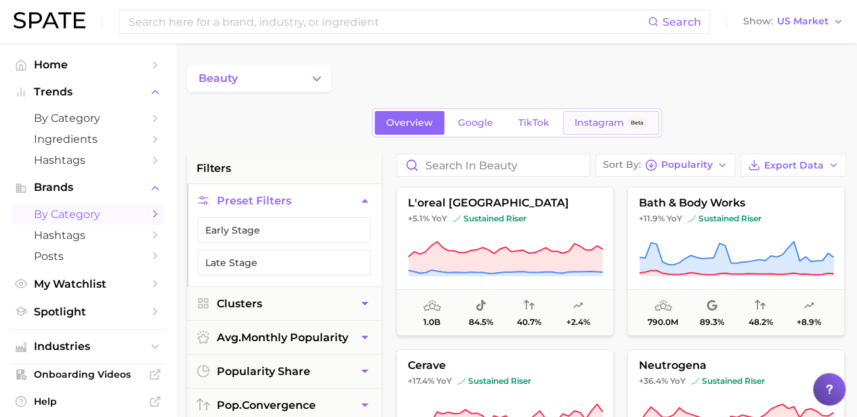
click at [576, 118] on span "Instagram" at bounding box center [598, 123] width 49 height 12
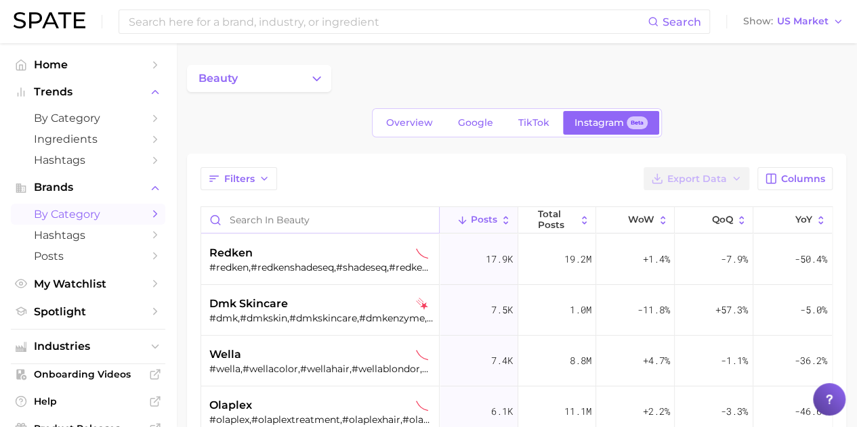
click at [294, 222] on input "Search in beauty" at bounding box center [320, 220] width 238 height 26
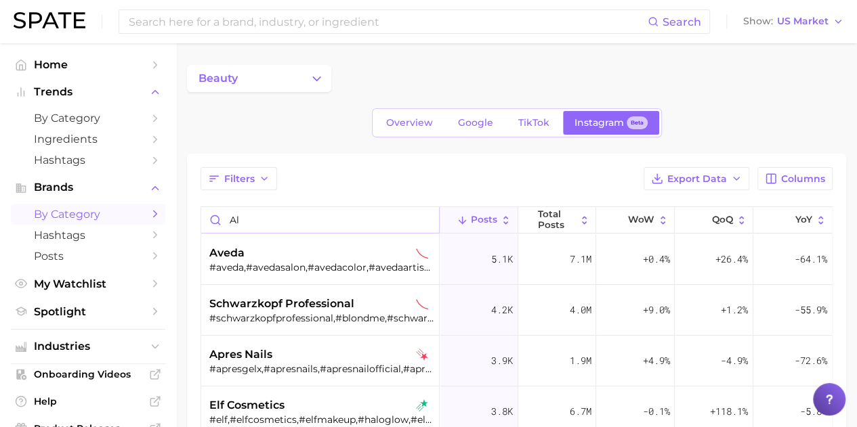
type input "a"
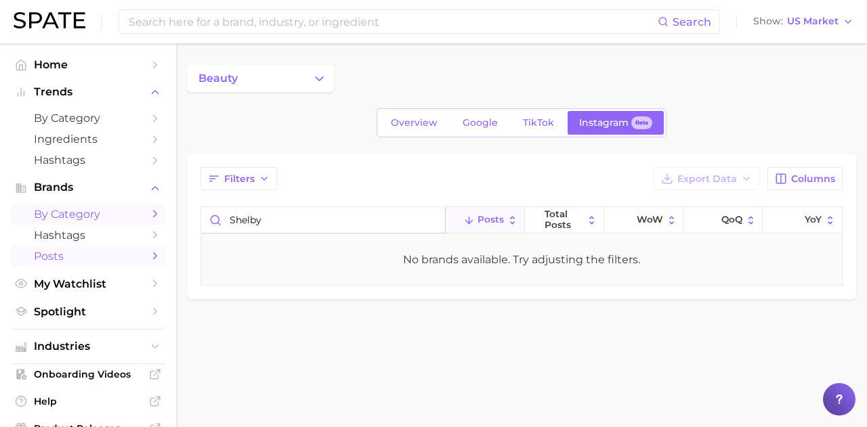
type input "shelby"
click at [48, 255] on span "Posts" at bounding box center [88, 256] width 108 height 13
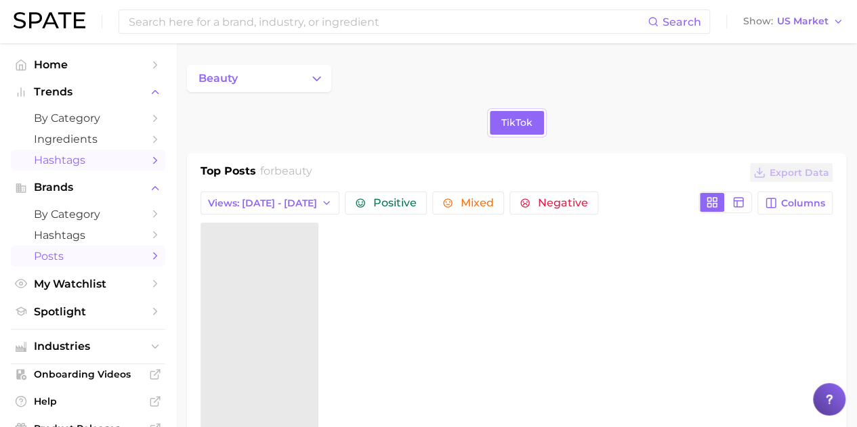
click at [75, 166] on span "Hashtags" at bounding box center [88, 160] width 108 height 13
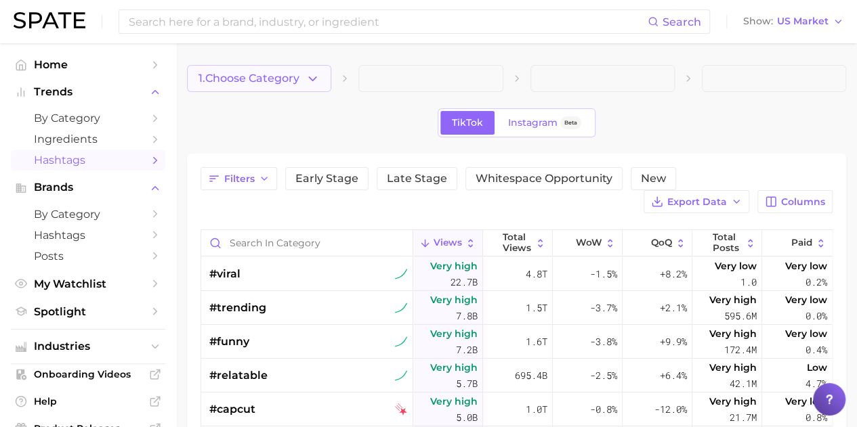
click at [312, 75] on icon "button" at bounding box center [312, 79] width 14 height 14
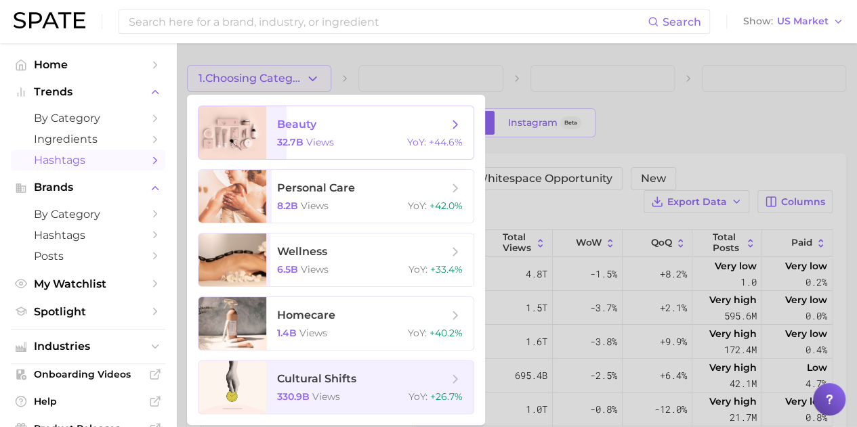
click at [452, 125] on icon at bounding box center [455, 124] width 15 height 15
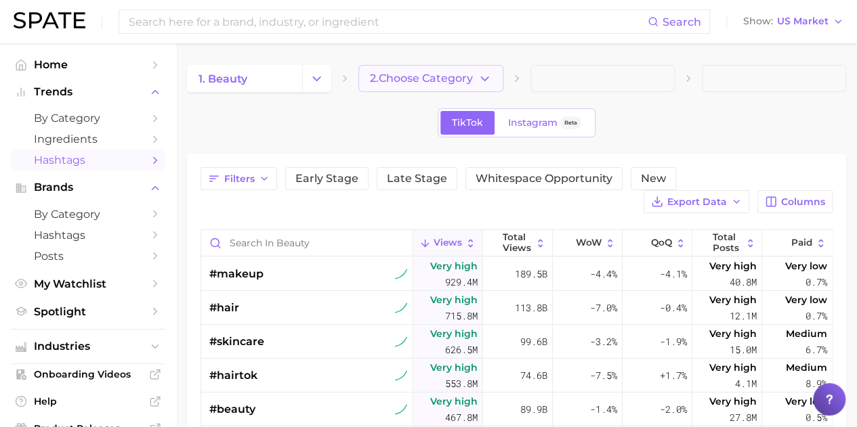
click at [484, 76] on icon "button" at bounding box center [485, 79] width 14 height 14
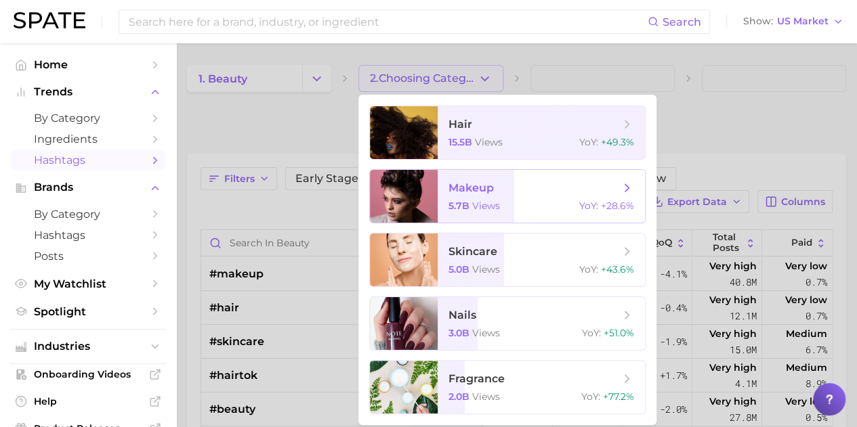
click at [398, 188] on div at bounding box center [404, 196] width 68 height 53
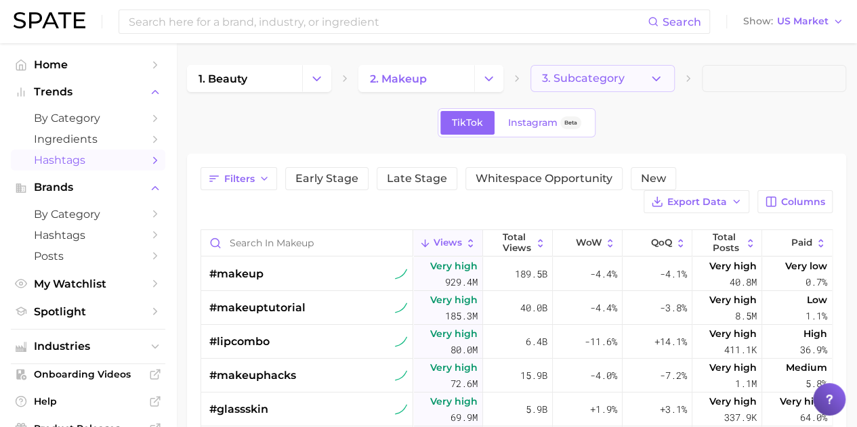
click at [652, 72] on icon "button" at bounding box center [656, 79] width 14 height 14
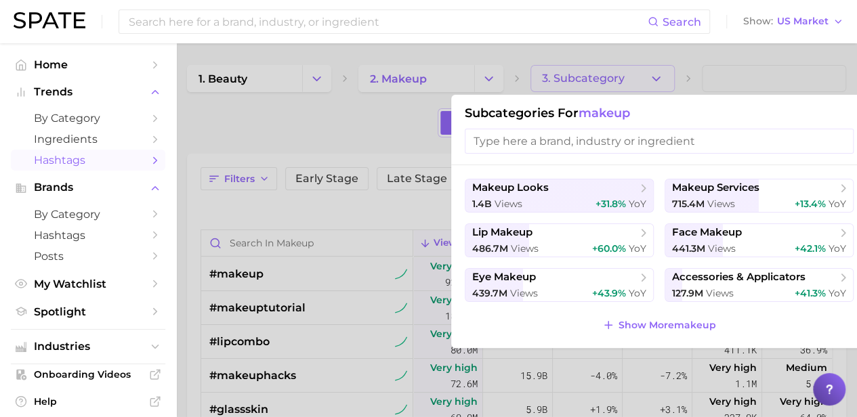
click at [664, 71] on div at bounding box center [428, 208] width 857 height 417
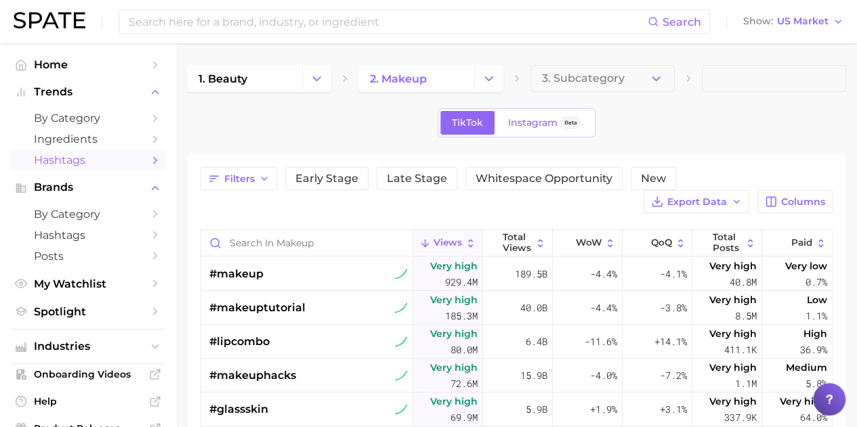
click at [685, 75] on icon at bounding box center [688, 78] width 11 height 11
click at [714, 79] on span at bounding box center [774, 78] width 144 height 27
click at [536, 182] on span "Whitespace Opportunity" at bounding box center [543, 178] width 137 height 11
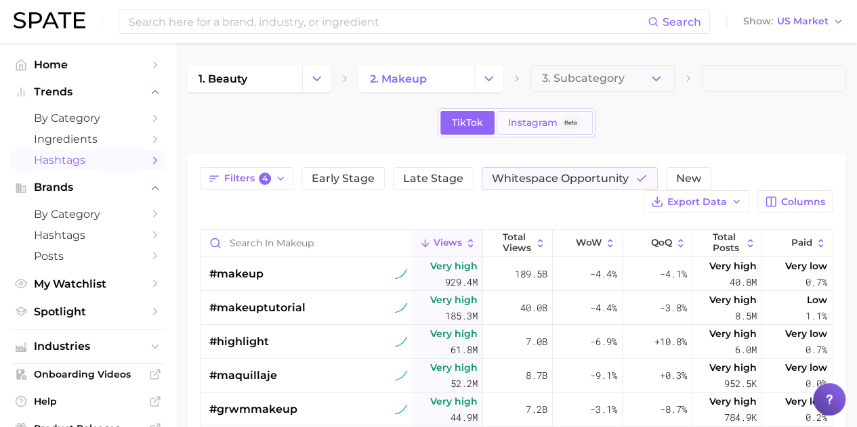
click at [535, 129] on link "Instagram Beta" at bounding box center [544, 123] width 96 height 24
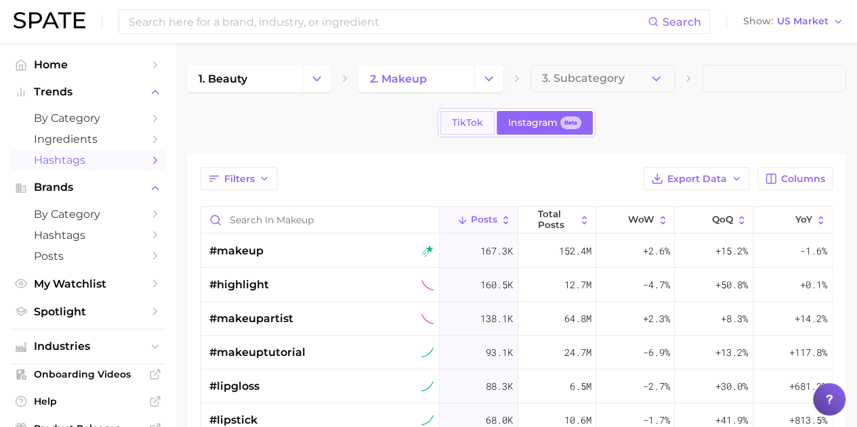
click at [470, 129] on link "TikTok" at bounding box center [467, 123] width 54 height 24
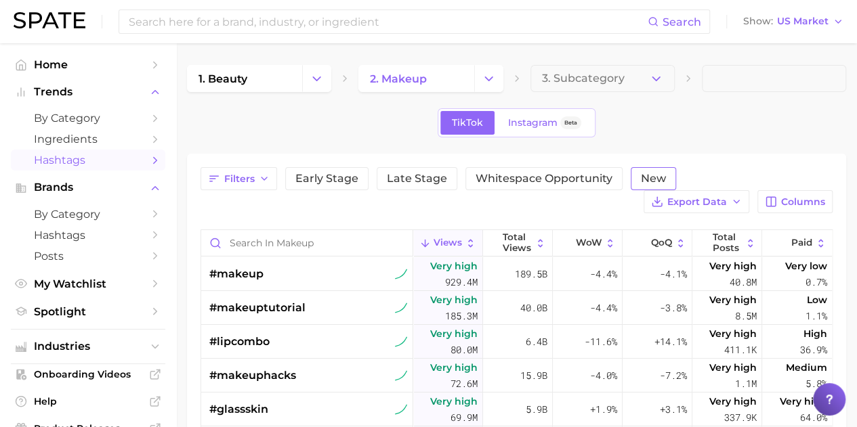
click at [653, 174] on span "New" at bounding box center [653, 178] width 25 height 11
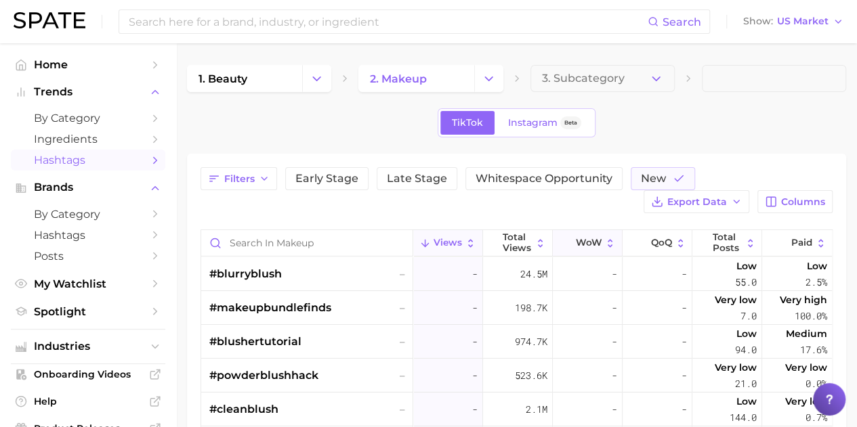
click at [586, 245] on span "WoW" at bounding box center [588, 243] width 26 height 11
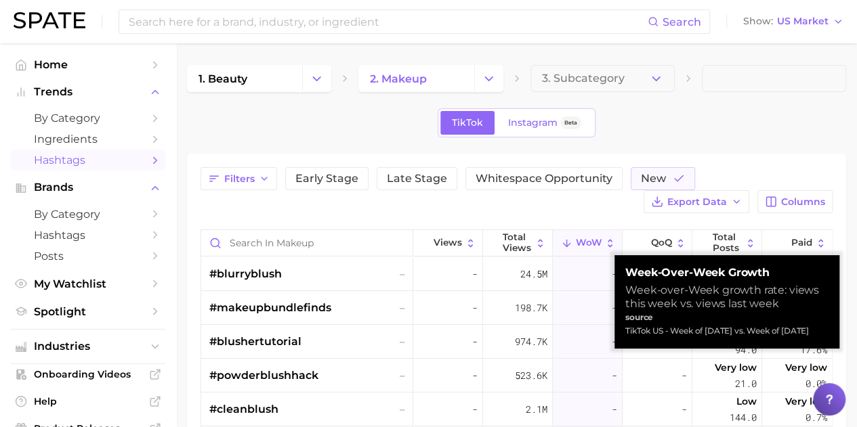
click at [586, 245] on span "WoW" at bounding box center [588, 243] width 26 height 11
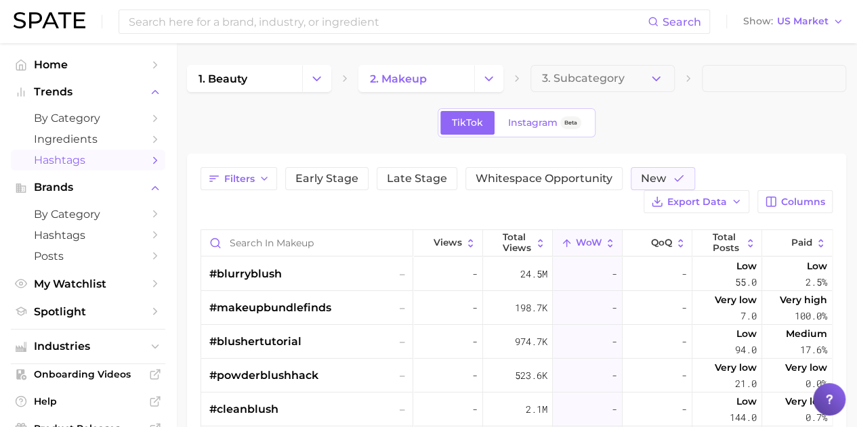
click at [698, 104] on div "1. beauty 2. makeup 3. Subcategory TikTok Instagram Beta Filters Early Stage La…" at bounding box center [516, 368] width 659 height 606
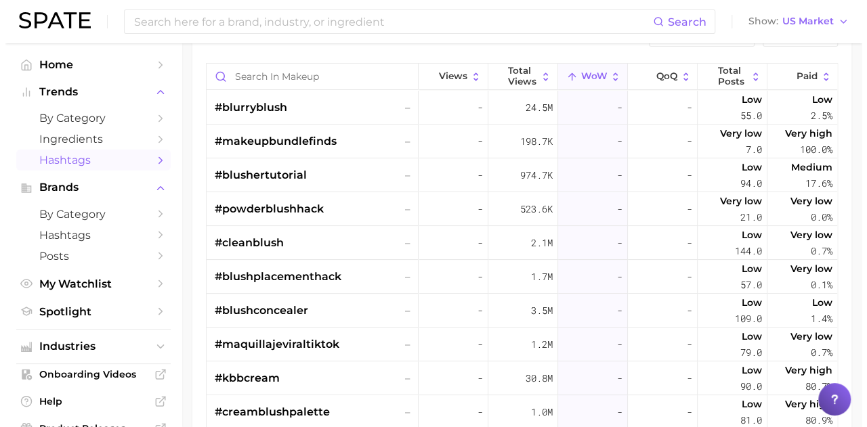
scroll to position [176, 0]
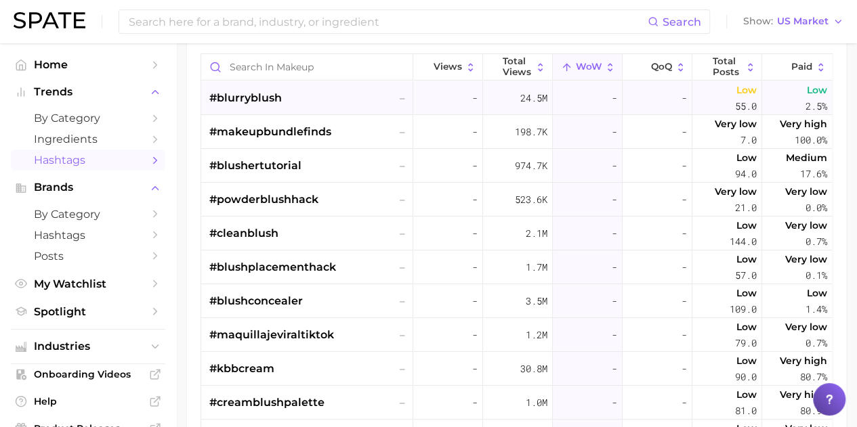
click at [247, 96] on span "#blurryblush" at bounding box center [245, 98] width 72 height 16
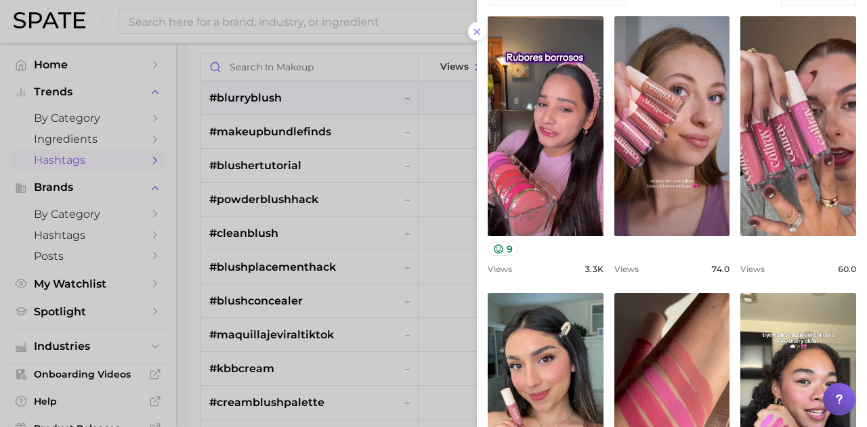
scroll to position [380, 0]
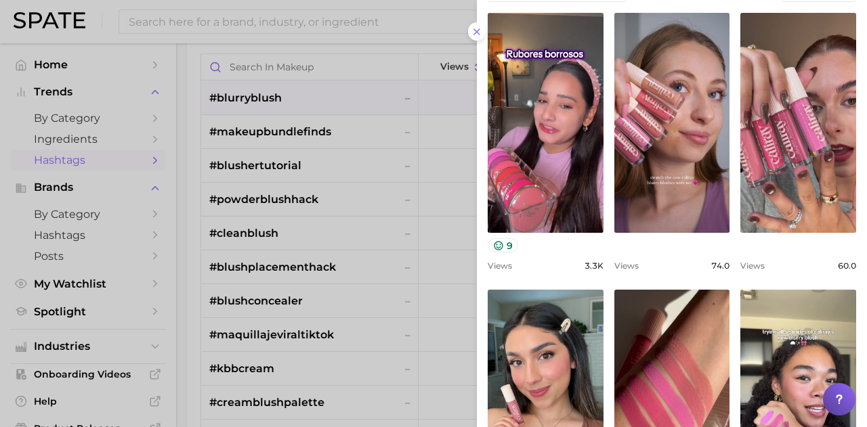
drag, startPoint x: 855, startPoint y: 215, endPoint x: 851, endPoint y: 233, distance: 18.7
click at [851, 233] on div "Top Posts Export Data Views: [DATE] - [DATE] Columns view post on TikTok 9 View…" at bounding box center [672, 256] width 390 height 614
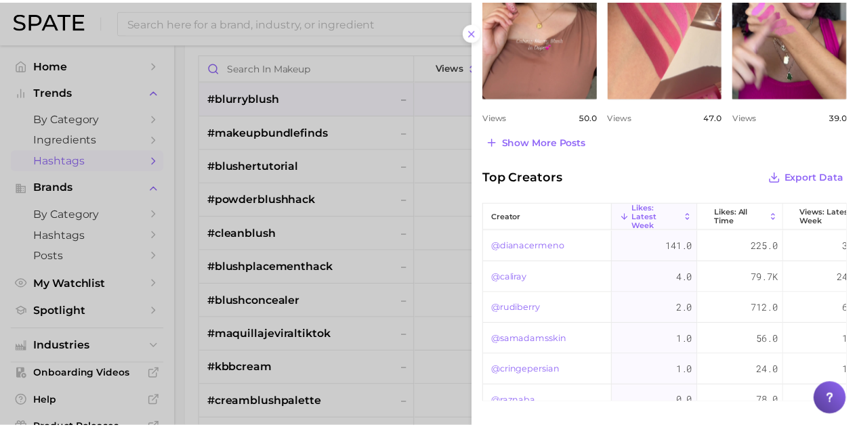
scroll to position [798, 0]
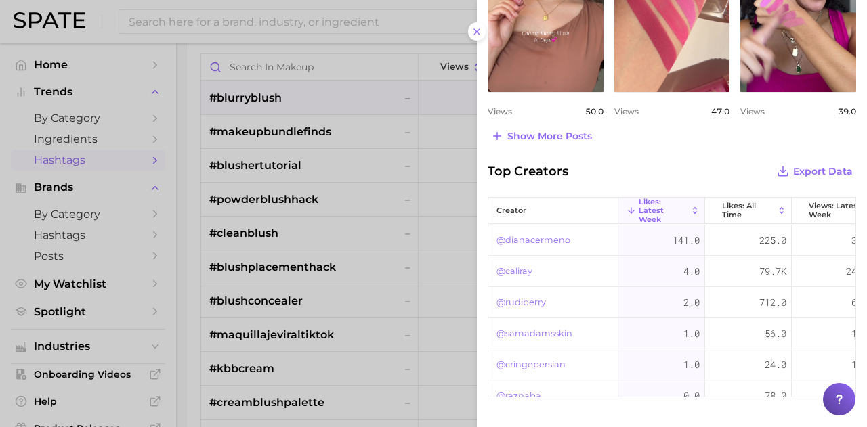
click at [526, 241] on link "@dianacermeno" at bounding box center [533, 240] width 74 height 16
click at [476, 30] on icon at bounding box center [476, 31] width 11 height 11
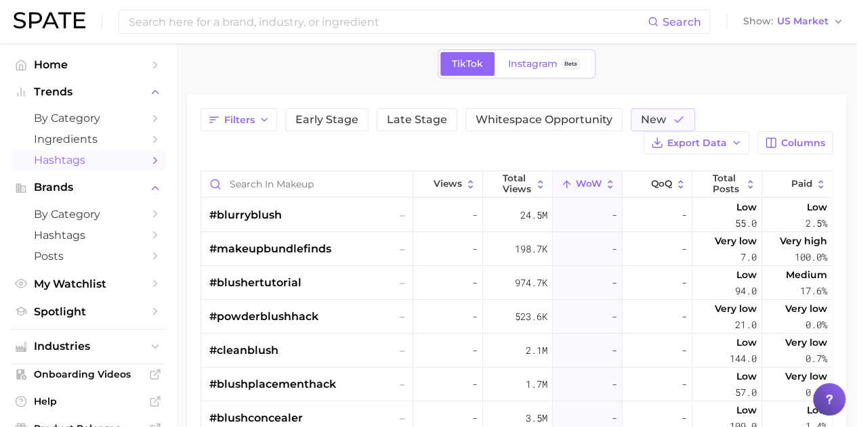
scroll to position [0, 0]
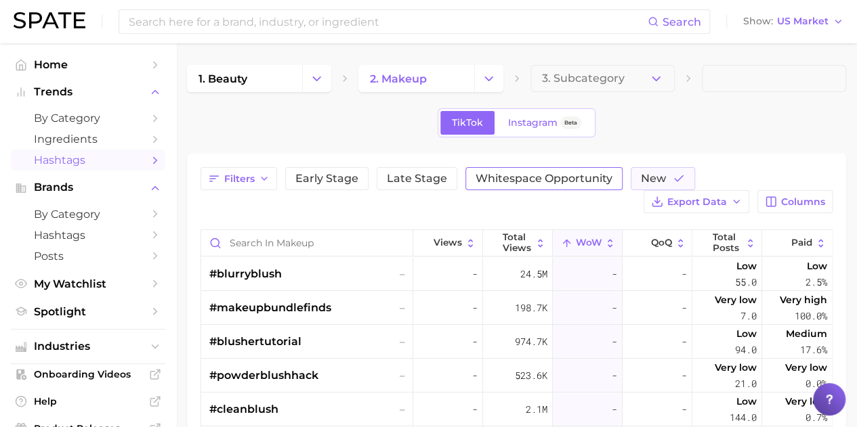
click at [557, 182] on span "Whitespace Opportunity" at bounding box center [543, 178] width 137 height 11
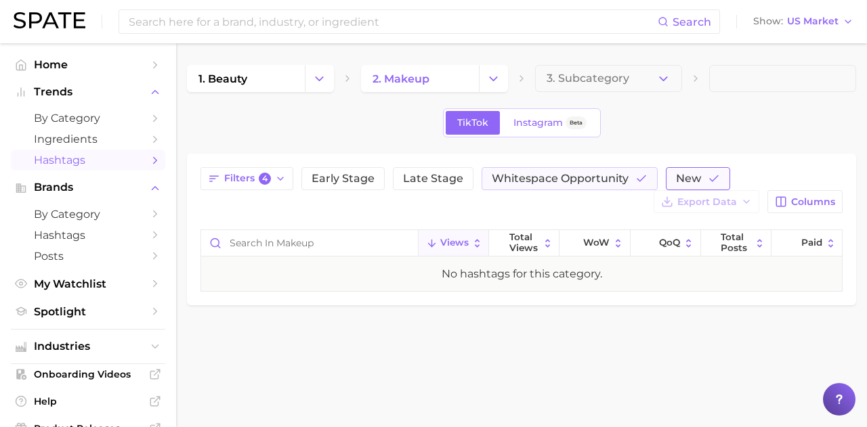
click at [688, 181] on span "New" at bounding box center [688, 178] width 25 height 11
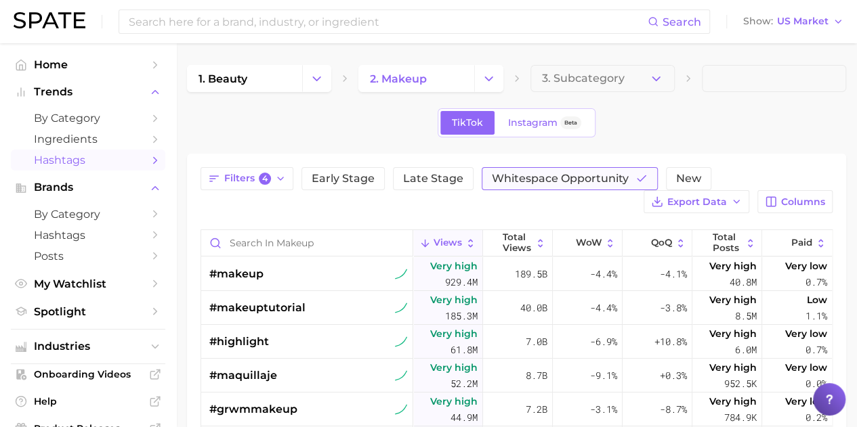
click at [594, 178] on span "Whitespace Opportunity" at bounding box center [560, 178] width 137 height 11
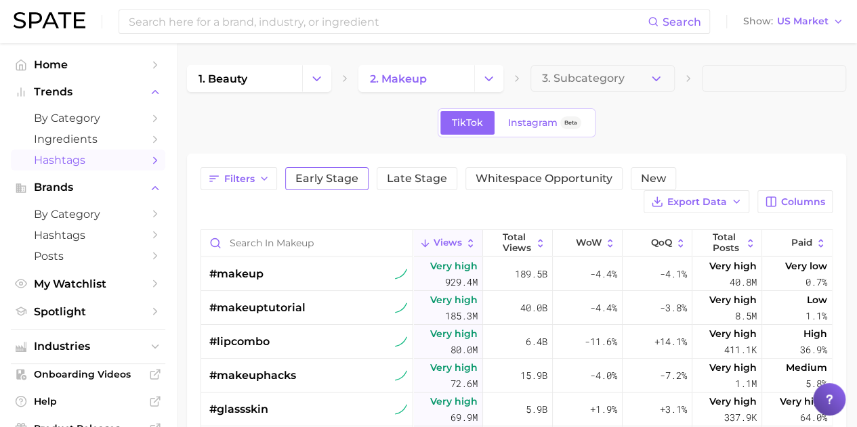
click at [339, 178] on span "Early Stage" at bounding box center [326, 178] width 63 height 11
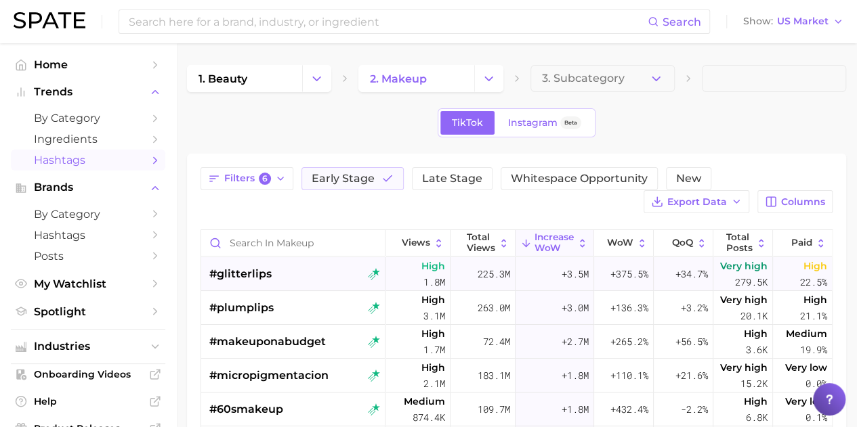
click at [238, 273] on span "#glitterlips" at bounding box center [240, 274] width 62 height 16
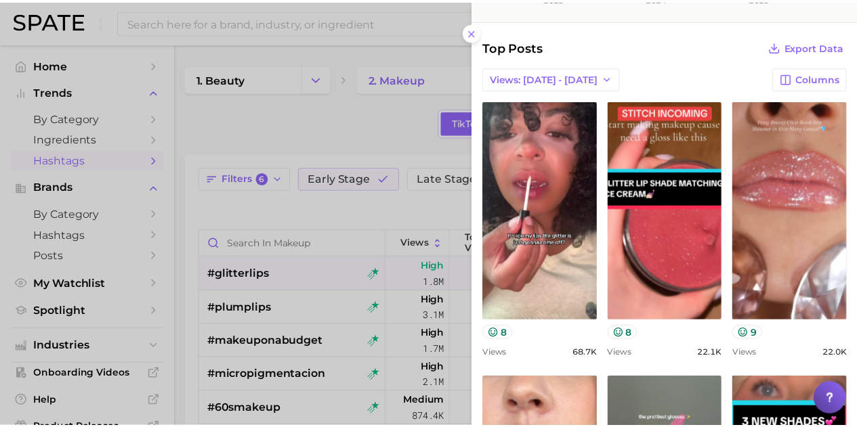
scroll to position [278, 0]
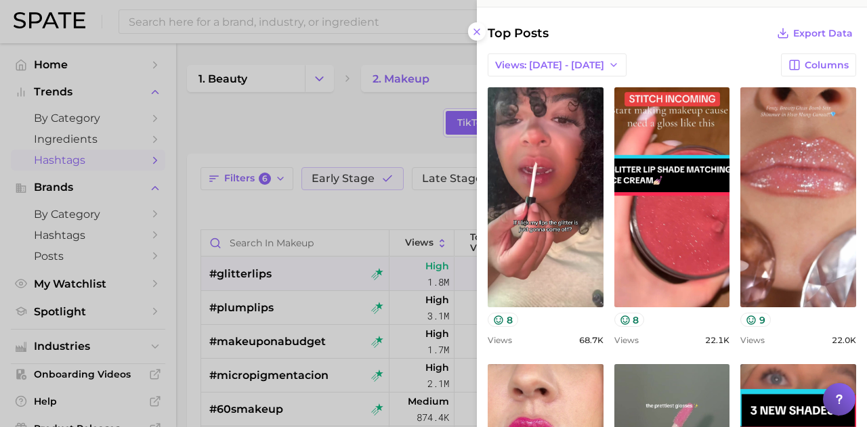
click at [649, 37] on div "Top Posts Export Data" at bounding box center [672, 33] width 368 height 19
click at [370, 108] on div at bounding box center [433, 213] width 867 height 427
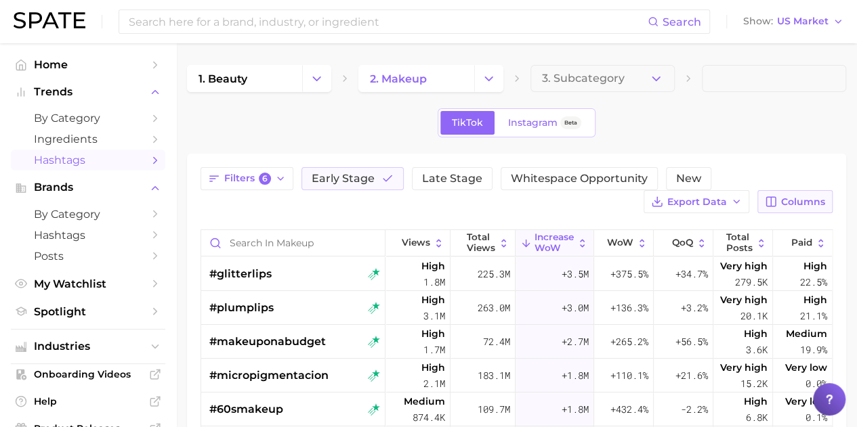
click at [780, 201] on button "Columns" at bounding box center [794, 201] width 75 height 23
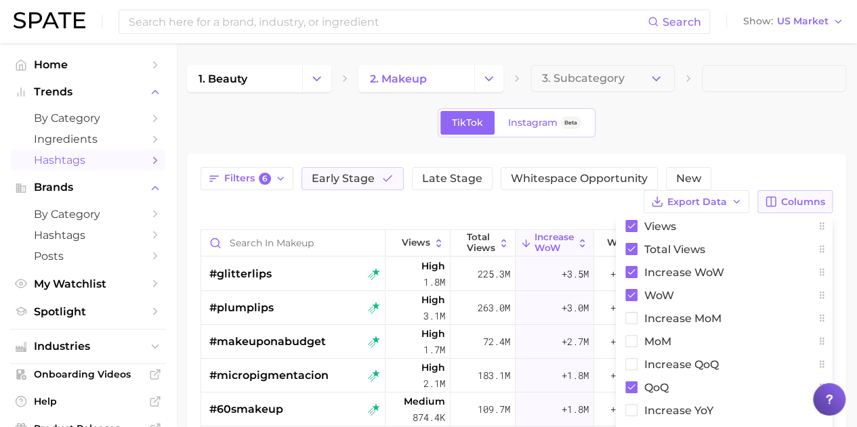
click at [780, 201] on button "Columns" at bounding box center [794, 201] width 75 height 23
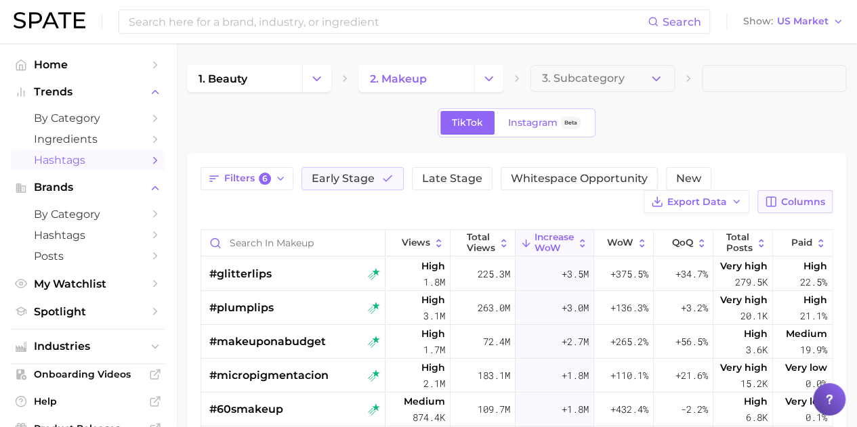
click at [780, 201] on button "Columns" at bounding box center [794, 201] width 75 height 23
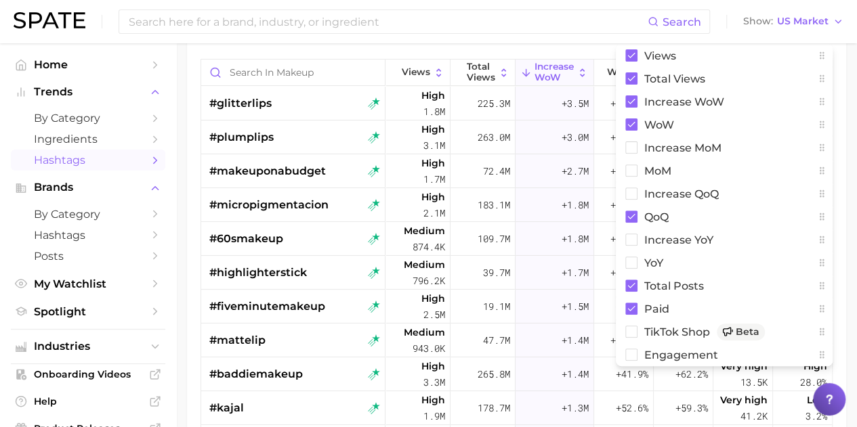
scroll to position [184, 0]
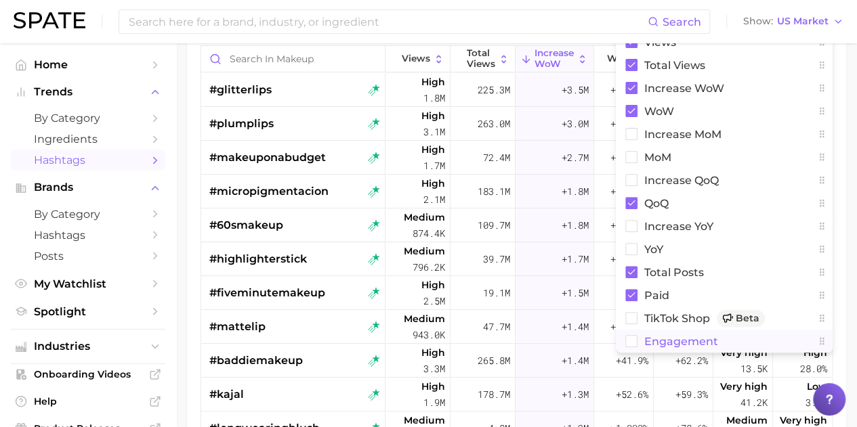
click at [631, 333] on button "engagement" at bounding box center [724, 341] width 217 height 23
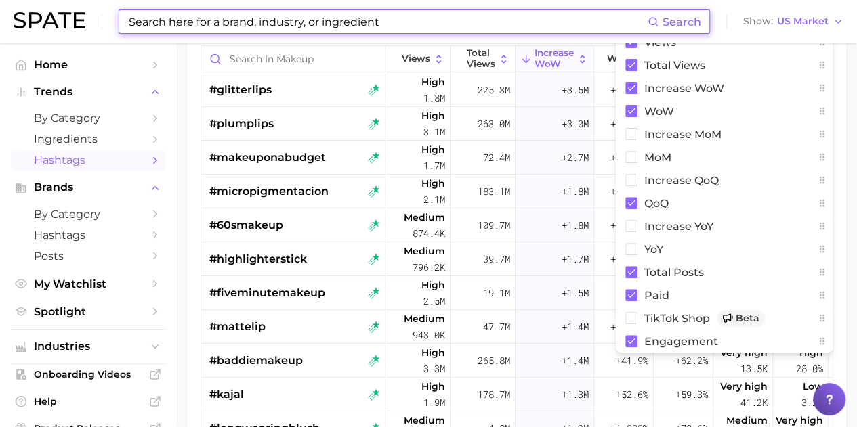
click at [497, 26] on input at bounding box center [387, 21] width 520 height 23
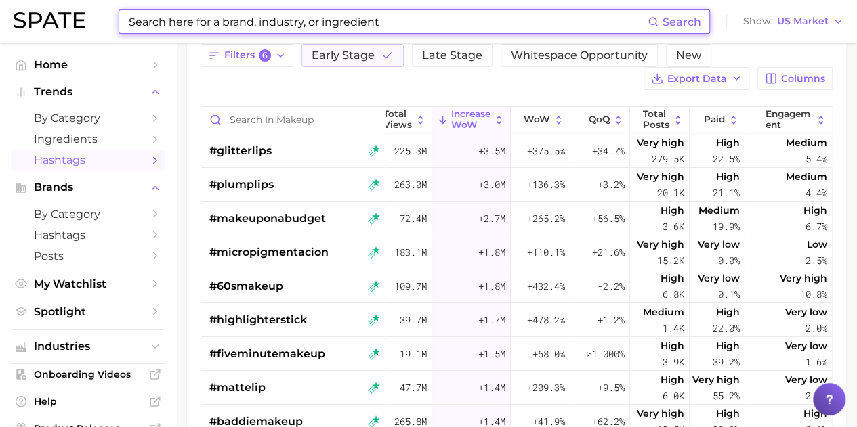
scroll to position [125, 0]
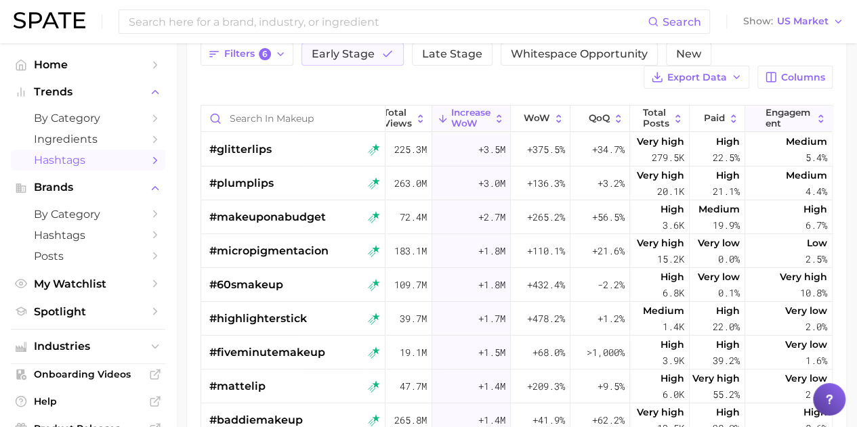
click at [768, 119] on span "engagement" at bounding box center [788, 118] width 47 height 21
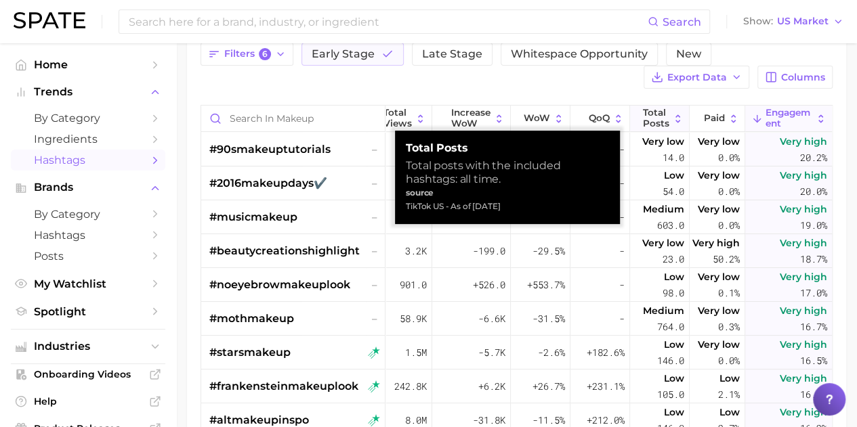
click at [644, 121] on span "Total Posts" at bounding box center [656, 118] width 26 height 21
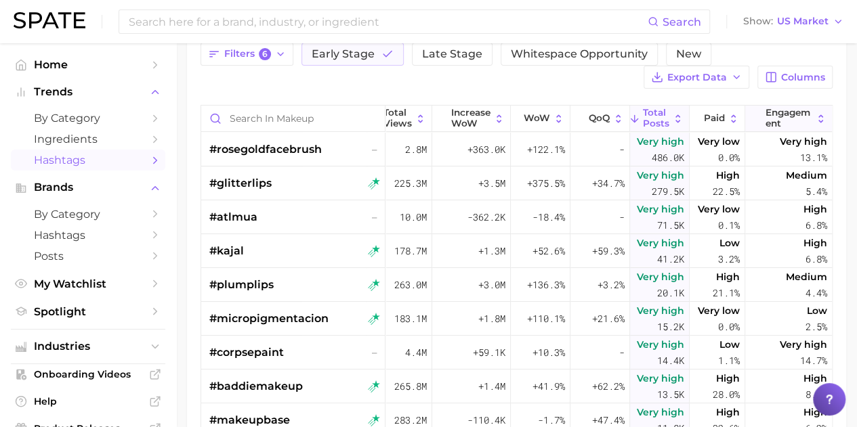
click at [773, 122] on span "engagement" at bounding box center [788, 118] width 47 height 21
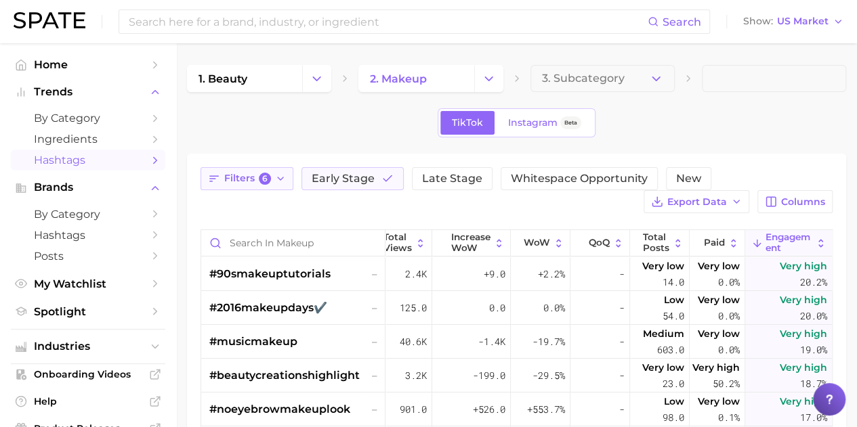
click at [240, 175] on span "Filters 6" at bounding box center [247, 179] width 47 height 12
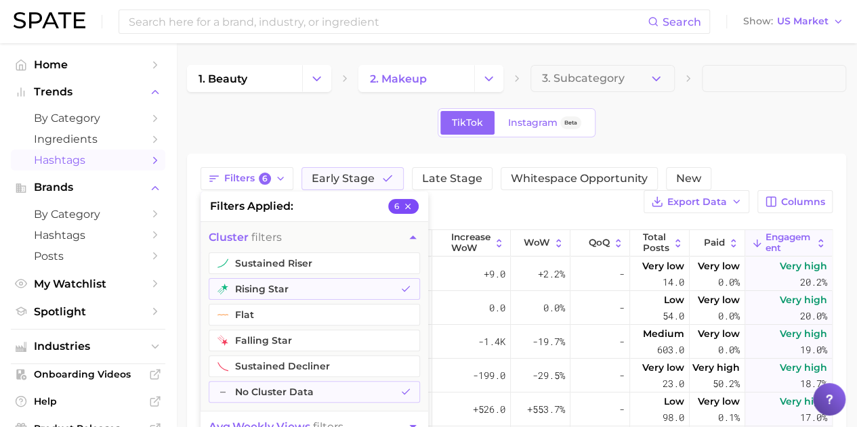
click at [411, 207] on icon "button" at bounding box center [407, 206] width 9 height 9
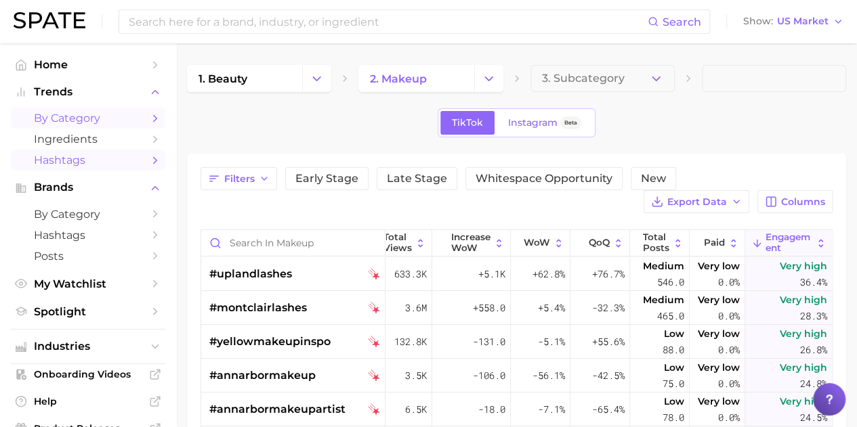
click at [68, 116] on span "by Category" at bounding box center [88, 118] width 108 height 13
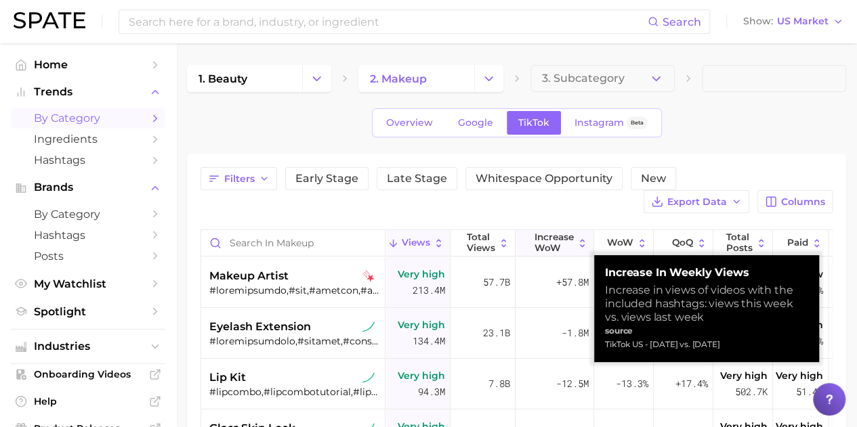
click at [545, 240] on span "Increase WoW" at bounding box center [553, 242] width 39 height 21
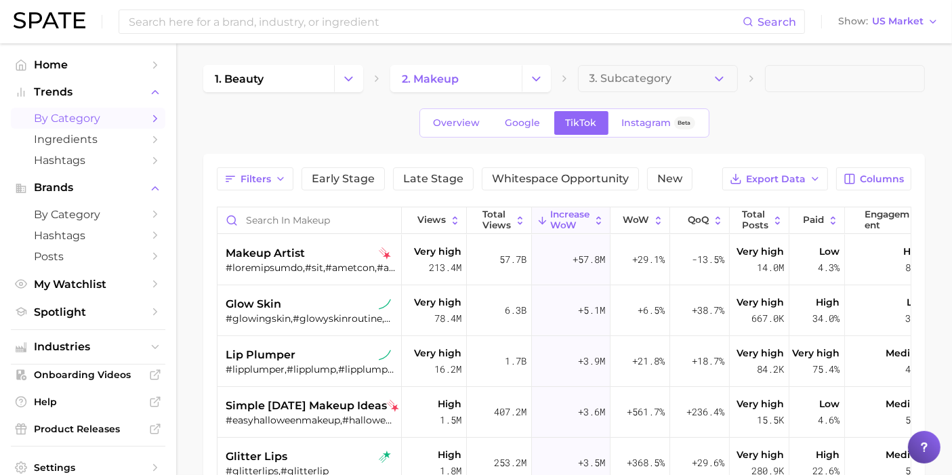
drag, startPoint x: 856, startPoint y: 1, endPoint x: 385, endPoint y: 119, distance: 485.1
click at [385, 119] on div "Overview Google TikTok Instagram Beta" at bounding box center [563, 122] width 721 height 29
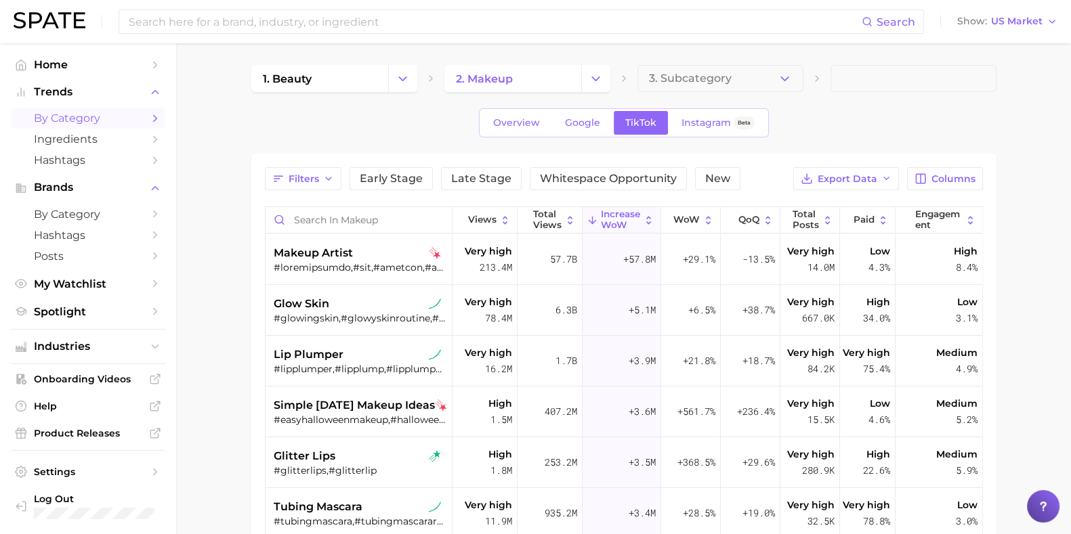
drag, startPoint x: 936, startPoint y: 0, endPoint x: 425, endPoint y: 140, distance: 529.6
click at [425, 140] on div "1. beauty 2. makeup 3. Subcategory Overview Google TikTok Instagram Beta Filter…" at bounding box center [623, 409] width 745 height 689
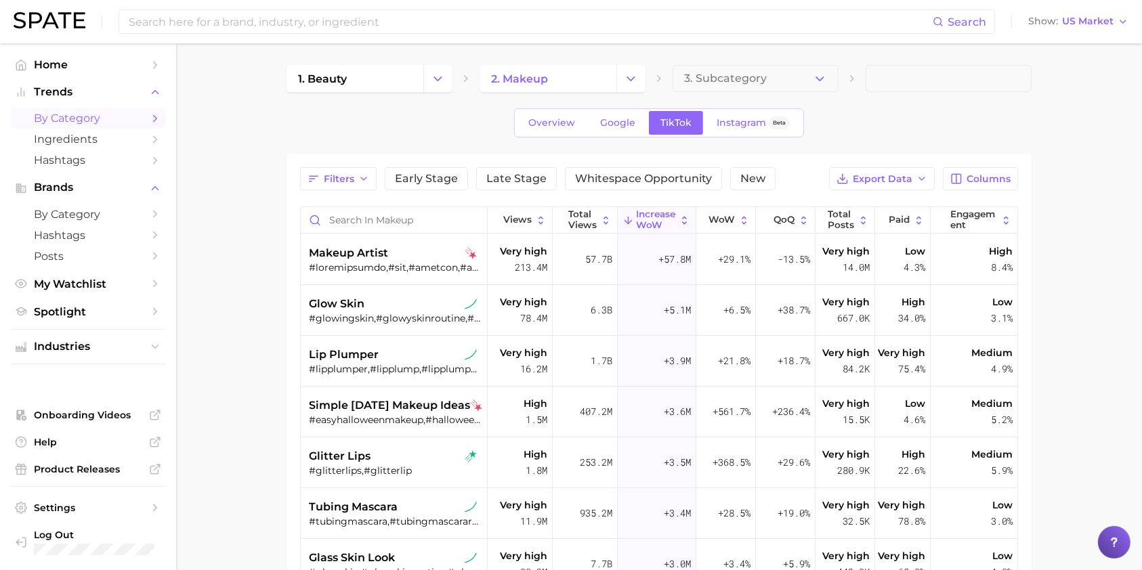
drag, startPoint x: 1063, startPoint y: 1, endPoint x: 808, endPoint y: 152, distance: 296.7
click at [808, 152] on div "1. beauty 2. makeup 3. Subcategory Overview Google TikTok Instagram Beta Filter…" at bounding box center [659, 427] width 745 height 725
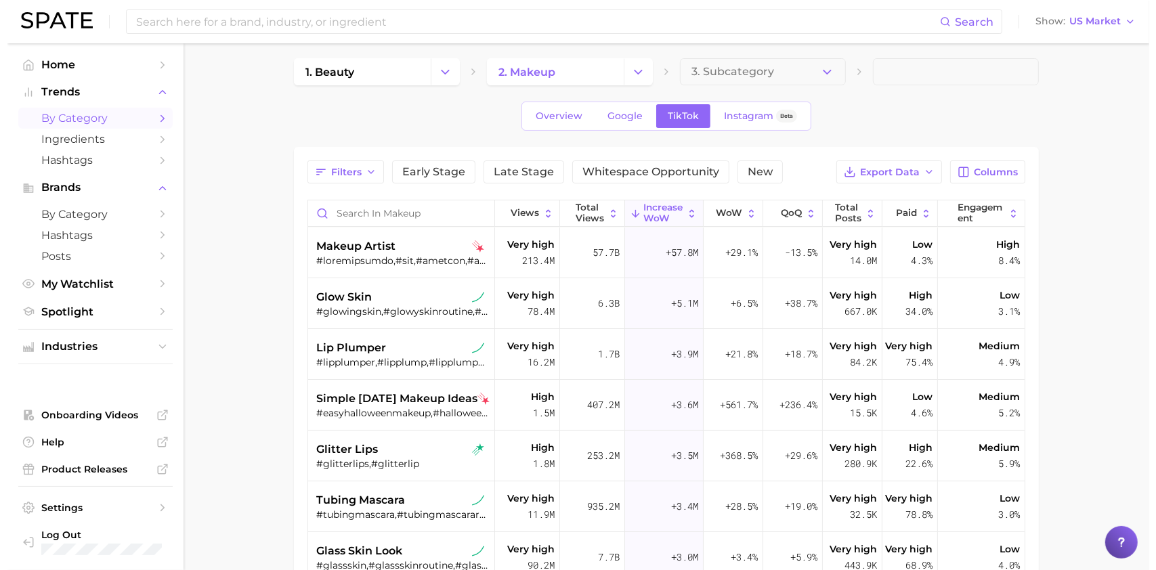
scroll to position [5, 0]
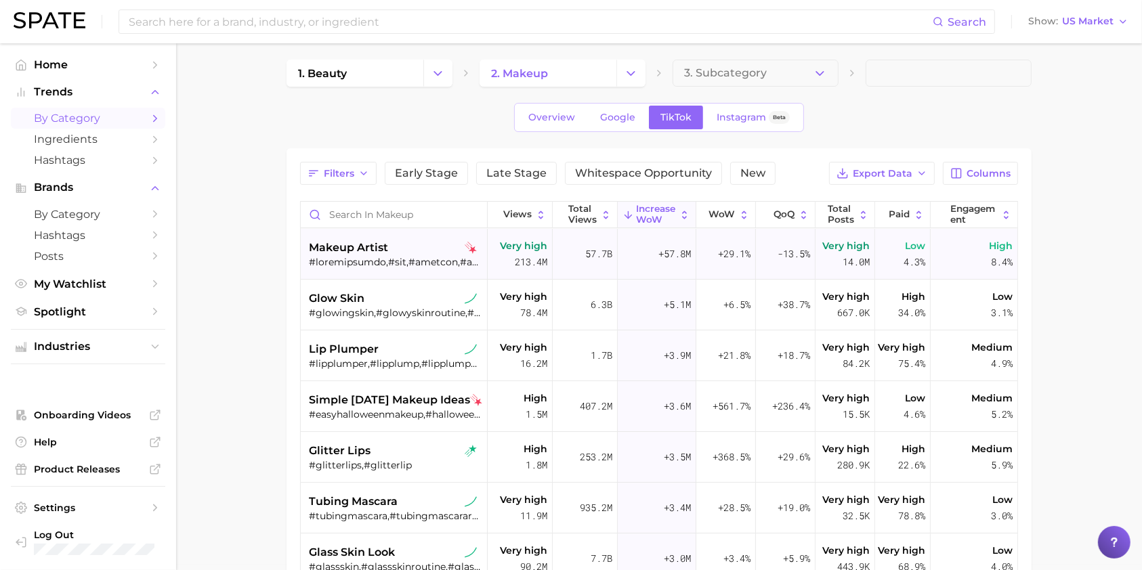
click at [400, 257] on div at bounding box center [395, 262] width 173 height 12
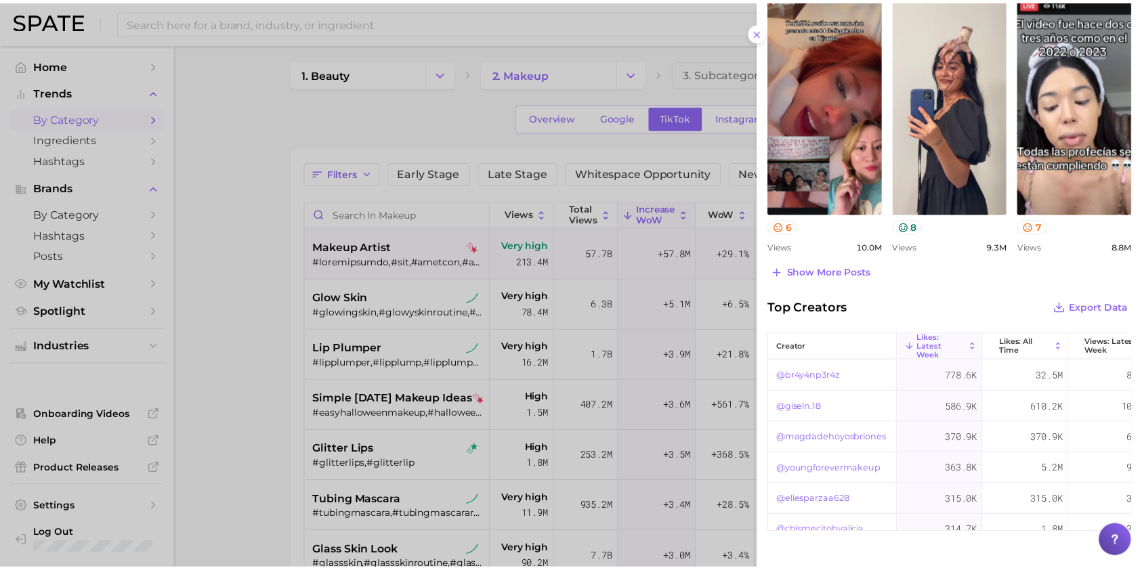
scroll to position [687, 0]
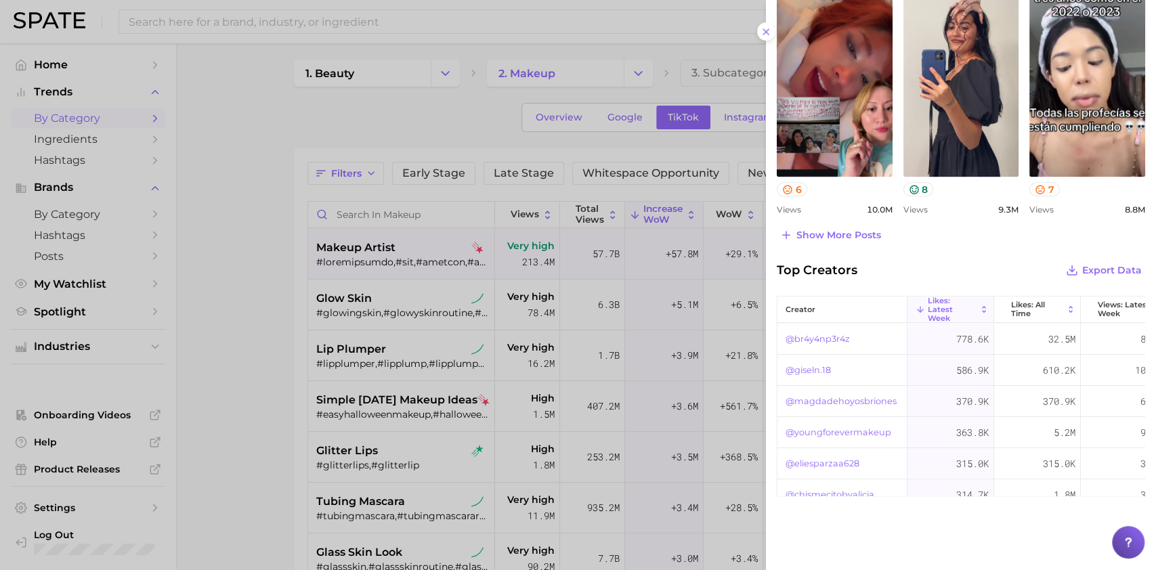
click at [381, 111] on div at bounding box center [578, 285] width 1156 height 570
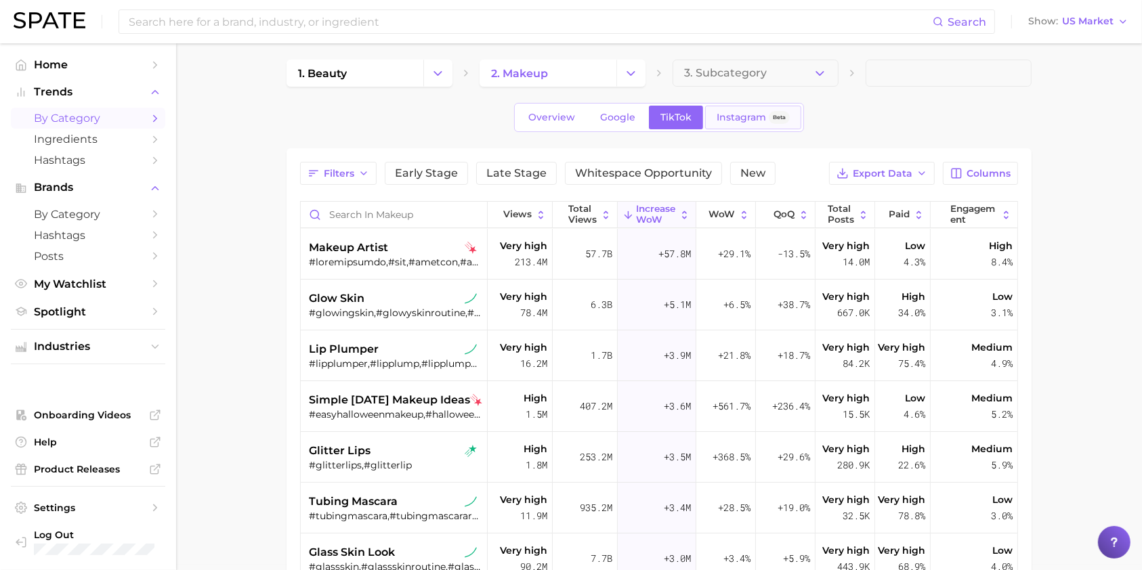
click at [733, 113] on span "Instagram" at bounding box center [741, 118] width 49 height 12
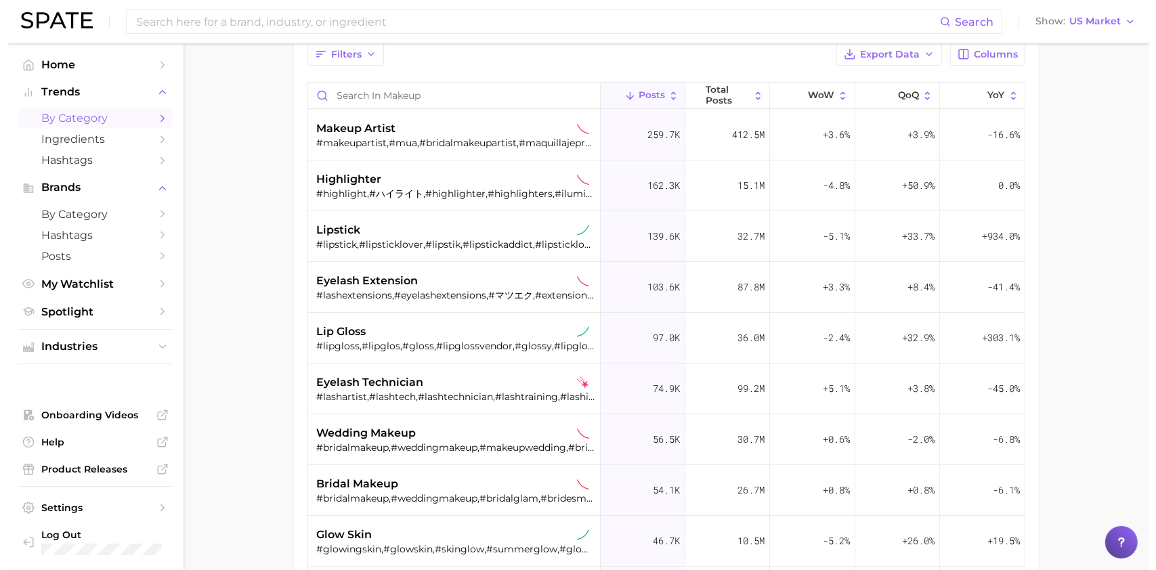
scroll to position [135, 0]
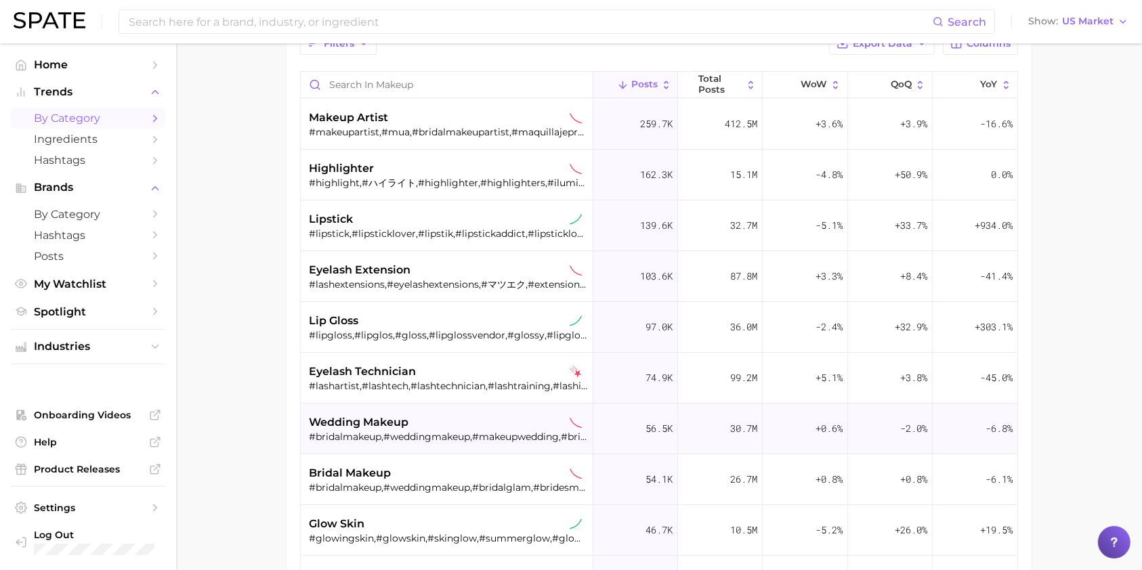
click at [377, 421] on span "wedding makeup" at bounding box center [359, 423] width 100 height 16
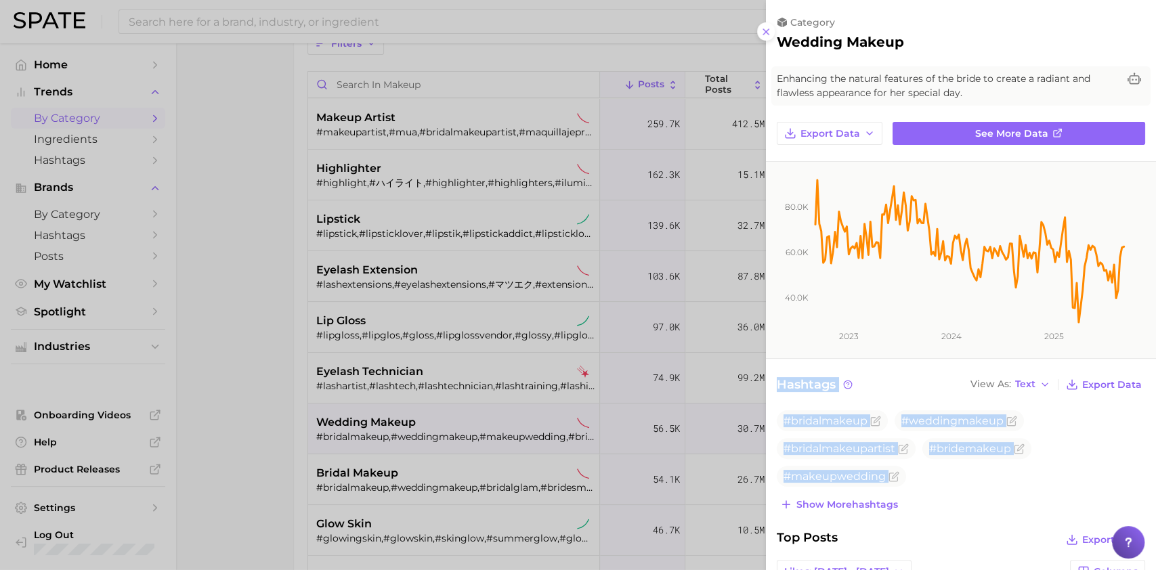
drag, startPoint x: 1139, startPoint y: 317, endPoint x: 1130, endPoint y: 492, distance: 175.0
click at [856, 427] on div "category wedding makeup Enhancing the natural features of the bride to create a…" at bounding box center [961, 471] width 390 height 943
click at [856, 427] on ul "#bridalmakeup #weddingmakeup #bridalmakeupartist #bridemakeup #makeupwedding" at bounding box center [961, 448] width 368 height 77
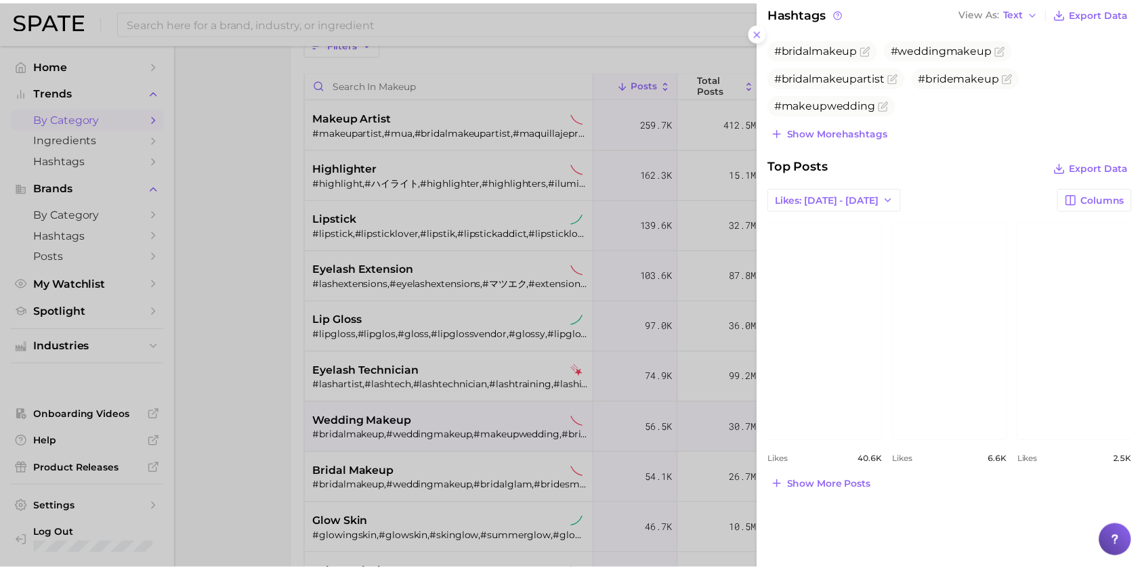
scroll to position [0, 0]
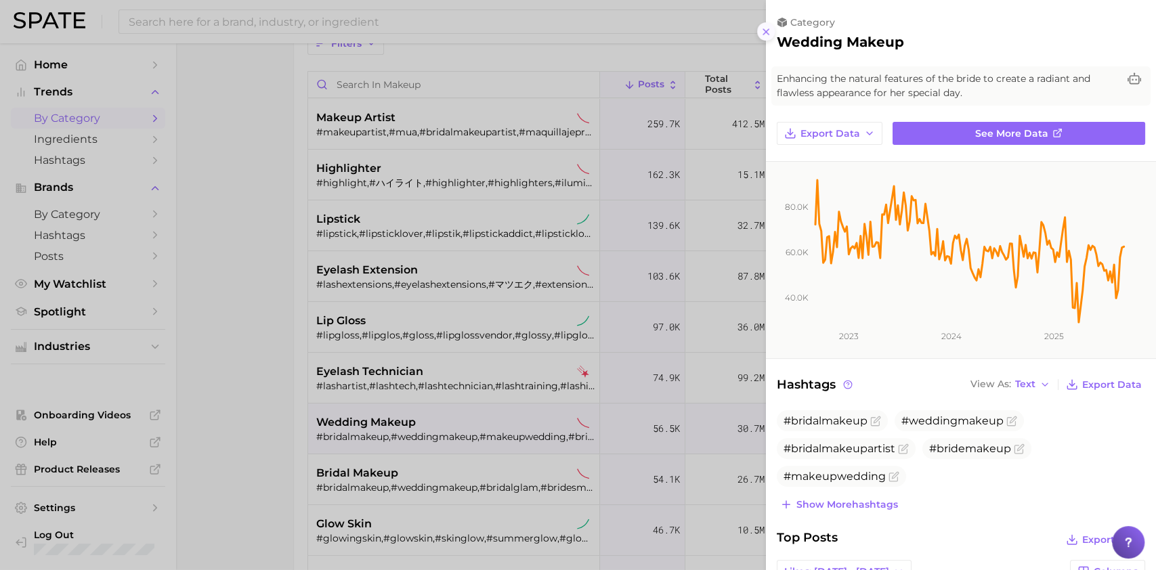
click at [764, 29] on line at bounding box center [765, 31] width 5 height 5
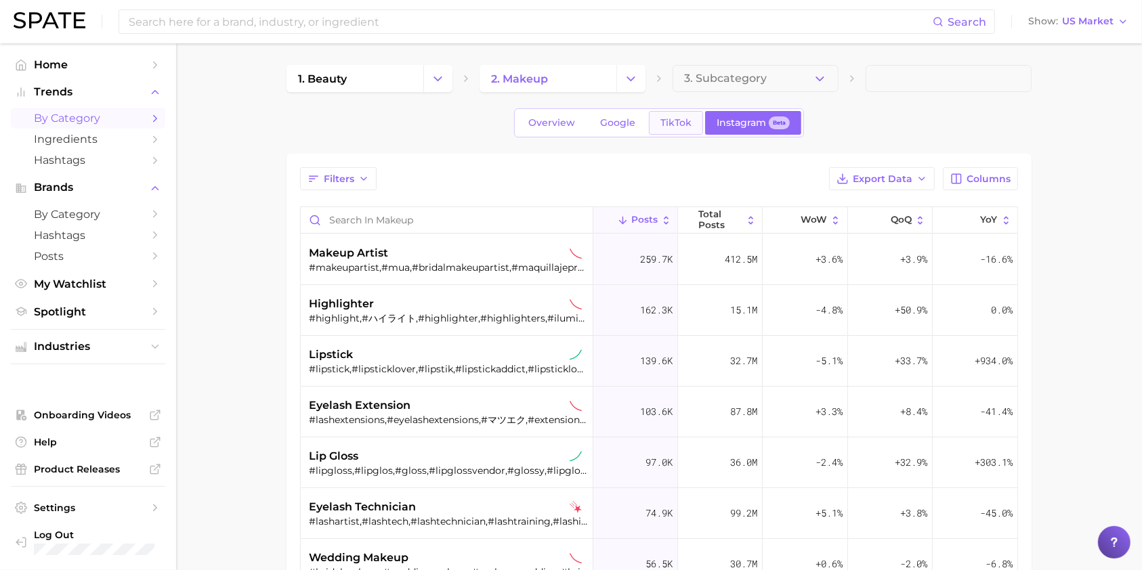
click at [679, 122] on span "TikTok" at bounding box center [675, 123] width 31 height 12
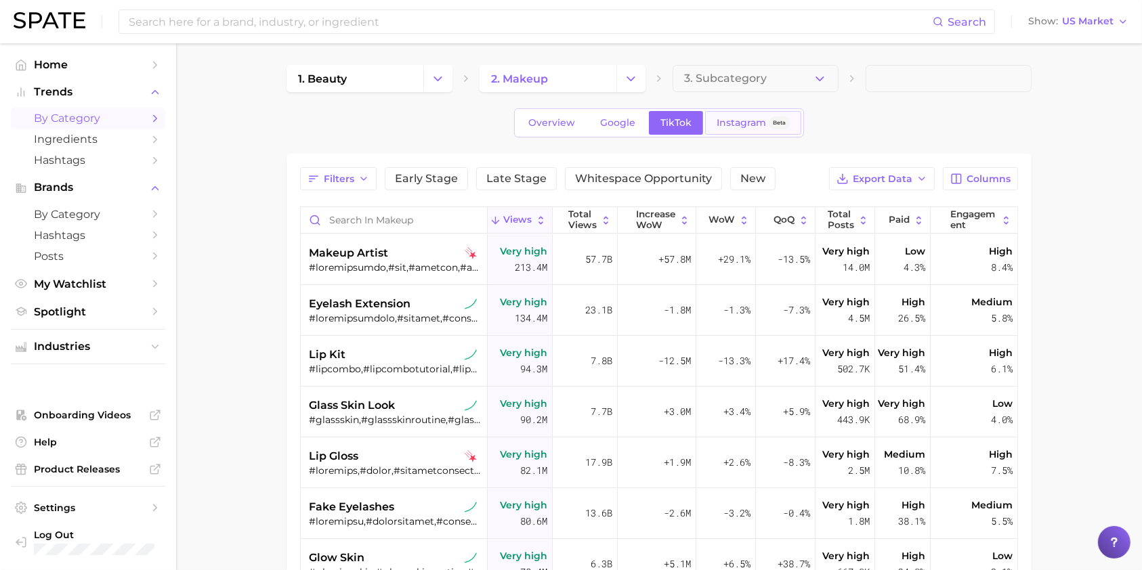
click at [746, 123] on span "Instagram" at bounding box center [741, 123] width 49 height 12
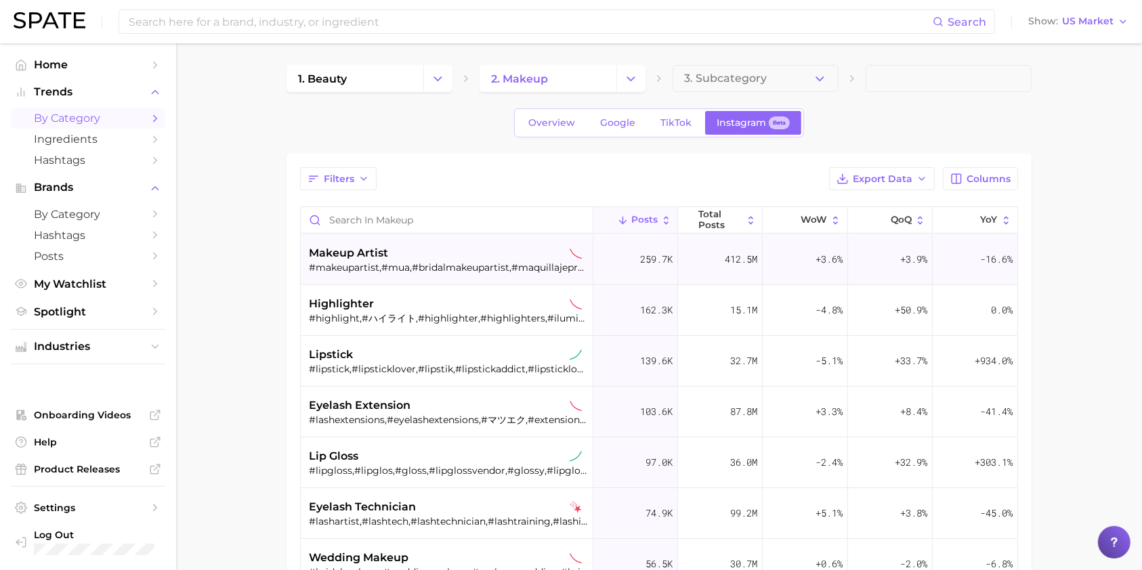
click at [341, 257] on span "makeup artist" at bounding box center [348, 253] width 79 height 16
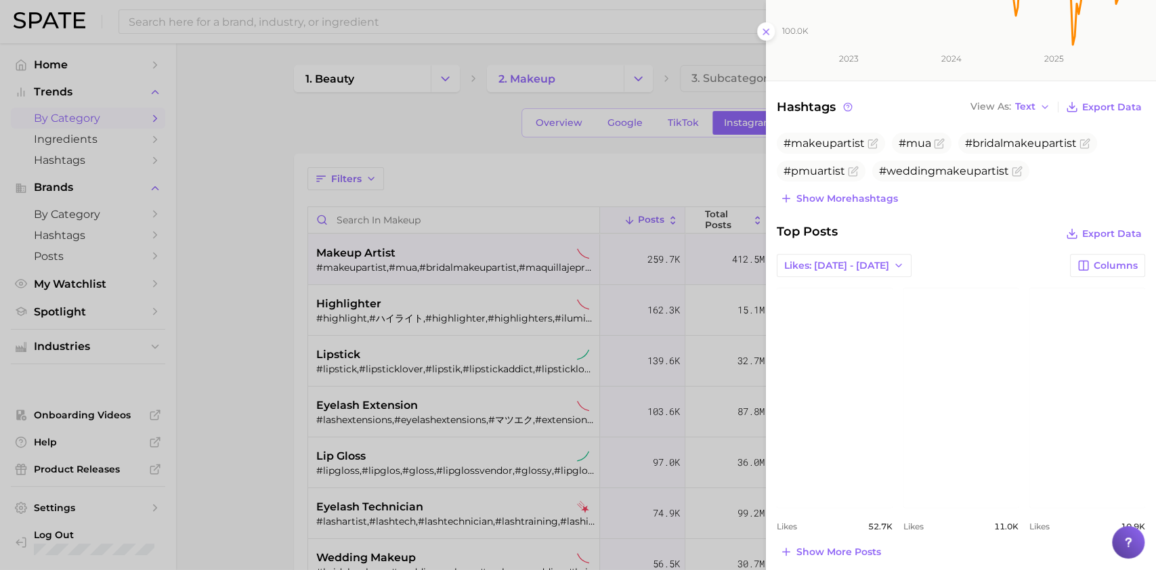
scroll to position [358, 0]
